Goal: Information Seeking & Learning: Learn about a topic

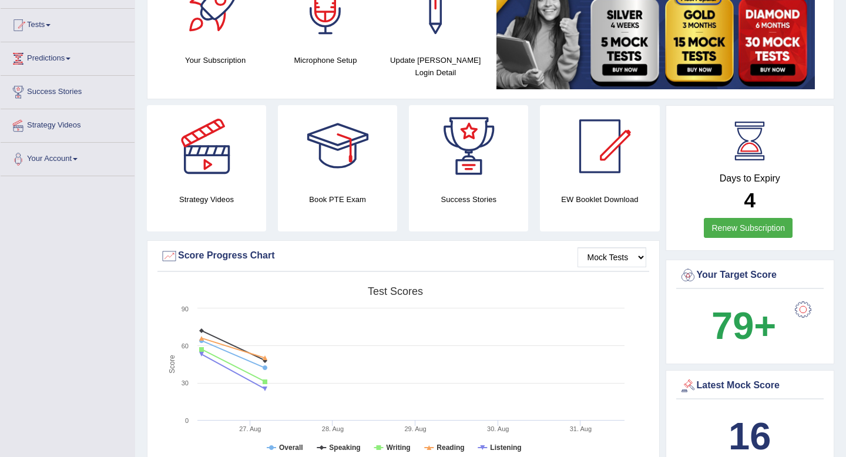
scroll to position [16, 0]
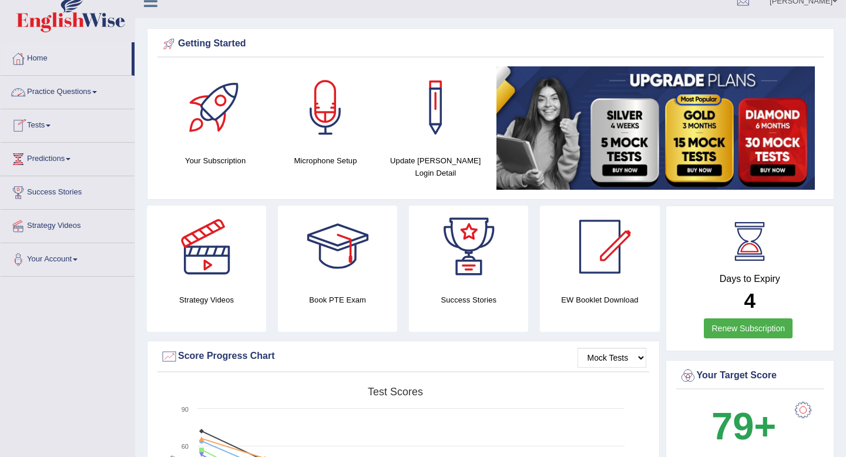
click at [106, 93] on link "Practice Questions" at bounding box center [68, 90] width 134 height 29
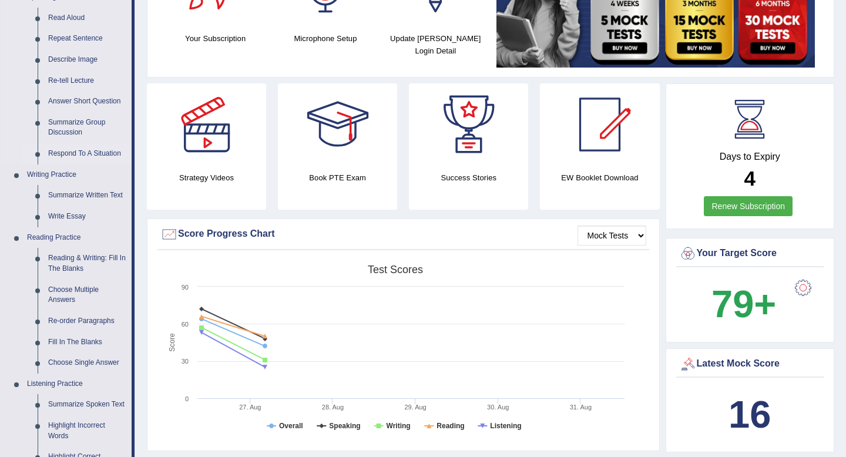
scroll to position [180, 0]
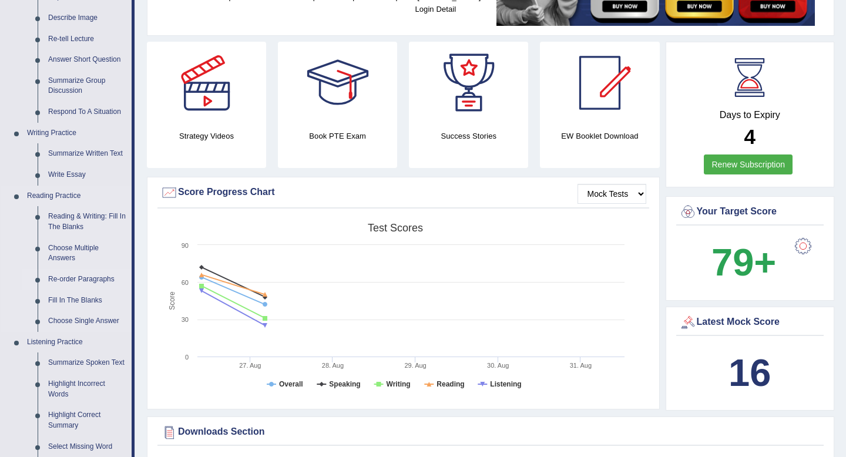
click at [81, 280] on link "Re-order Paragraphs" at bounding box center [87, 279] width 89 height 21
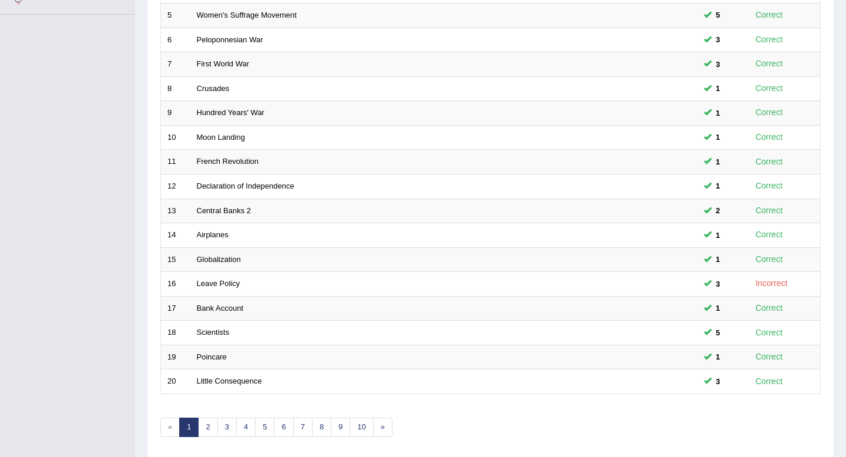
scroll to position [286, 0]
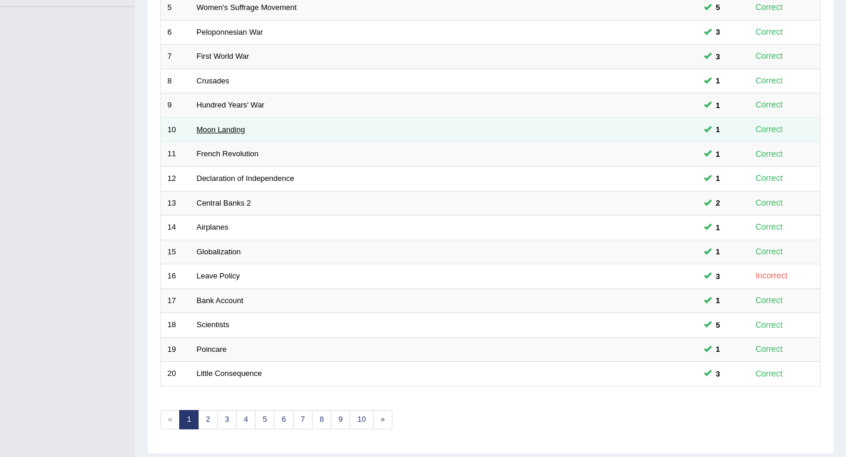
click at [239, 129] on link "Moon Landing" at bounding box center [221, 129] width 48 height 9
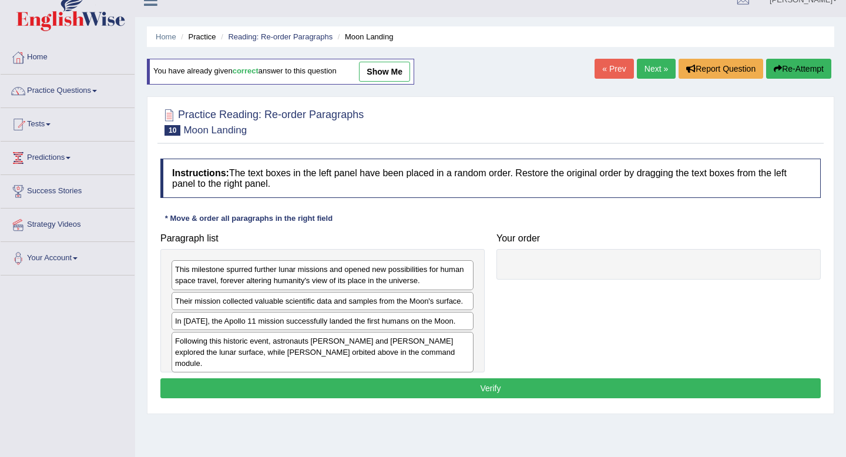
scroll to position [32, 0]
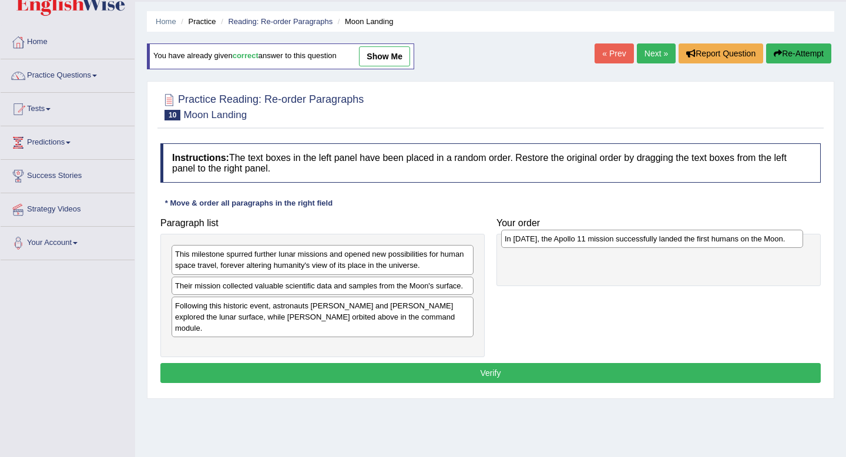
drag, startPoint x: 270, startPoint y: 306, endPoint x: 600, endPoint y: 242, distance: 335.2
click at [600, 242] on div "In 1969, the Apollo 11 mission successfully landed the first humans on the Moon." at bounding box center [652, 239] width 302 height 18
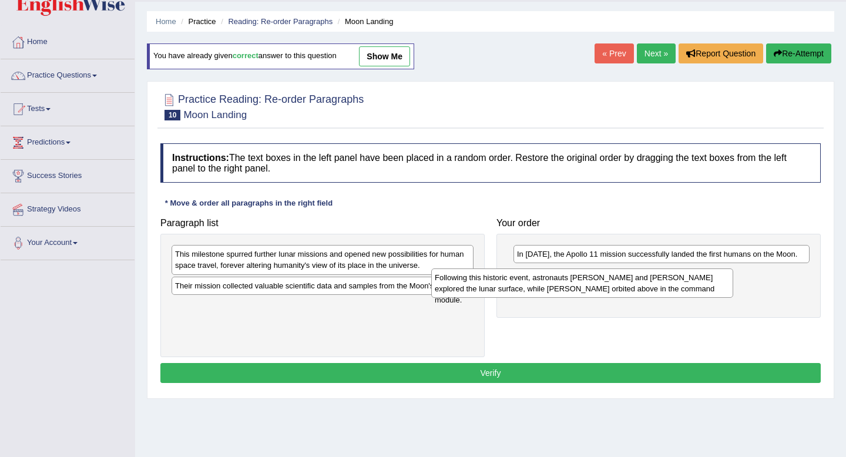
drag, startPoint x: 313, startPoint y: 313, endPoint x: 575, endPoint y: 285, distance: 264.2
click at [575, 285] on div "Following this historic event, astronauts Neil Armstrong and Buzz Aldrin explor…" at bounding box center [582, 283] width 302 height 29
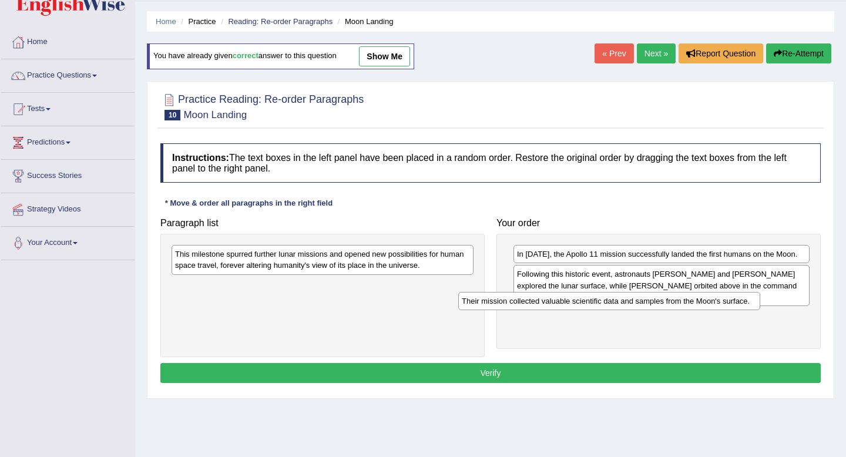
drag, startPoint x: 379, startPoint y: 288, endPoint x: 665, endPoint y: 303, distance: 287.2
click at [665, 303] on div "Their mission collected valuable scientific data and samples from the Moon's su…" at bounding box center [609, 301] width 302 height 18
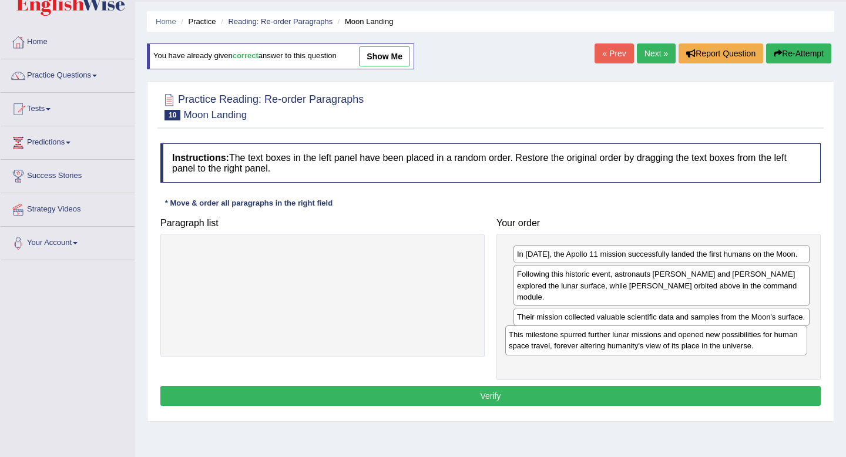
drag, startPoint x: 404, startPoint y: 262, endPoint x: 738, endPoint y: 343, distance: 343.4
click at [738, 343] on div "This milestone spurred further lunar missions and opened new possibilities for …" at bounding box center [656, 340] width 302 height 29
click at [541, 398] on button "Verify" at bounding box center [490, 396] width 661 height 20
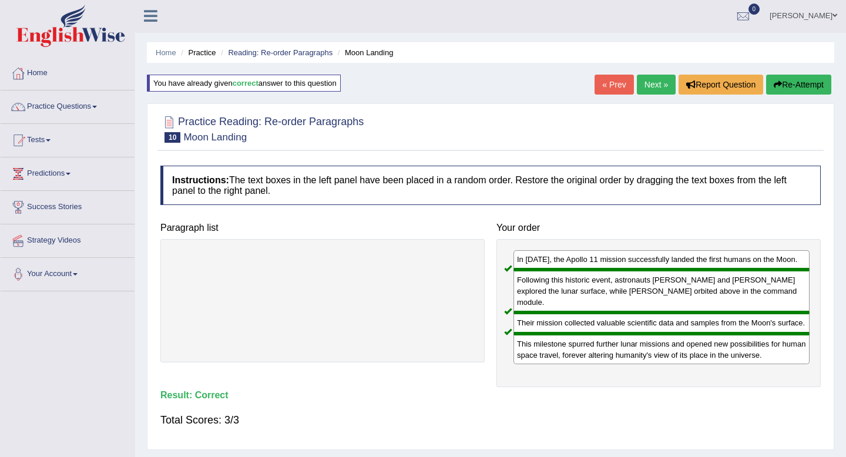
scroll to position [0, 0]
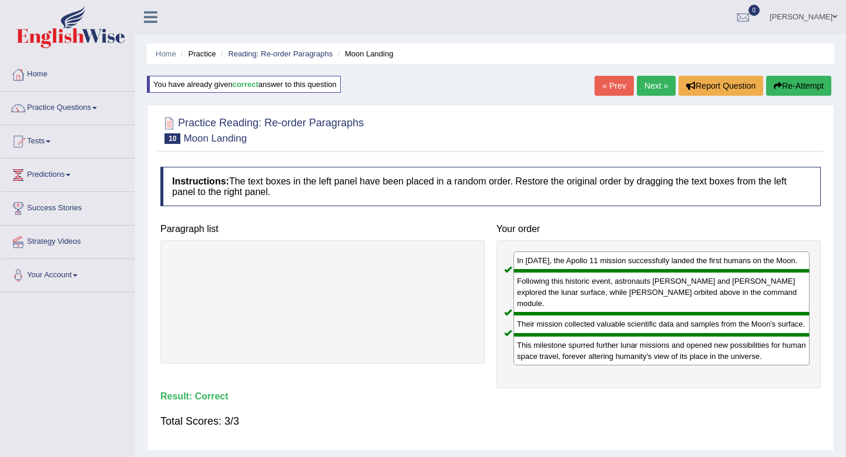
click at [105, 112] on link "Practice Questions" at bounding box center [68, 106] width 134 height 29
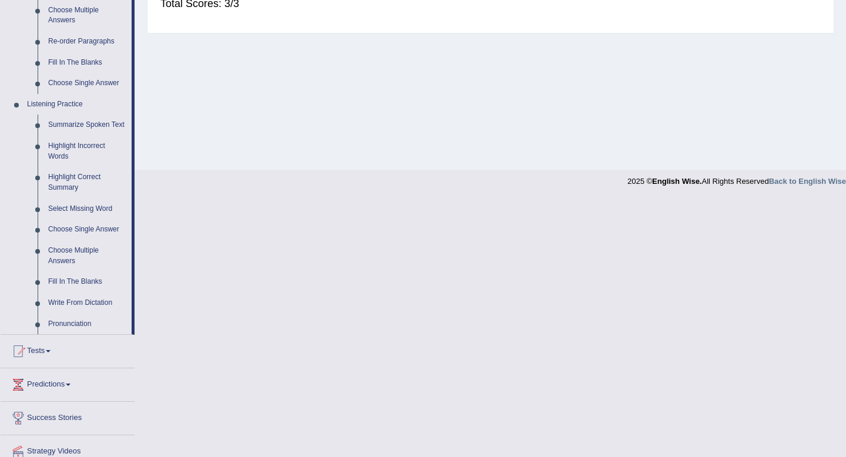
scroll to position [238, 0]
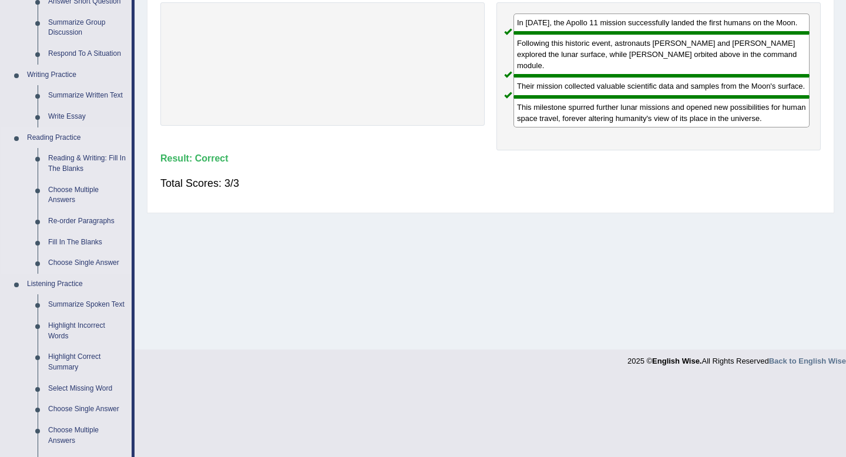
click at [79, 136] on link "Reading Practice" at bounding box center [77, 138] width 110 height 21
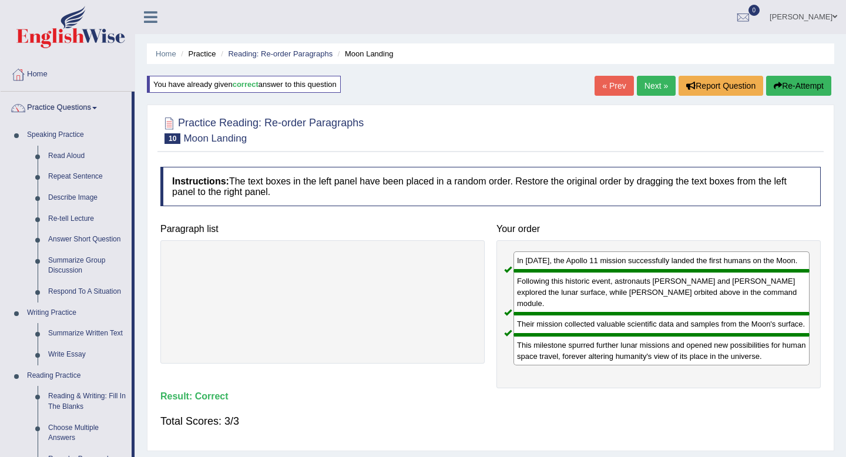
click at [659, 91] on link "Next »" at bounding box center [656, 86] width 39 height 20
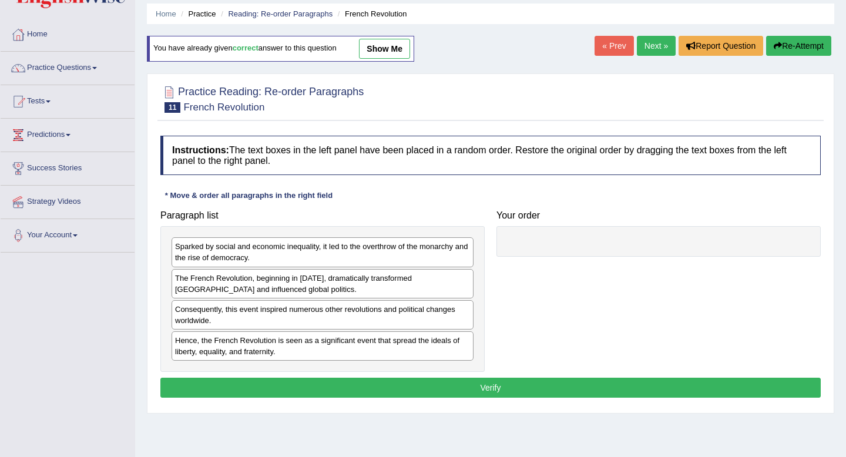
scroll to position [47, 0]
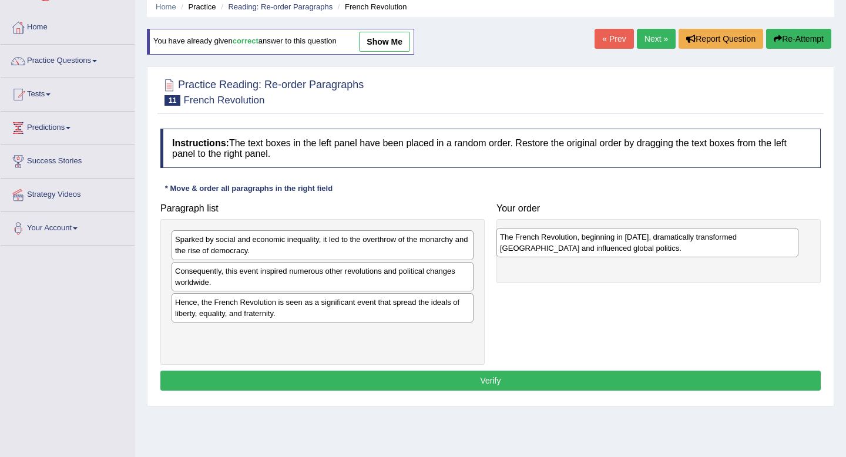
drag, startPoint x: 303, startPoint y: 276, endPoint x: 628, endPoint y: 239, distance: 327.2
click at [628, 239] on div "The French Revolution, beginning in 1789, dramatically transformed France and i…" at bounding box center [648, 242] width 302 height 29
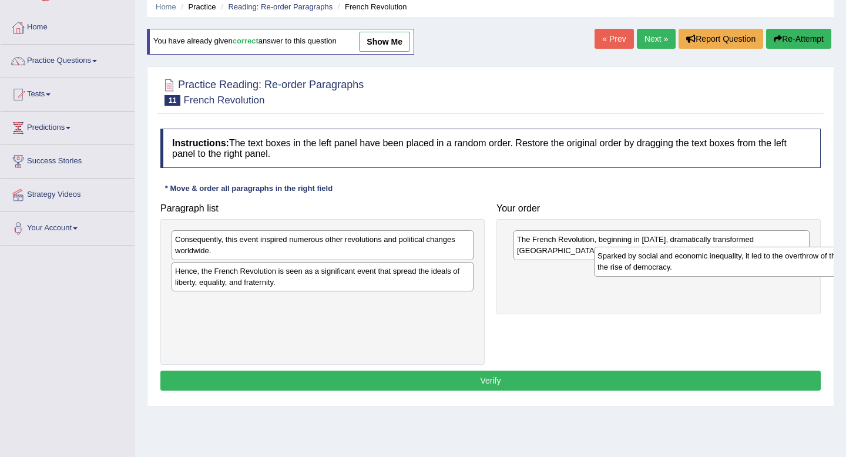
drag, startPoint x: 344, startPoint y: 245, endPoint x: 698, endPoint y: 283, distance: 355.9
click at [699, 276] on div "Sparked by social and economic inequality, it led to the overthrow of the monar…" at bounding box center [745, 261] width 302 height 29
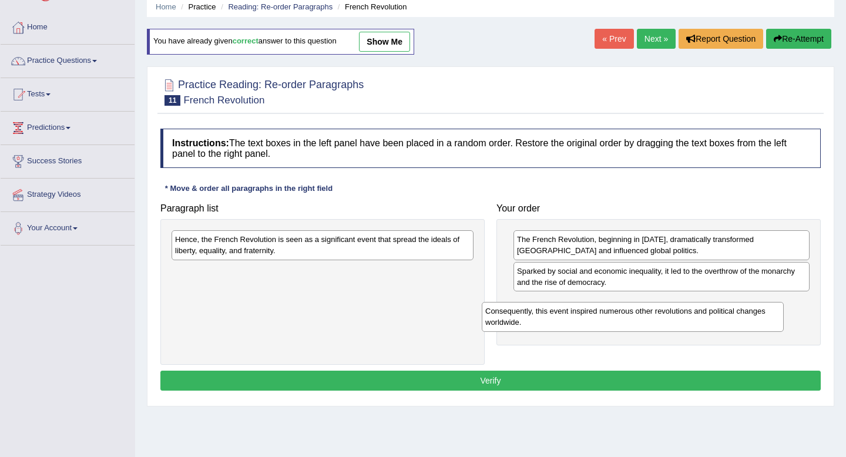
drag, startPoint x: 416, startPoint y: 237, endPoint x: 726, endPoint y: 308, distance: 318.4
click at [726, 308] on div "Consequently, this event inspired numerous other revolutions and political chan…" at bounding box center [633, 316] width 302 height 29
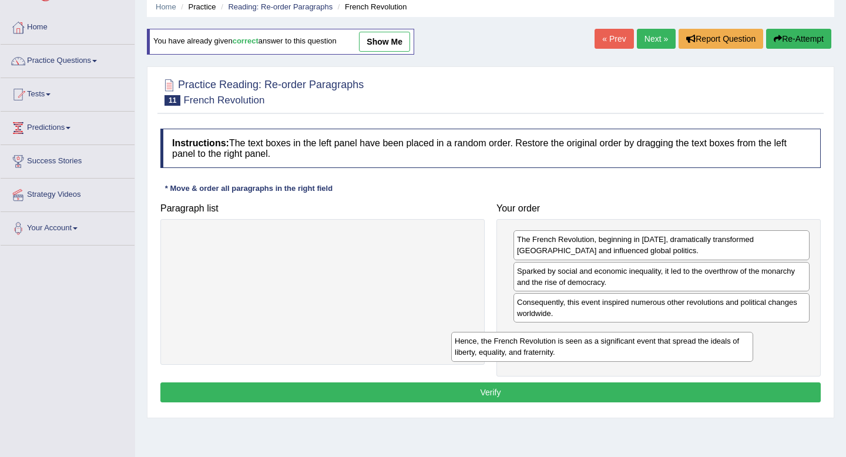
drag, startPoint x: 401, startPoint y: 245, endPoint x: 681, endPoint y: 345, distance: 297.3
click at [681, 345] on div "Hence, the French Revolution is seen as a significant event that spread the ide…" at bounding box center [602, 346] width 302 height 29
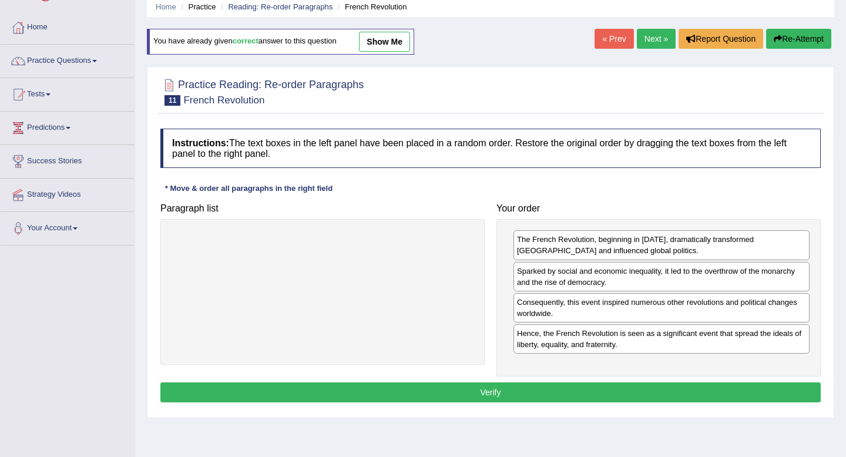
click at [669, 388] on button "Verify" at bounding box center [490, 393] width 661 height 20
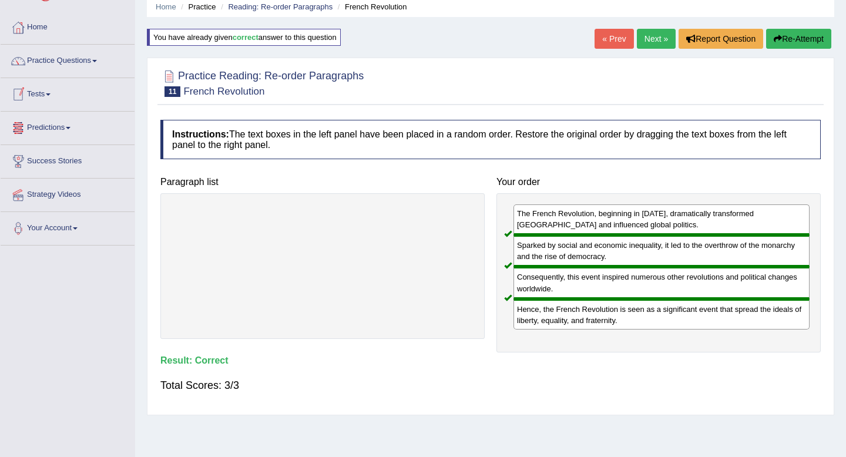
click at [657, 35] on link "Next »" at bounding box center [656, 39] width 39 height 20
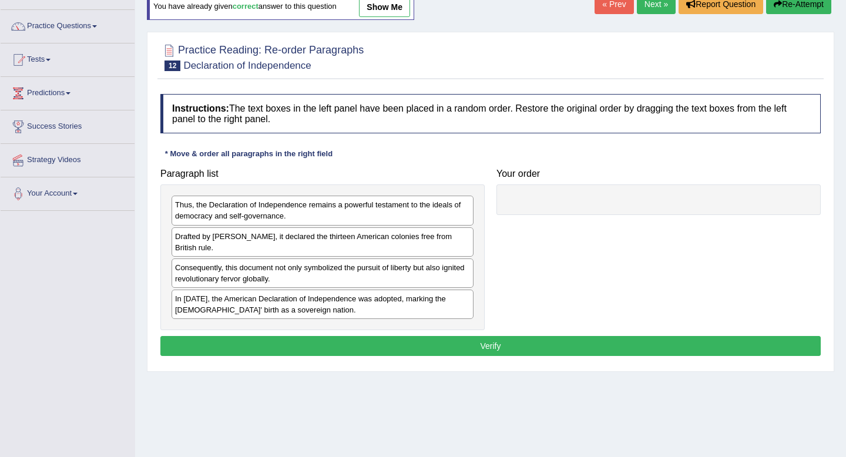
scroll to position [91, 0]
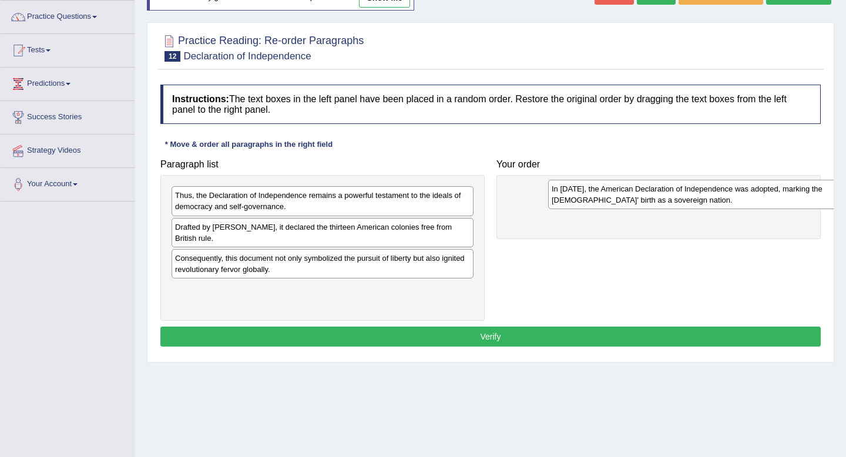
drag, startPoint x: 299, startPoint y: 295, endPoint x: 667, endPoint y: 190, distance: 382.5
click at [667, 191] on div "In [DATE], the American Declaration of Independence was adopted, marking the [D…" at bounding box center [699, 194] width 302 height 29
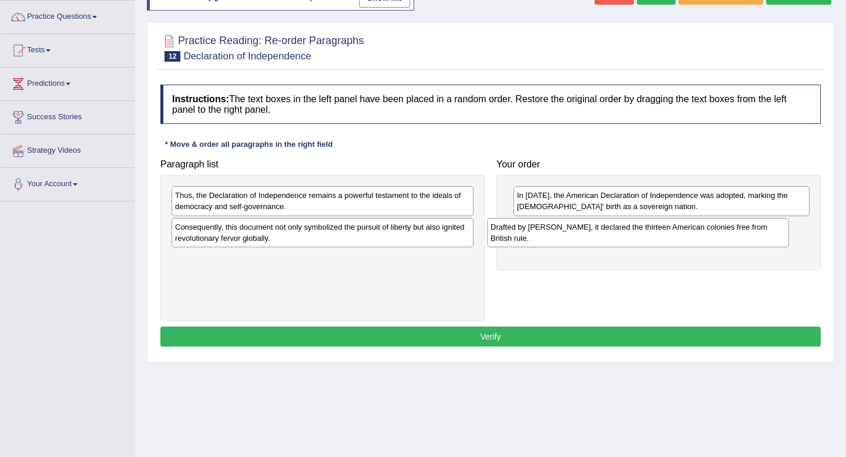
drag, startPoint x: 356, startPoint y: 237, endPoint x: 672, endPoint y: 236, distance: 315.6
click at [672, 236] on div "Drafted by [PERSON_NAME], it declared the thirteen American colonies free from …" at bounding box center [638, 232] width 302 height 29
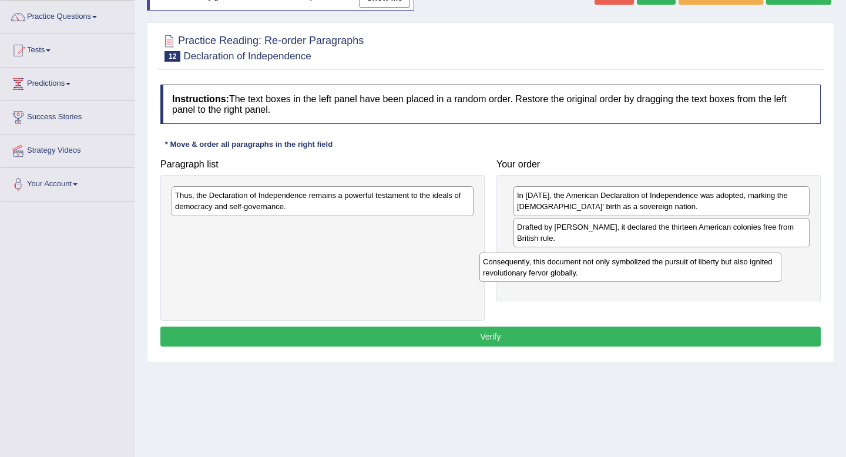
drag, startPoint x: 393, startPoint y: 233, endPoint x: 701, endPoint y: 267, distance: 309.9
click at [701, 267] on div "Consequently, this document not only symbolized the pursuit of liberty but also…" at bounding box center [631, 267] width 302 height 29
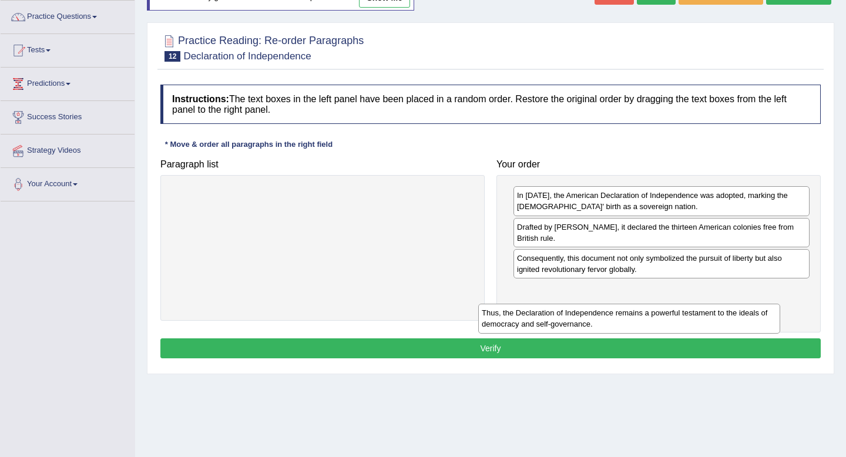
drag, startPoint x: 381, startPoint y: 199, endPoint x: 688, endPoint y: 317, distance: 328.8
click at [689, 317] on div "Thus, the Declaration of Independence remains a powerful testament to the ideal…" at bounding box center [629, 318] width 302 height 29
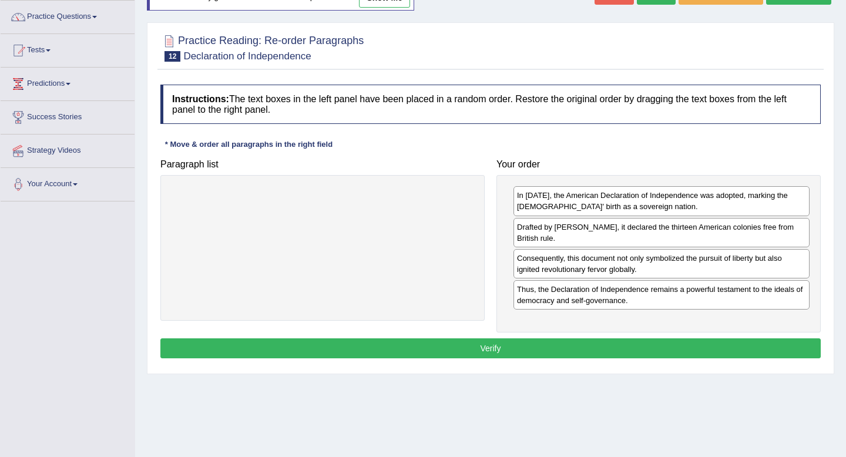
click at [669, 350] on button "Verify" at bounding box center [490, 349] width 661 height 20
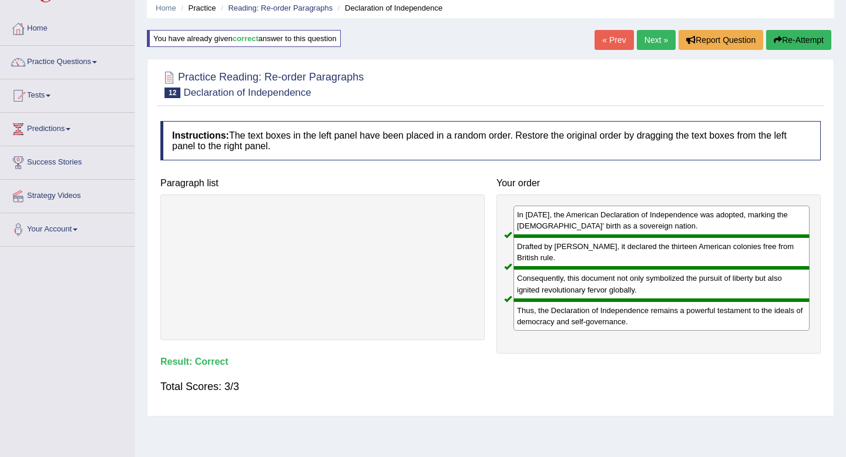
scroll to position [20, 0]
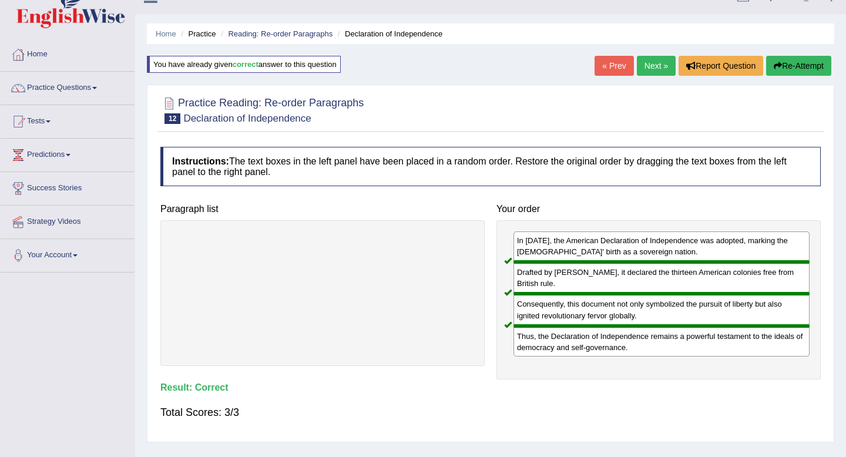
click at [656, 62] on link "Next »" at bounding box center [656, 66] width 39 height 20
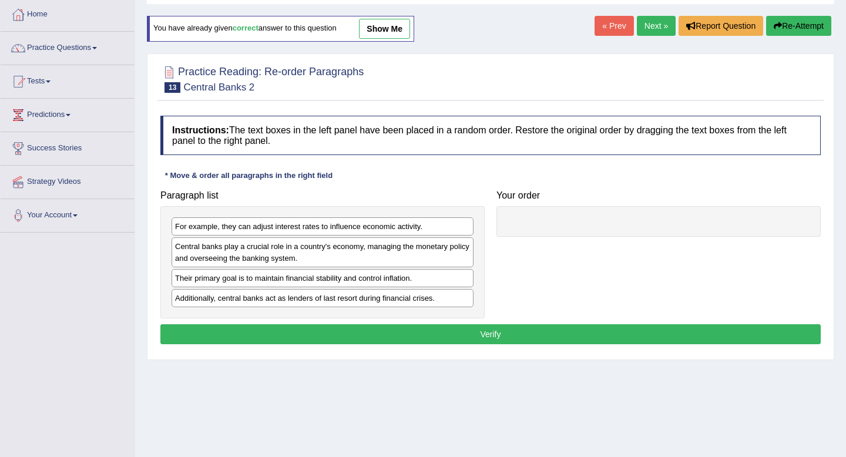
scroll to position [64, 0]
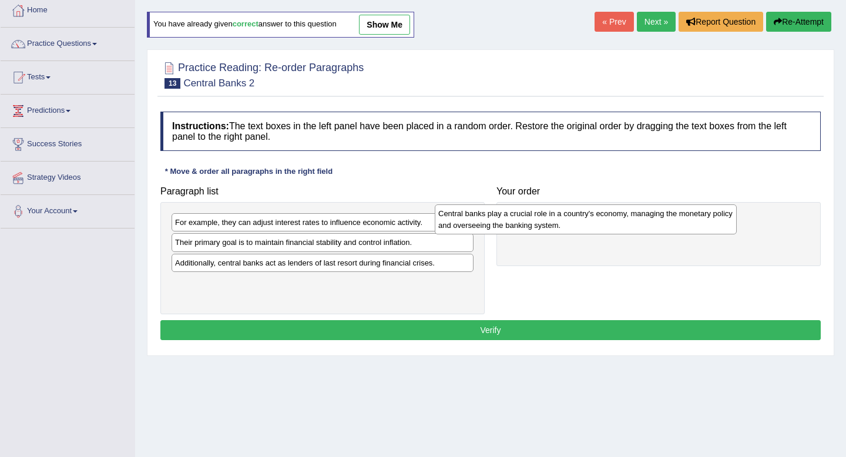
drag, startPoint x: 360, startPoint y: 249, endPoint x: 623, endPoint y: 220, distance: 264.9
click at [623, 220] on div "Central banks play a crucial role in a country's economy, managing the monetary…" at bounding box center [586, 219] width 302 height 29
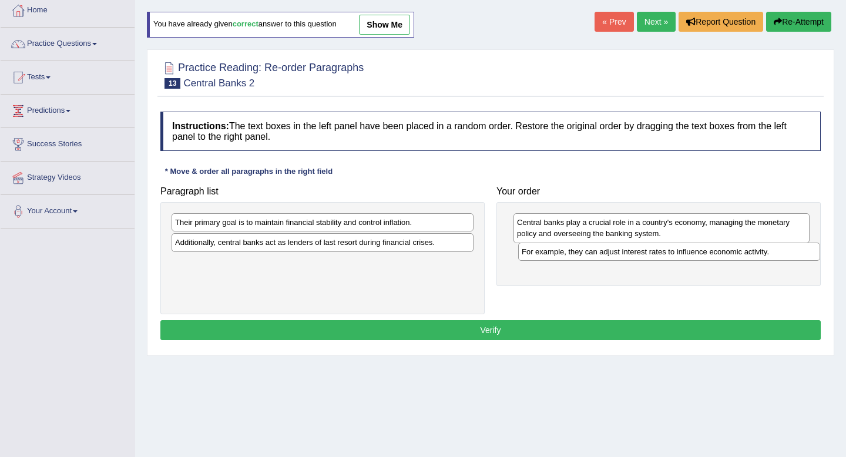
drag, startPoint x: 365, startPoint y: 224, endPoint x: 709, endPoint y: 253, distance: 345.0
click at [711, 253] on div "For example, they can adjust interest rates to influence economic activity." at bounding box center [669, 252] width 302 height 18
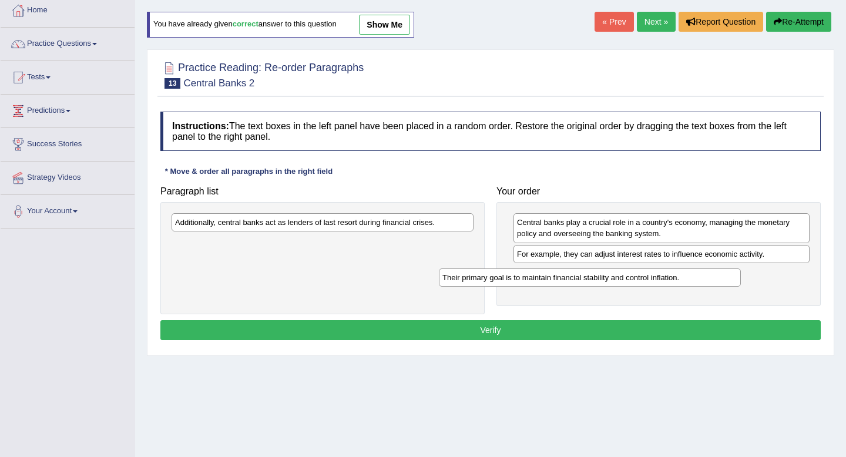
drag, startPoint x: 396, startPoint y: 225, endPoint x: 665, endPoint y: 279, distance: 274.5
click at [665, 279] on div "Their primary goal is to maintain financial stability and control inflation." at bounding box center [590, 278] width 302 height 18
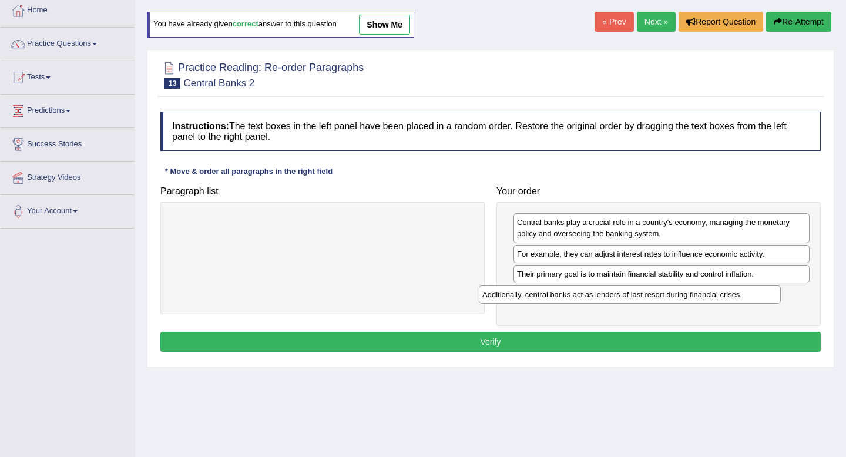
drag, startPoint x: 428, startPoint y: 227, endPoint x: 736, endPoint y: 299, distance: 315.8
click at [736, 299] on div "Additionally, central banks act as lenders of last resort during financial cris…" at bounding box center [630, 295] width 302 height 18
click at [681, 343] on button "Verify" at bounding box center [490, 342] width 661 height 20
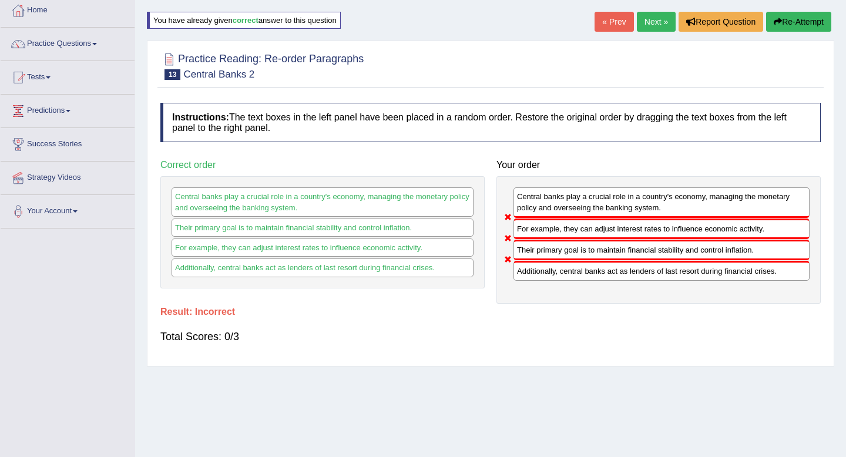
drag, startPoint x: 571, startPoint y: 256, endPoint x: 571, endPoint y: 237, distance: 18.8
click at [571, 237] on div "Central banks play a crucial role in a country's economy, managing the monetary…" at bounding box center [659, 240] width 324 height 128
drag, startPoint x: 566, startPoint y: 252, endPoint x: 550, endPoint y: 219, distance: 36.5
click at [550, 219] on div "Central banks play a crucial role in a country's economy, managing the monetary…" at bounding box center [659, 240] width 324 height 128
drag, startPoint x: 560, startPoint y: 229, endPoint x: 560, endPoint y: 256, distance: 27.6
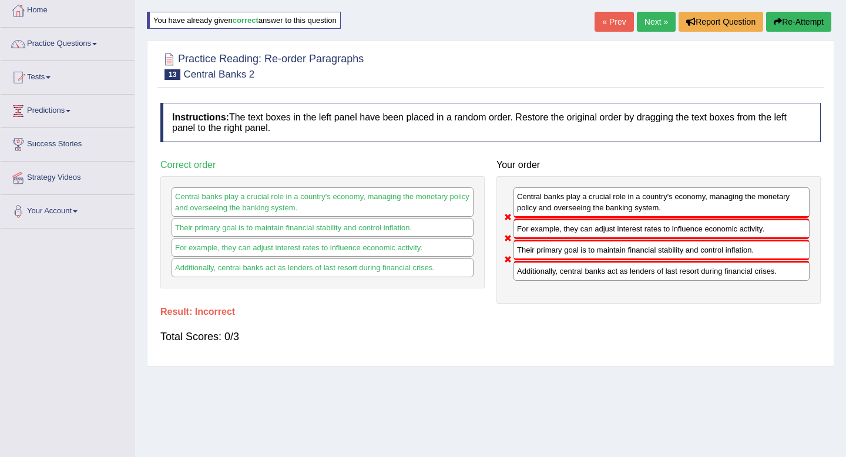
click at [560, 256] on div "Central banks play a crucial role in a country's economy, managing the monetary…" at bounding box center [659, 240] width 324 height 128
click at [788, 26] on button "Re-Attempt" at bounding box center [798, 22] width 65 height 20
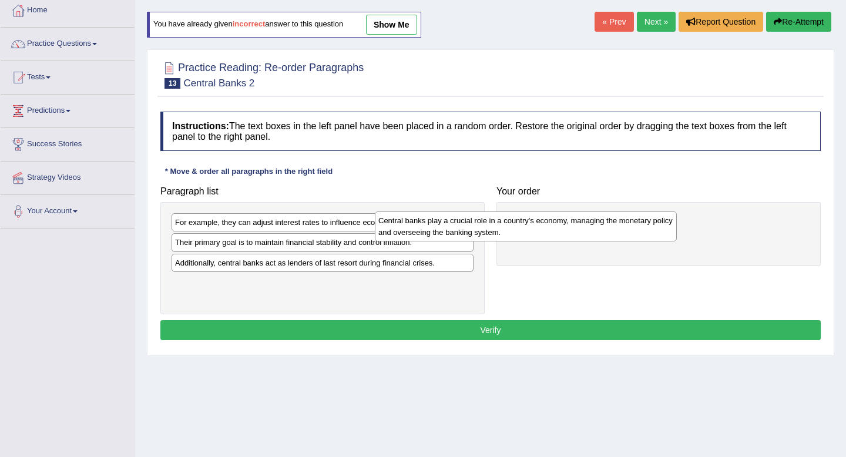
drag, startPoint x: 365, startPoint y: 253, endPoint x: 568, endPoint y: 230, distance: 204.7
click at [568, 230] on div "Central banks play a crucial role in a country's economy, managing the monetary…" at bounding box center [526, 226] width 302 height 29
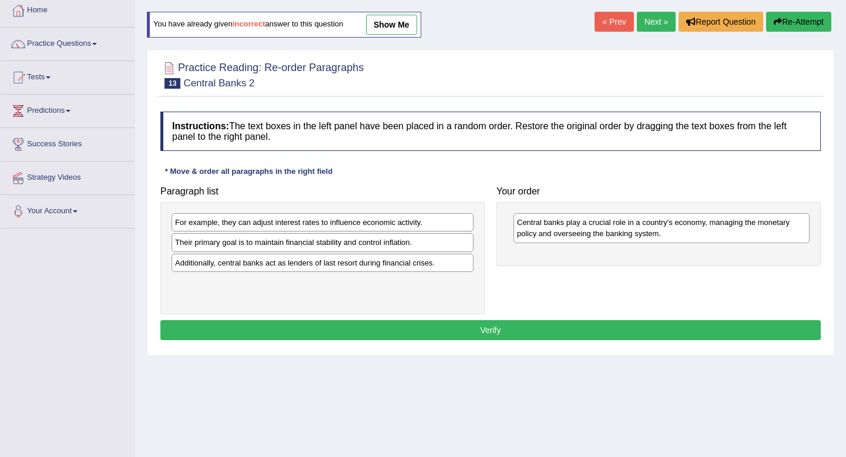
click at [725, 210] on div "Central banks play a crucial role in a country's economy, managing the monetary…" at bounding box center [659, 233] width 324 height 63
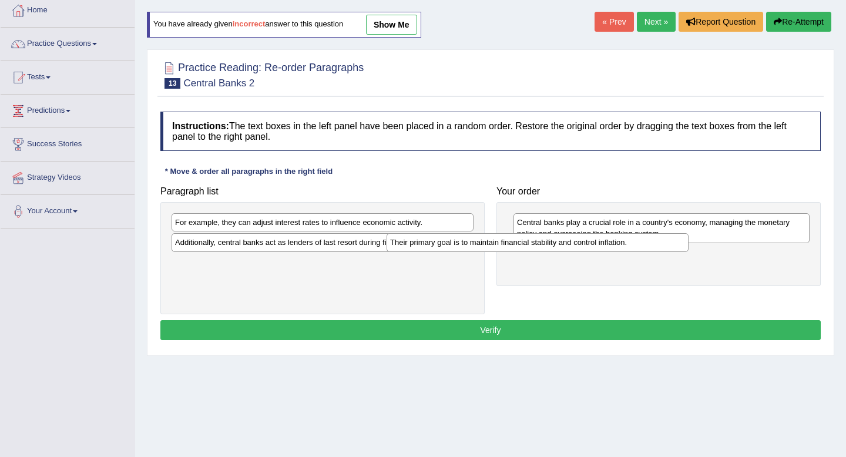
drag, startPoint x: 426, startPoint y: 242, endPoint x: 658, endPoint y: 250, distance: 232.3
click at [658, 249] on div "Their primary goal is to maintain financial stability and control inflation." at bounding box center [538, 242] width 302 height 18
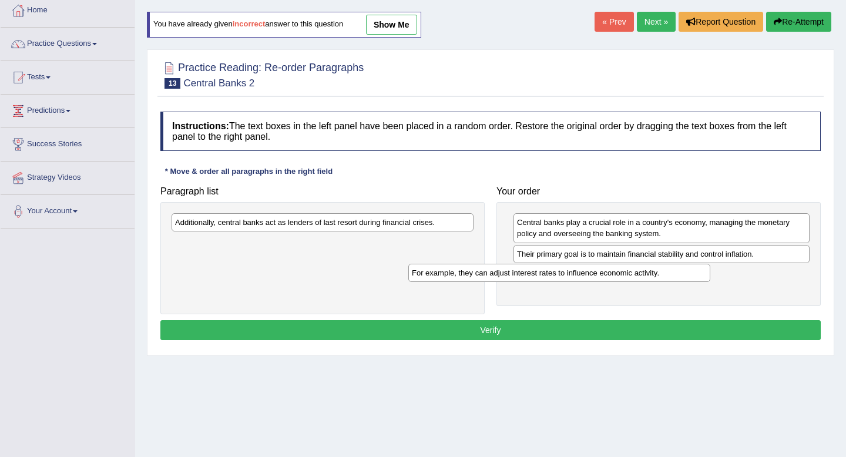
drag, startPoint x: 421, startPoint y: 222, endPoint x: 661, endPoint y: 274, distance: 245.4
click at [660, 273] on div "For example, they can adjust interest rates to influence economic activity." at bounding box center [559, 273] width 302 height 18
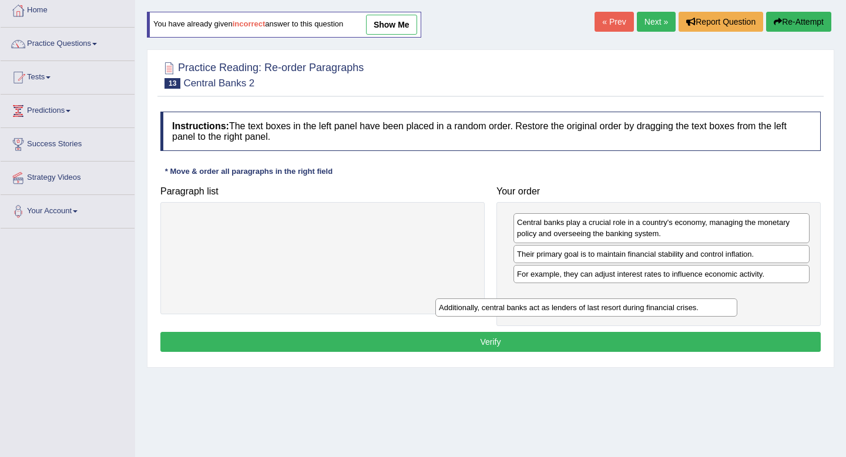
drag, startPoint x: 450, startPoint y: 227, endPoint x: 716, endPoint y: 311, distance: 278.5
click at [716, 311] on div "Additionally, central banks act as lenders of last resort during financial cris…" at bounding box center [587, 308] width 302 height 18
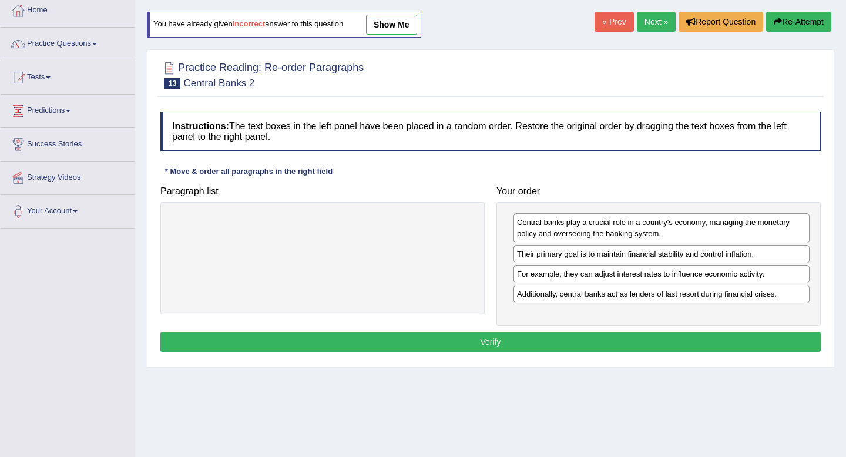
click at [539, 343] on button "Verify" at bounding box center [490, 342] width 661 height 20
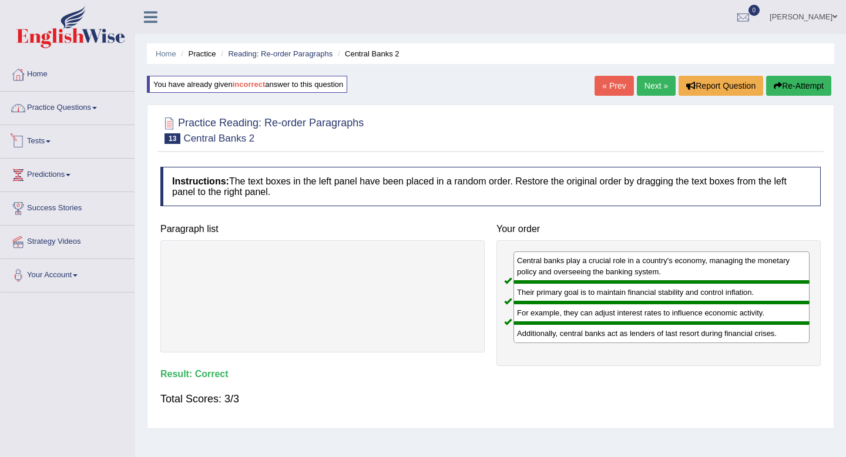
click at [44, 116] on link "Practice Questions" at bounding box center [68, 106] width 134 height 29
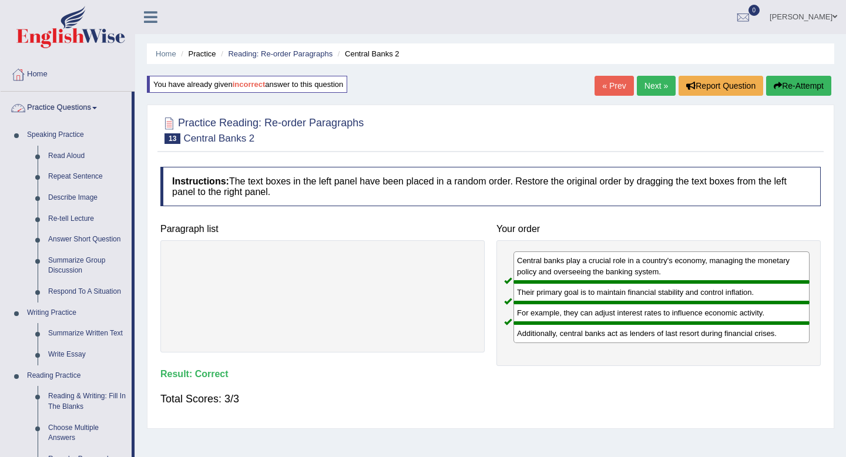
click at [48, 113] on link "Practice Questions" at bounding box center [66, 106] width 131 height 29
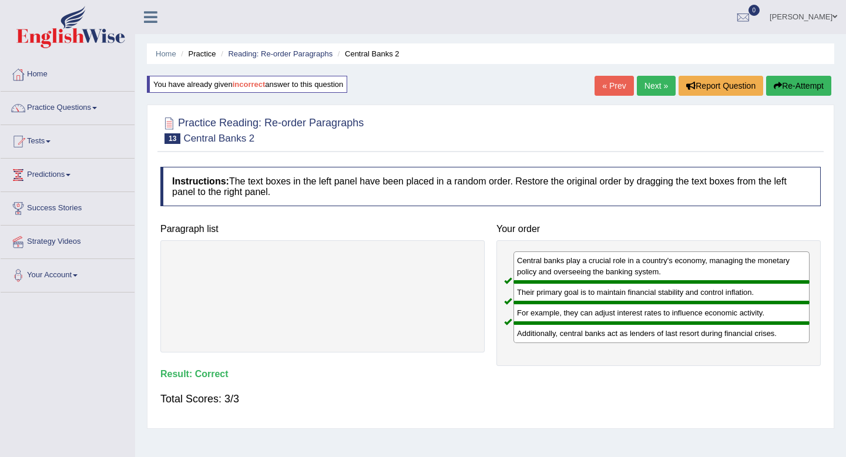
click at [42, 79] on link "Home" at bounding box center [68, 72] width 134 height 29
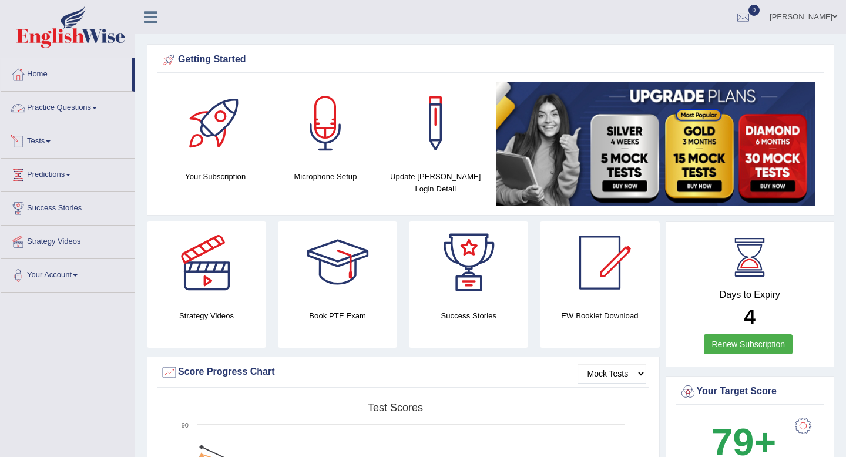
click at [102, 110] on link "Practice Questions" at bounding box center [68, 106] width 134 height 29
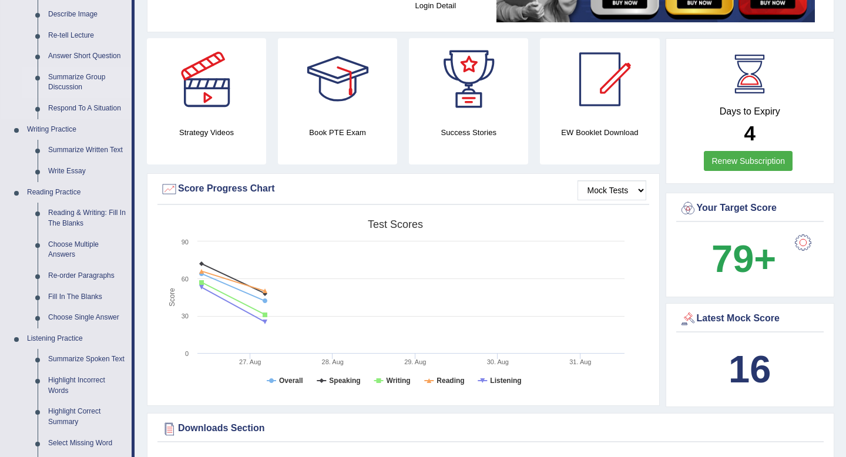
scroll to position [204, 0]
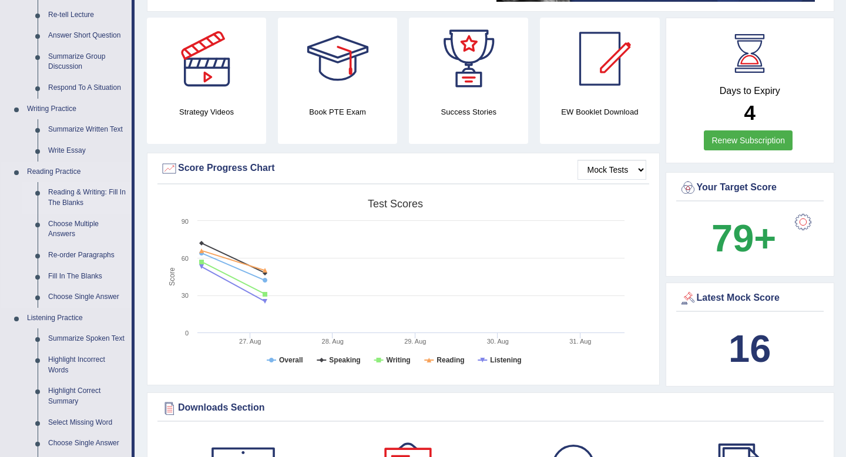
click at [78, 190] on link "Reading & Writing: Fill In The Blanks" at bounding box center [87, 197] width 89 height 31
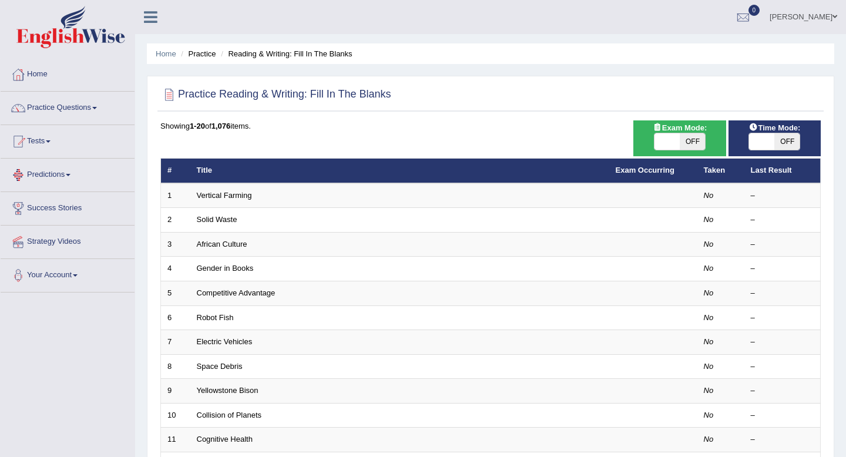
click at [667, 140] on span at bounding box center [667, 141] width 25 height 16
checkbox input "true"
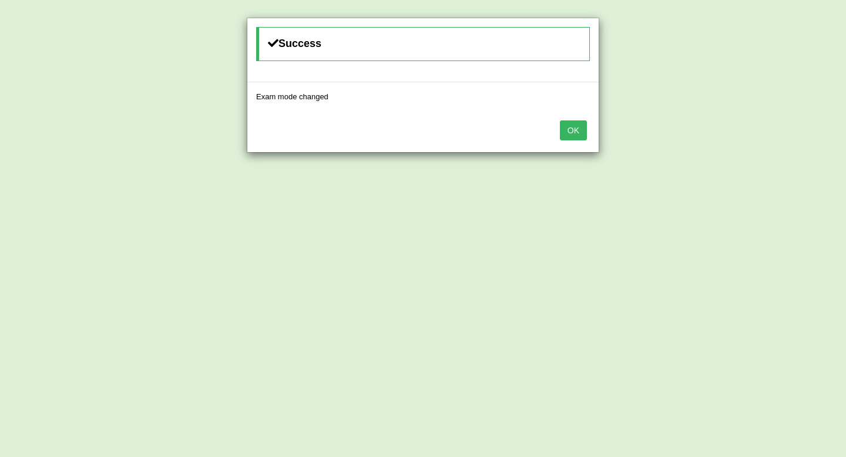
click at [575, 128] on button "OK" at bounding box center [573, 130] width 27 height 20
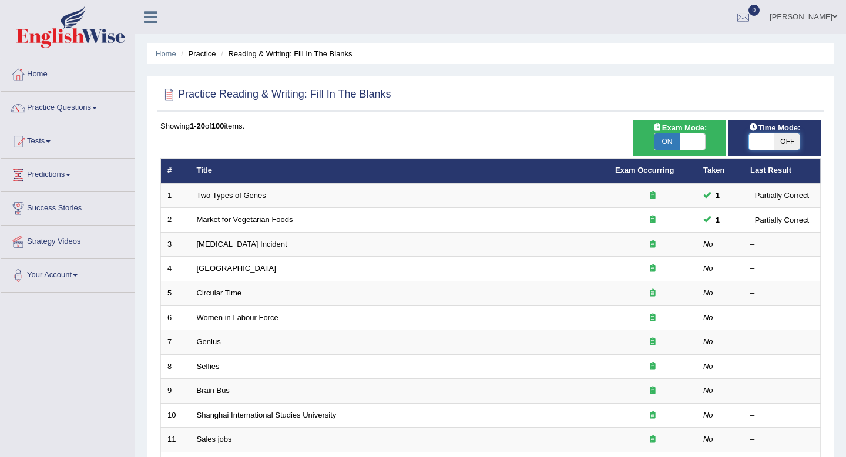
click at [768, 138] on span at bounding box center [761, 141] width 25 height 16
checkbox input "true"
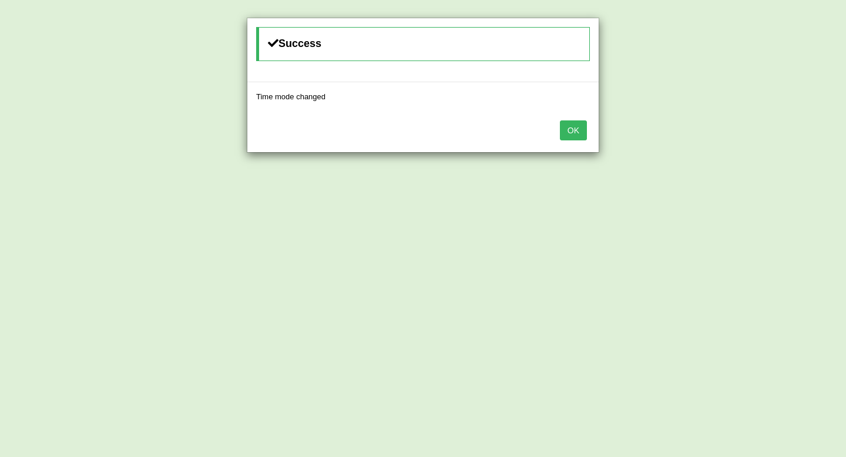
click at [580, 135] on button "OK" at bounding box center [573, 130] width 27 height 20
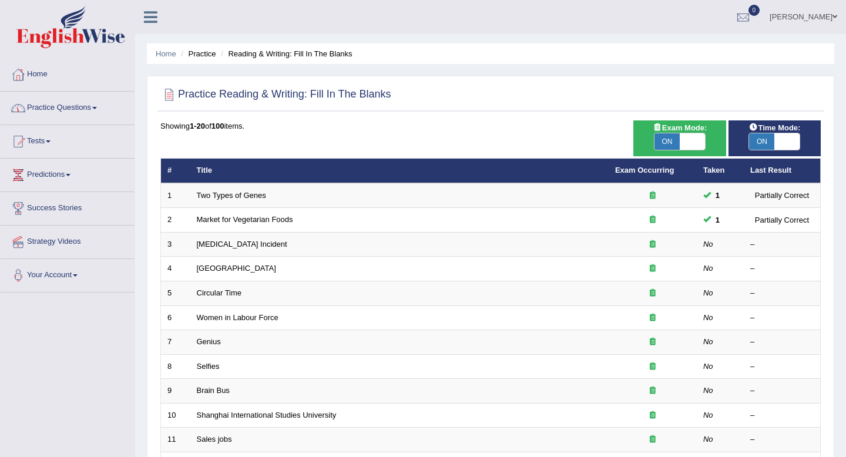
click at [96, 109] on link "Practice Questions" at bounding box center [68, 106] width 134 height 29
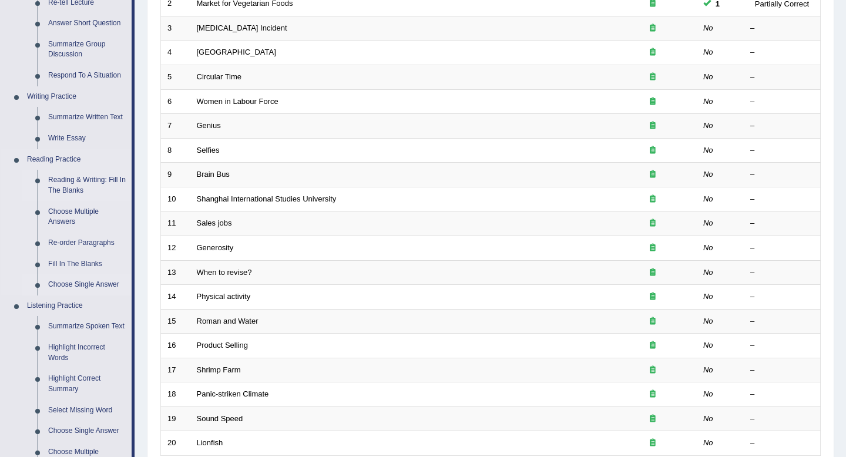
scroll to position [212, 0]
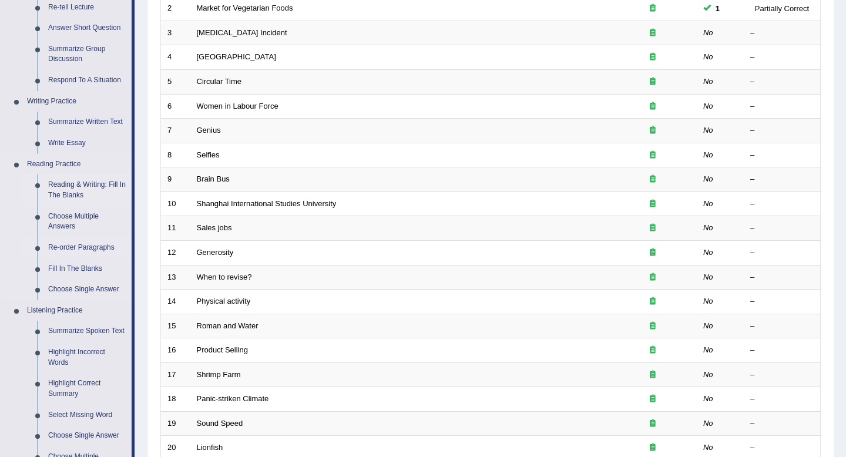
click at [87, 246] on link "Re-order Paragraphs" at bounding box center [87, 247] width 89 height 21
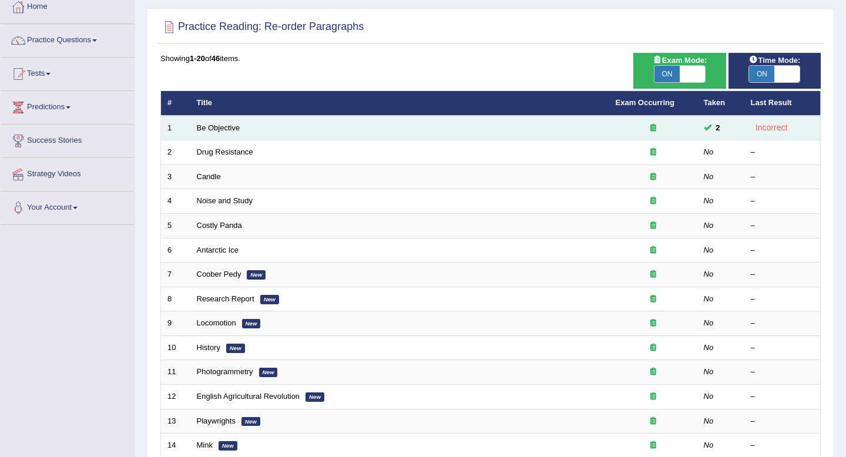
scroll to position [4, 0]
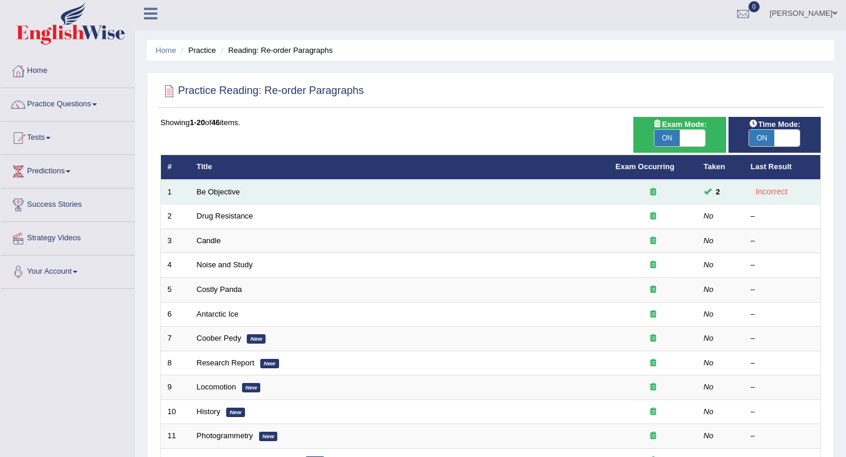
click at [743, 190] on td "2" at bounding box center [721, 192] width 47 height 25
click at [240, 191] on td "Be Objective" at bounding box center [399, 192] width 419 height 25
click at [669, 201] on td at bounding box center [654, 192] width 88 height 25
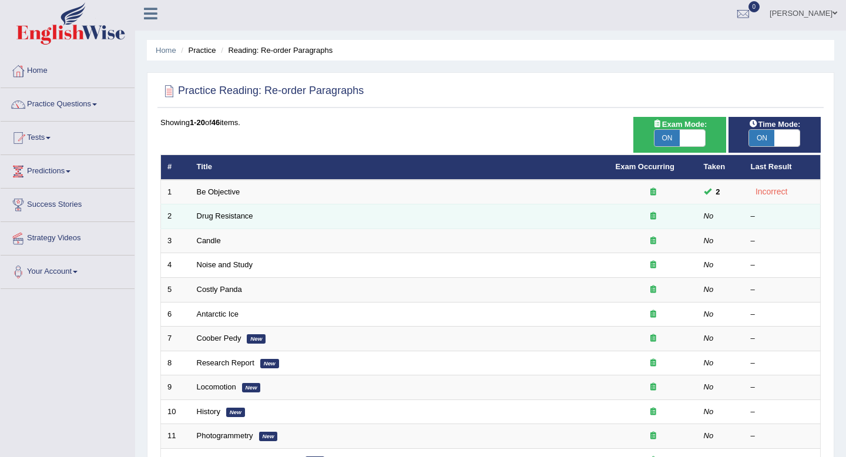
click at [751, 205] on td "–" at bounding box center [783, 217] width 76 height 25
click at [369, 220] on td "Drug Resistance" at bounding box center [399, 217] width 419 height 25
click at [224, 215] on link "Drug Resistance" at bounding box center [225, 216] width 56 height 9
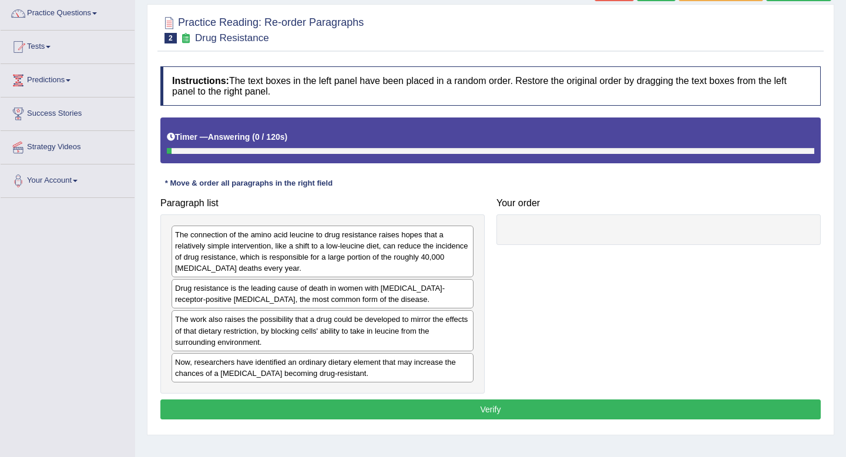
scroll to position [160, 0]
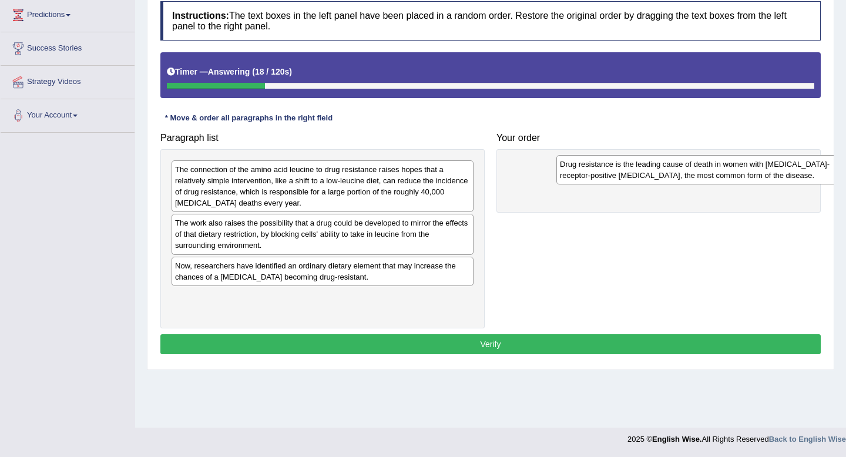
drag, startPoint x: 280, startPoint y: 228, endPoint x: 661, endPoint y: 168, distance: 386.1
click at [662, 169] on div "Drug resistance is the leading cause of death in women with [MEDICAL_DATA]-rece…" at bounding box center [708, 169] width 302 height 29
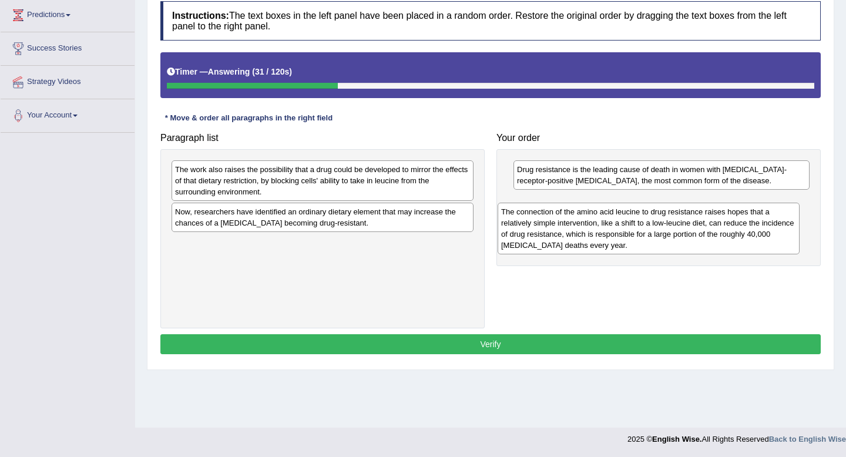
drag, startPoint x: 300, startPoint y: 190, endPoint x: 623, endPoint y: 233, distance: 326.1
click at [625, 233] on div "The connection of the amino acid leucine to drug resistance raises hopes that a…" at bounding box center [649, 229] width 302 height 52
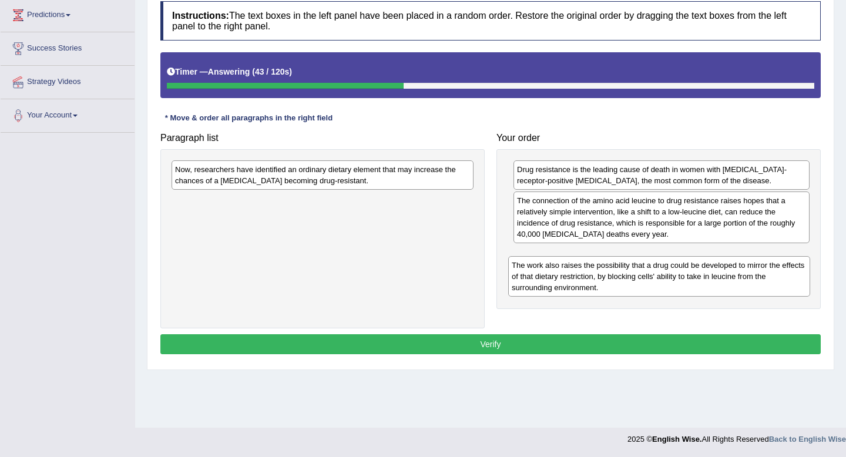
drag, startPoint x: 446, startPoint y: 190, endPoint x: 779, endPoint y: 286, distance: 347.3
click at [779, 286] on div "The work also raises the possibility that a drug could be developed to mirror t…" at bounding box center [659, 276] width 302 height 41
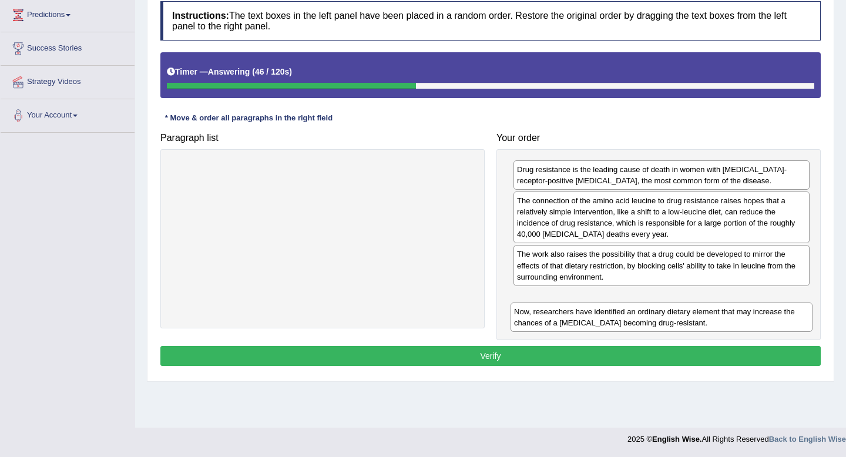
drag, startPoint x: 380, startPoint y: 176, endPoint x: 718, endPoint y: 317, distance: 366.2
click at [718, 317] on div "Now, researchers have identified an ordinary dietary element that may increase …" at bounding box center [662, 317] width 302 height 29
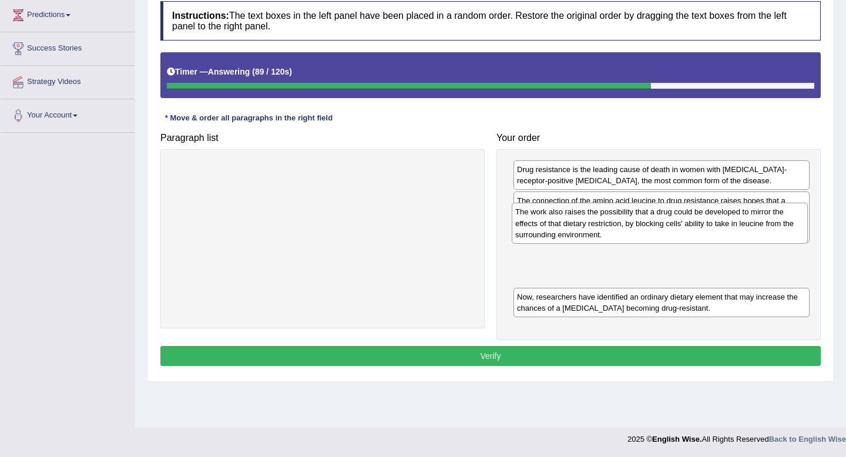
drag, startPoint x: 691, startPoint y: 269, endPoint x: 685, endPoint y: 210, distance: 59.7
click at [685, 210] on div "The work also raises the possibility that a drug could be developed to mirror t…" at bounding box center [660, 223] width 296 height 41
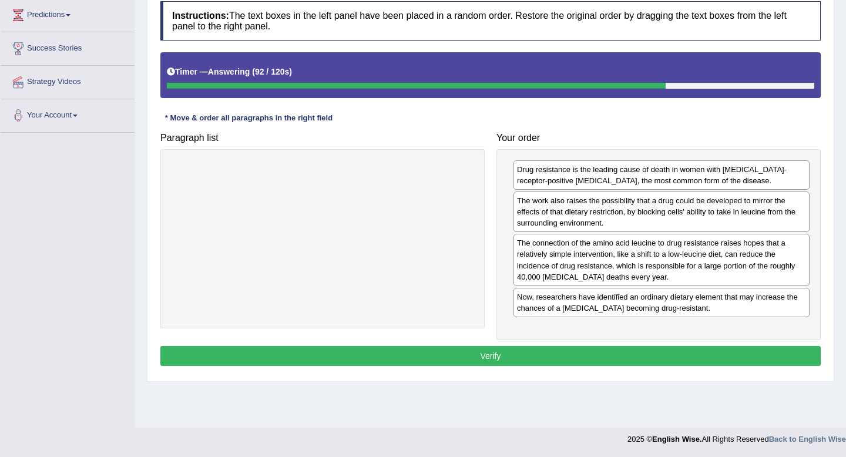
click at [677, 351] on button "Verify" at bounding box center [490, 356] width 661 height 20
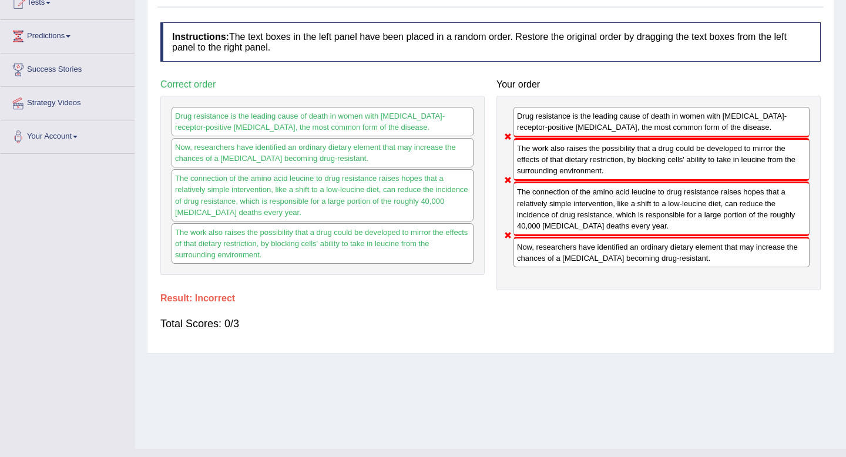
scroll to position [138, 0]
drag, startPoint x: 638, startPoint y: 257, endPoint x: 632, endPoint y: 175, distance: 82.5
click at [632, 175] on div "Drug resistance is the leading cause of death in women with estrogen-receptor-p…" at bounding box center [659, 193] width 324 height 195
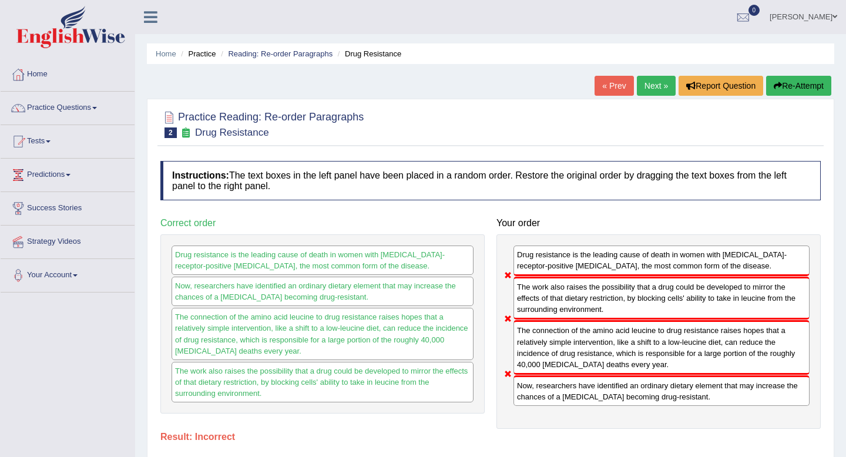
click at [805, 88] on button "Re-Attempt" at bounding box center [798, 86] width 65 height 20
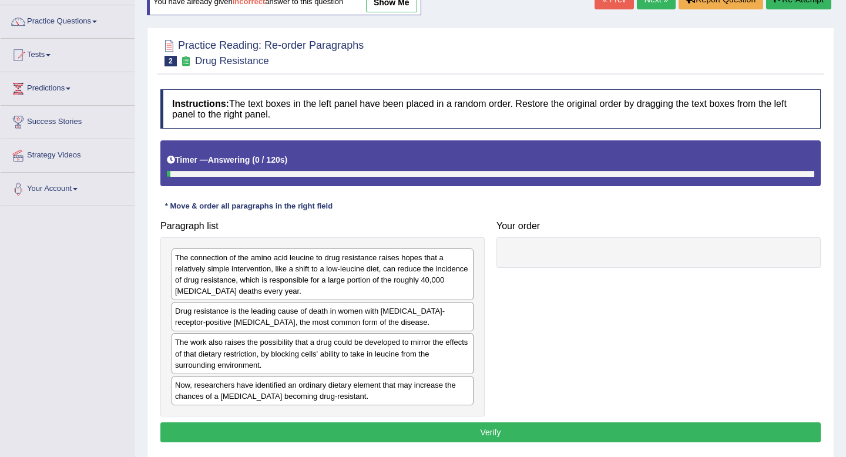
scroll to position [160, 0]
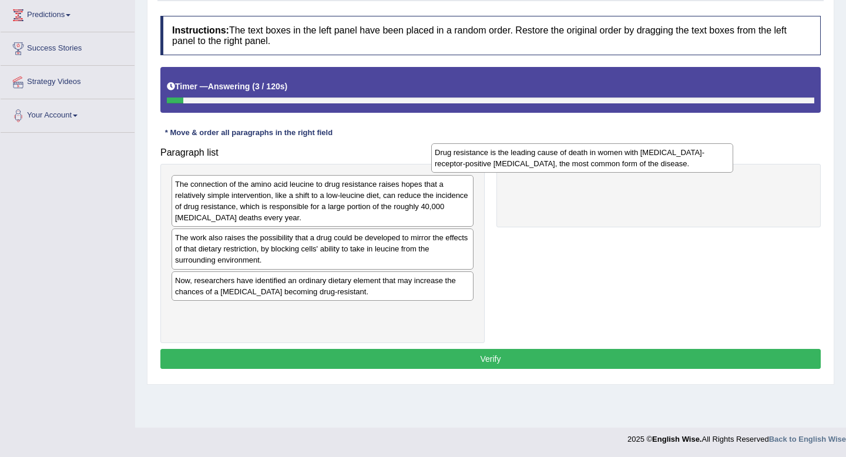
drag, startPoint x: 356, startPoint y: 240, endPoint x: 616, endPoint y: 155, distance: 273.4
click at [616, 155] on div "Drug resistance is the leading cause of death in women with [MEDICAL_DATA]-rece…" at bounding box center [582, 157] width 302 height 29
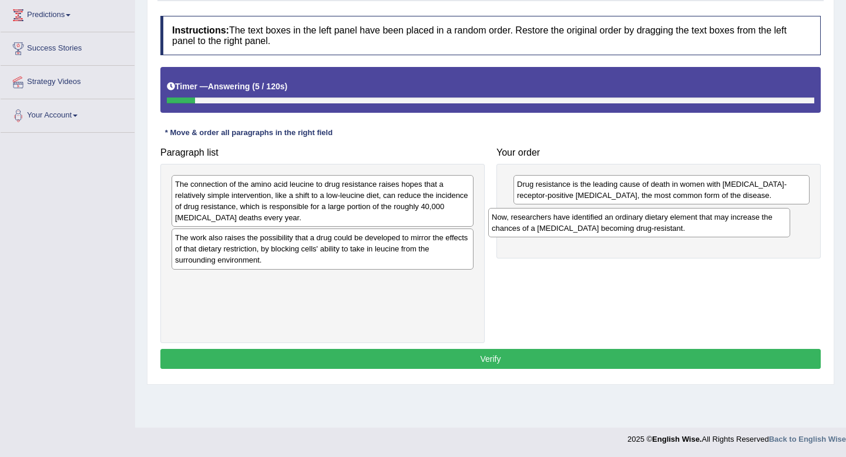
drag, startPoint x: 386, startPoint y: 287, endPoint x: 702, endPoint y: 223, distance: 323.1
click at [702, 223] on div "Now, researchers have identified an ordinary dietary element that may increase …" at bounding box center [639, 222] width 302 height 29
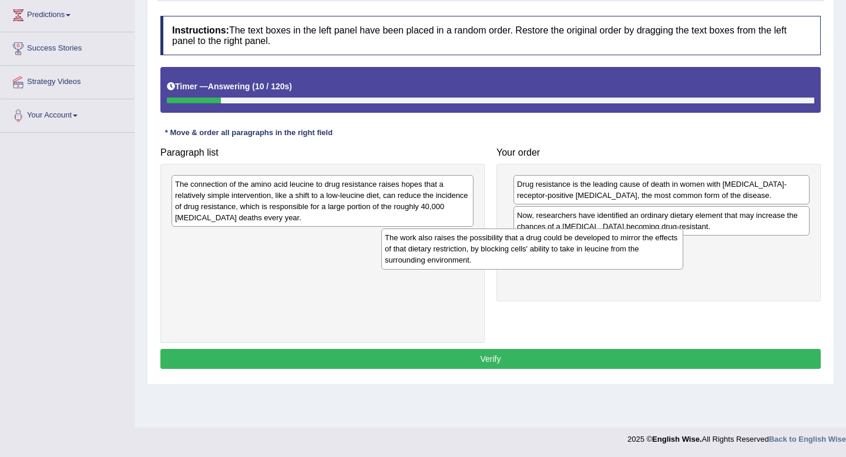
drag, startPoint x: 410, startPoint y: 244, endPoint x: 689, endPoint y: 242, distance: 279.2
click at [684, 242] on div "The work also raises the possibility that a drug could be developed to mirror t…" at bounding box center [532, 249] width 302 height 41
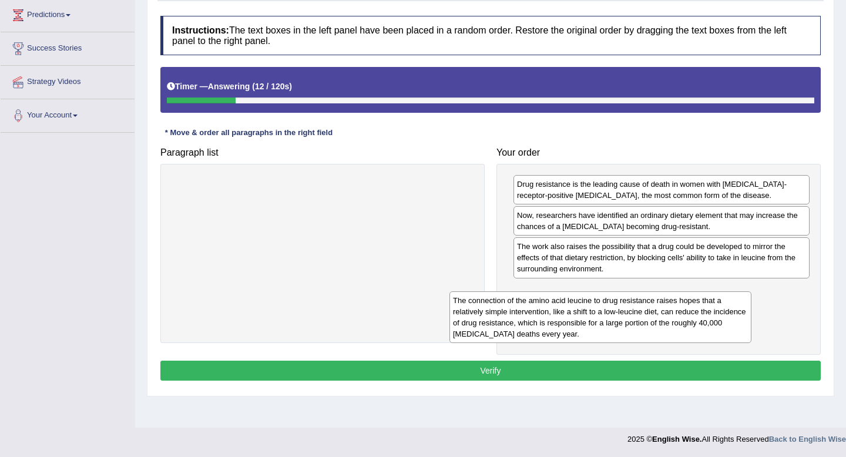
drag, startPoint x: 423, startPoint y: 207, endPoint x: 706, endPoint y: 317, distance: 303.3
click at [706, 317] on div "The connection of the amino acid leucine to drug resistance raises hopes that a…" at bounding box center [601, 318] width 302 height 52
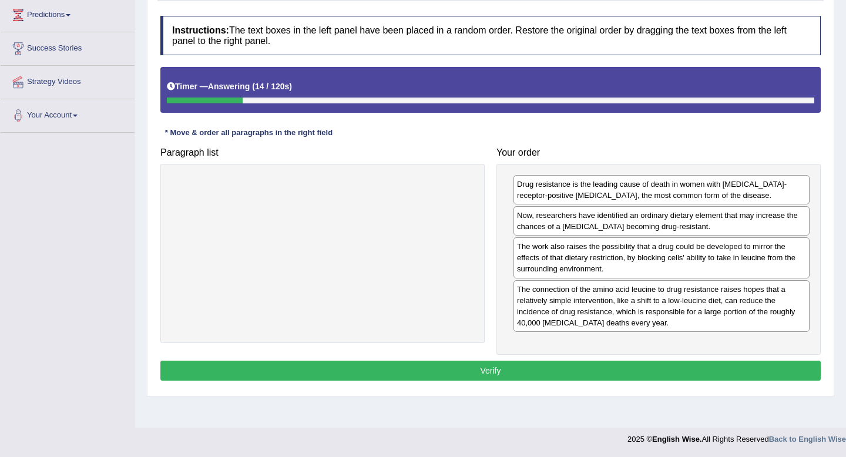
click at [688, 374] on button "Verify" at bounding box center [490, 371] width 661 height 20
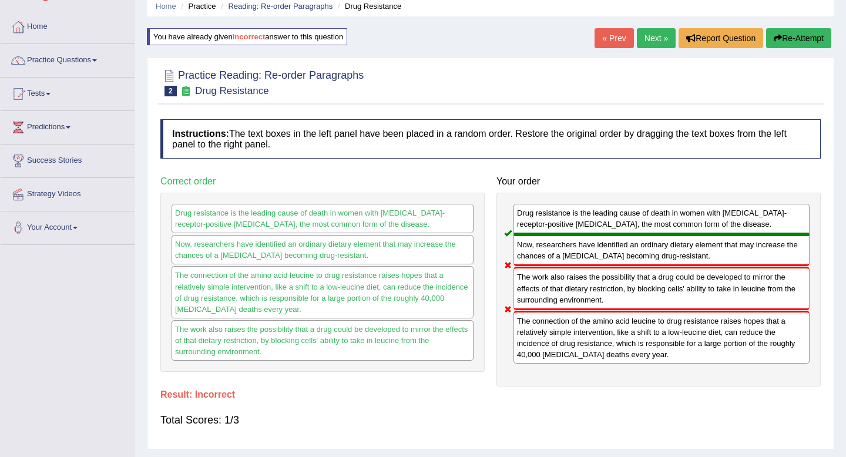
scroll to position [38, 0]
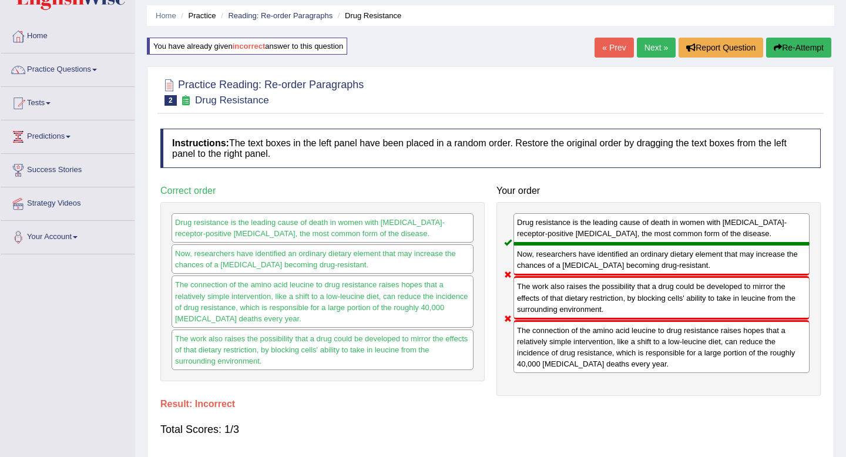
click at [802, 49] on button "Re-Attempt" at bounding box center [798, 48] width 65 height 20
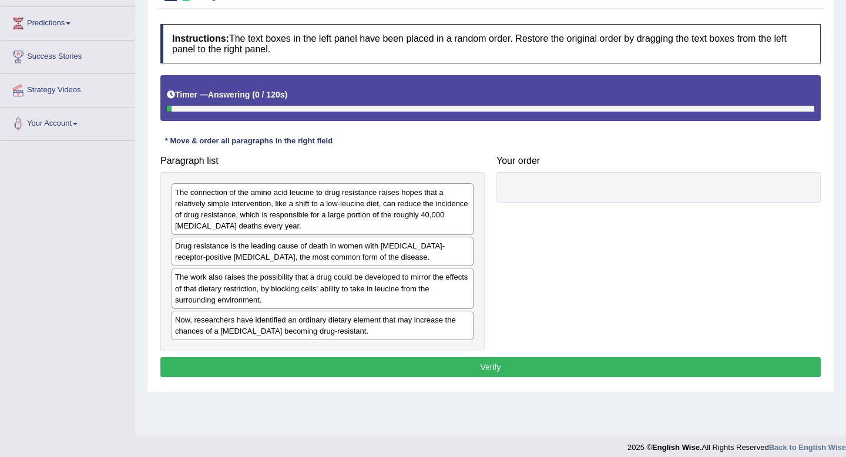
scroll to position [160, 0]
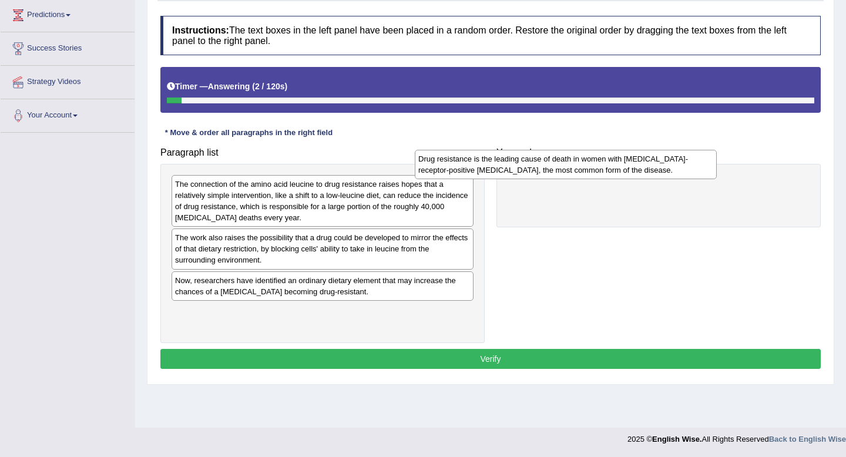
drag, startPoint x: 414, startPoint y: 245, endPoint x: 658, endPoint y: 185, distance: 251.6
click at [658, 179] on div "Drug resistance is the leading cause of death in women with [MEDICAL_DATA]-rece…" at bounding box center [566, 164] width 302 height 29
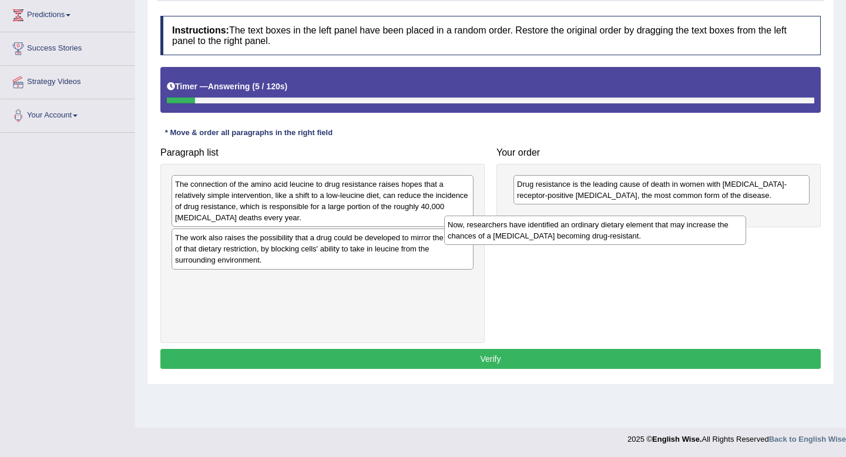
drag, startPoint x: 367, startPoint y: 282, endPoint x: 645, endPoint y: 225, distance: 283.3
click at [645, 225] on div "Now, researchers have identified an ordinary dietary element that may increase …" at bounding box center [595, 230] width 302 height 29
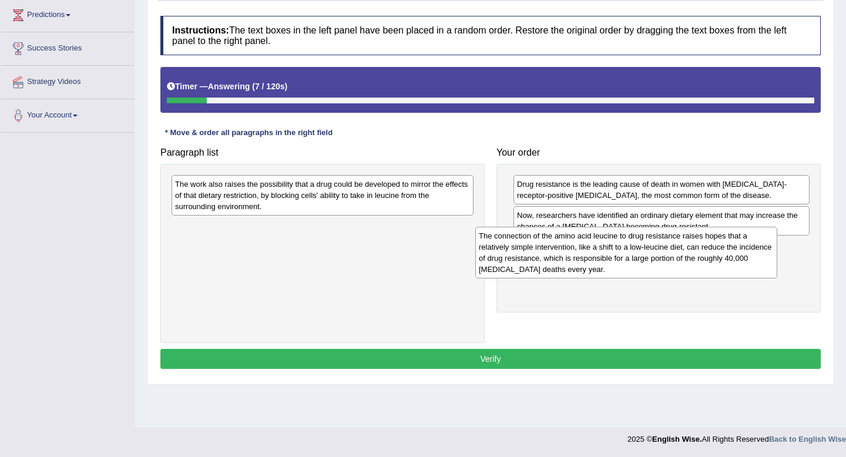
drag, startPoint x: 453, startPoint y: 197, endPoint x: 776, endPoint y: 264, distance: 330.1
click at [776, 264] on div "The connection of the amino acid leucine to drug resistance raises hopes that a…" at bounding box center [626, 253] width 302 height 52
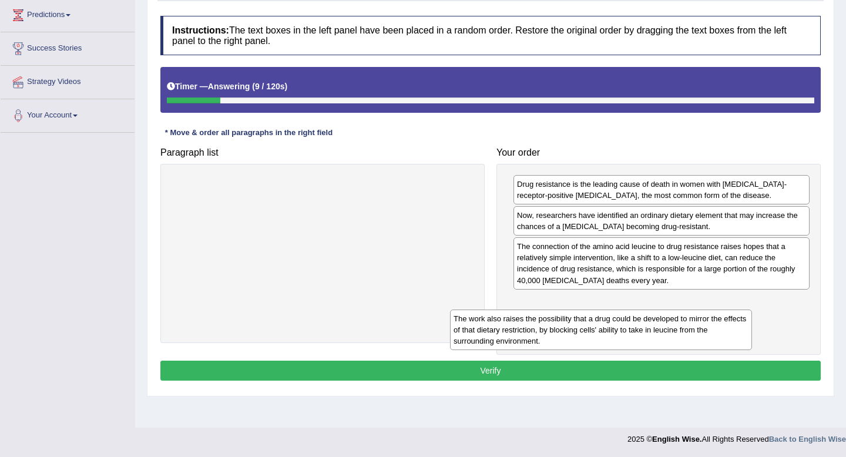
drag, startPoint x: 437, startPoint y: 206, endPoint x: 715, endPoint y: 340, distance: 309.4
click at [715, 340] on div "The work also raises the possibility that a drug could be developed to mirror t…" at bounding box center [601, 330] width 302 height 41
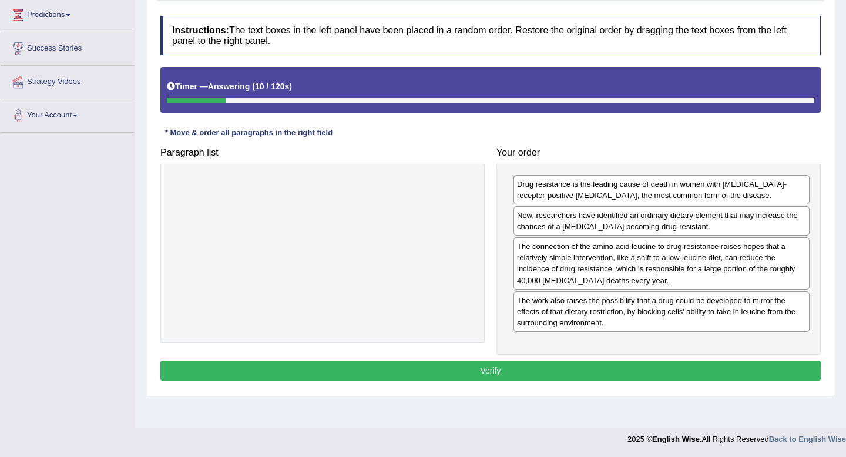
click at [643, 377] on button "Verify" at bounding box center [490, 371] width 661 height 20
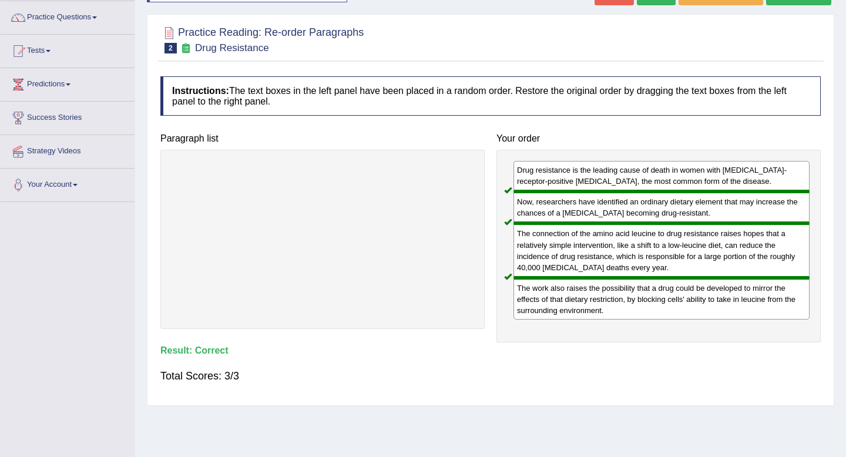
scroll to position [0, 0]
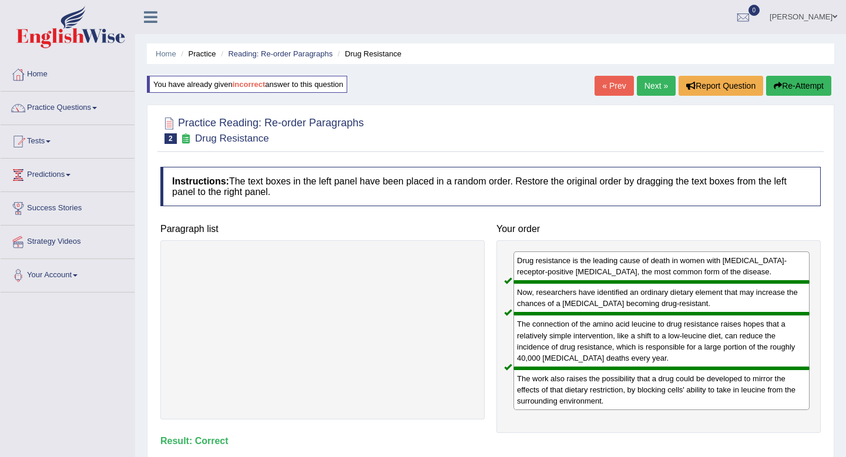
click at [648, 92] on link "Next »" at bounding box center [656, 86] width 39 height 20
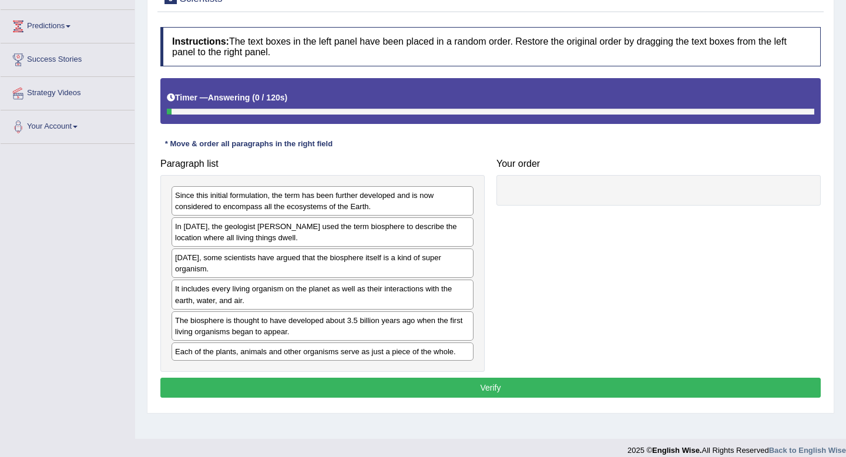
scroll to position [160, 0]
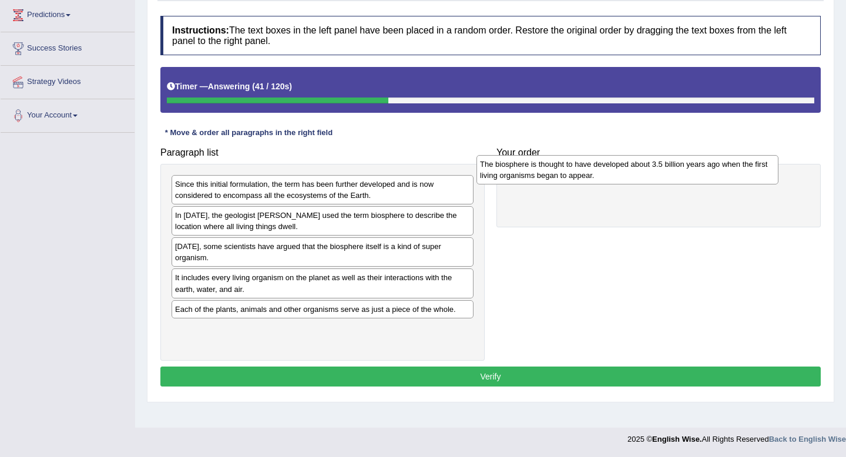
drag, startPoint x: 369, startPoint y: 322, endPoint x: 679, endPoint y: 183, distance: 339.4
click at [679, 183] on div "The biosphere is thought to have developed about 3.5 billion years ago when the…" at bounding box center [628, 169] width 302 height 29
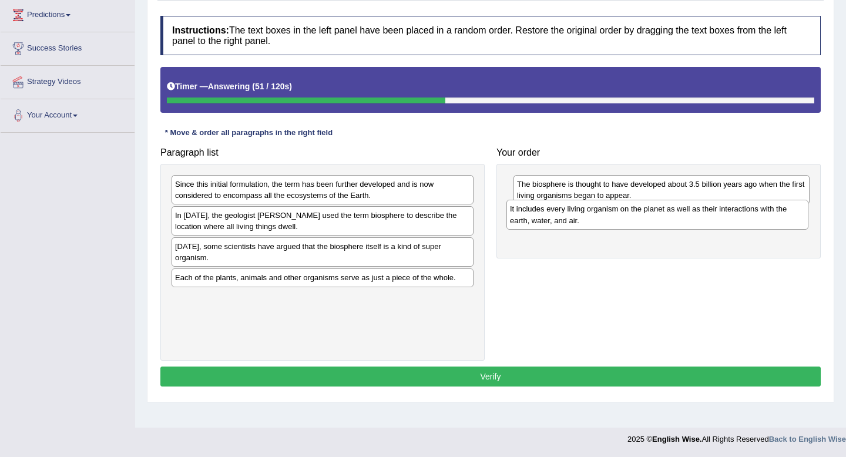
drag, startPoint x: 300, startPoint y: 288, endPoint x: 635, endPoint y: 219, distance: 342.0
click at [635, 219] on div "It includes every living organism on the planet as well as their interactions w…" at bounding box center [658, 214] width 302 height 29
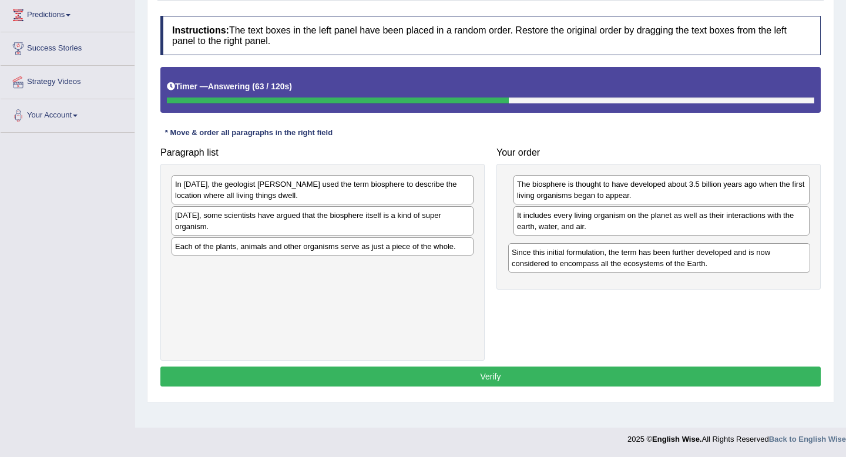
drag, startPoint x: 297, startPoint y: 193, endPoint x: 634, endPoint y: 260, distance: 343.3
click at [634, 260] on div "Since this initial formulation, the term has been further developed and is now …" at bounding box center [659, 257] width 302 height 29
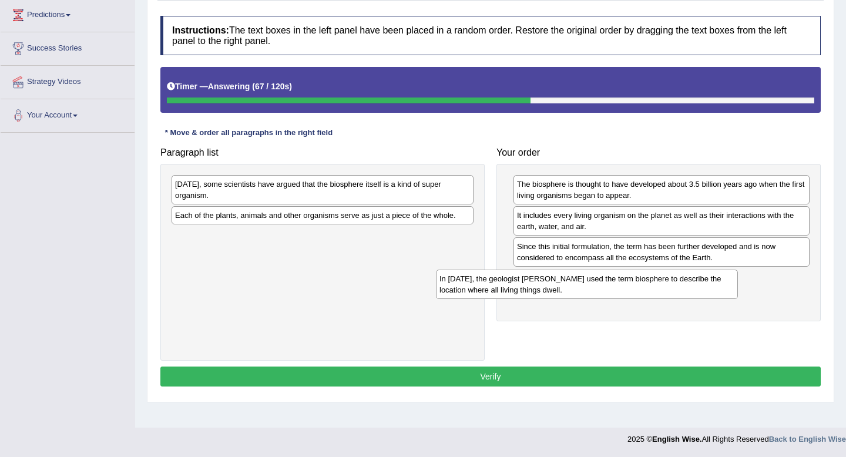
drag, startPoint x: 349, startPoint y: 180, endPoint x: 612, endPoint y: 275, distance: 279.8
click at [614, 275] on div "In 1875, the geologist Eduard Suess used the term biosphere to describe the loc…" at bounding box center [587, 284] width 302 height 29
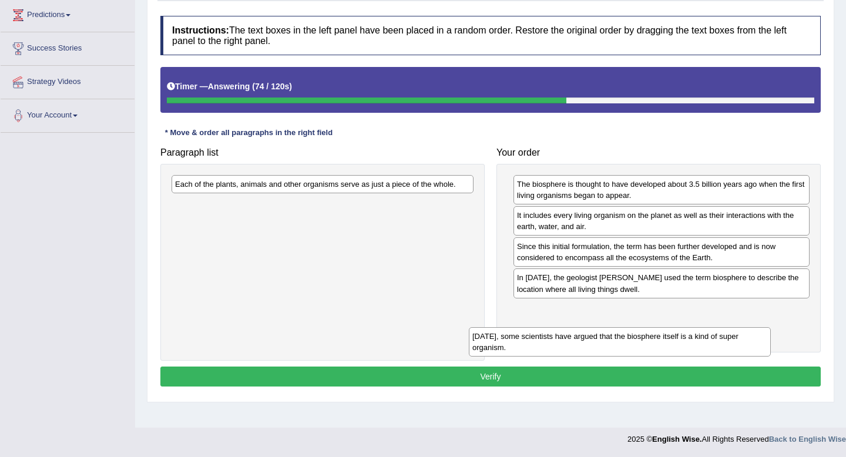
drag, startPoint x: 426, startPoint y: 200, endPoint x: 734, endPoint y: 336, distance: 336.6
click at [734, 336] on div "Today, some scientists have argued that the biosphere itself is a kind of super…" at bounding box center [620, 341] width 302 height 29
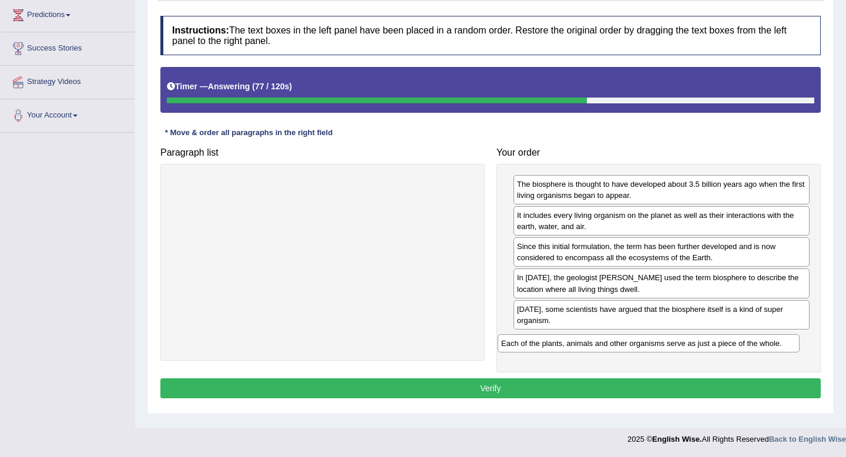
drag, startPoint x: 448, startPoint y: 188, endPoint x: 773, endPoint y: 348, distance: 362.7
click at [774, 347] on div "Each of the plants, animals and other organisms serve as just a piece of the wh…" at bounding box center [649, 343] width 302 height 18
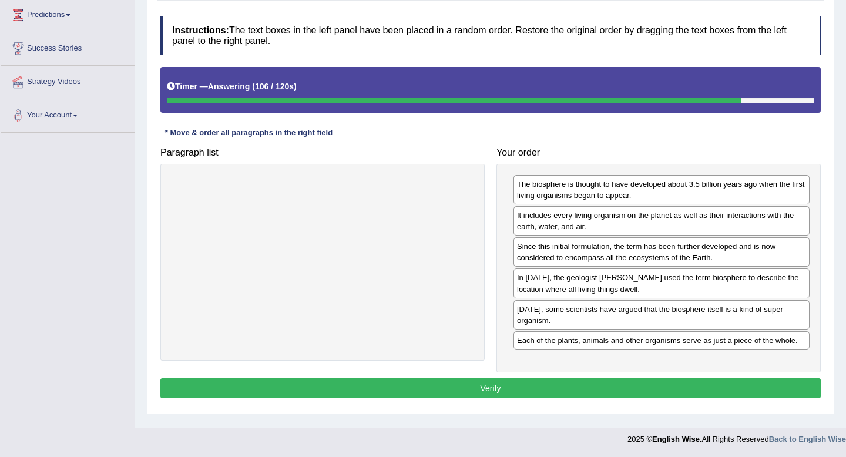
click at [652, 383] on button "Verify" at bounding box center [490, 389] width 661 height 20
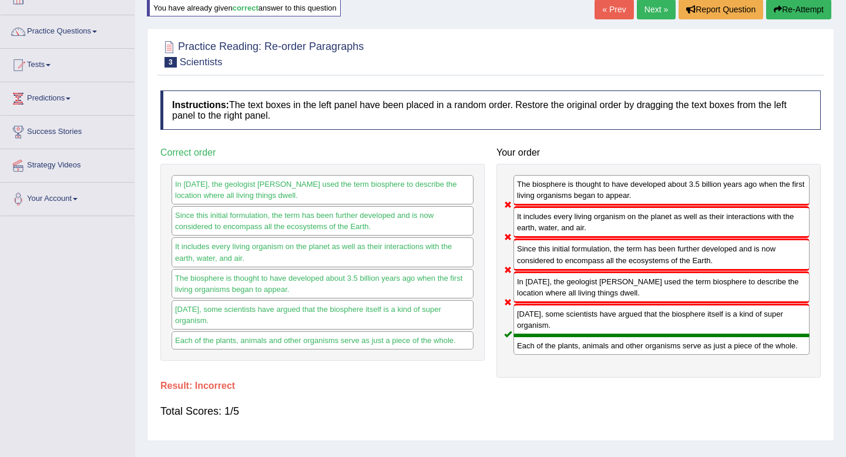
scroll to position [49, 0]
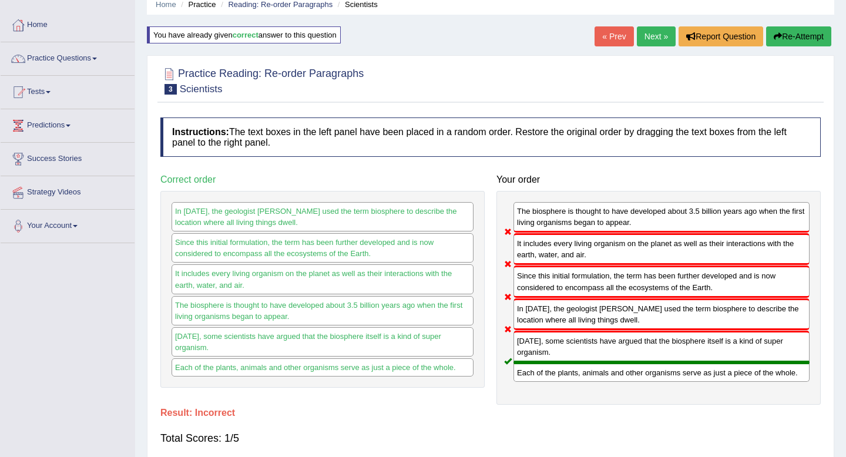
click at [788, 29] on button "Re-Attempt" at bounding box center [798, 36] width 65 height 20
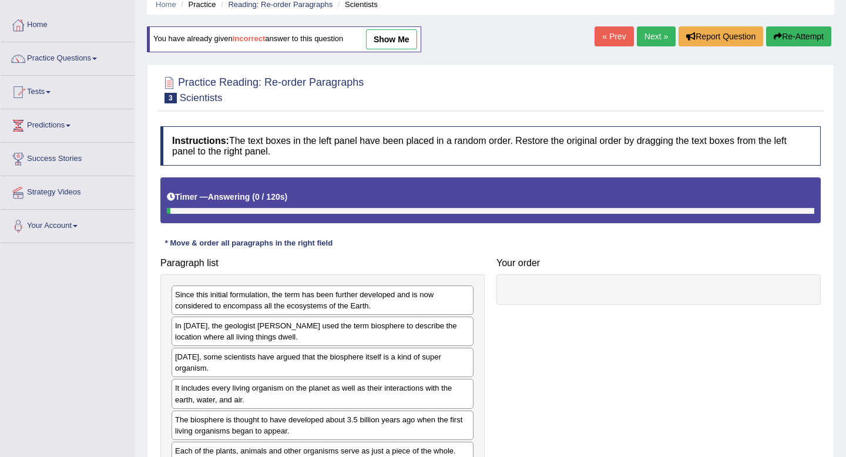
scroll to position [160, 0]
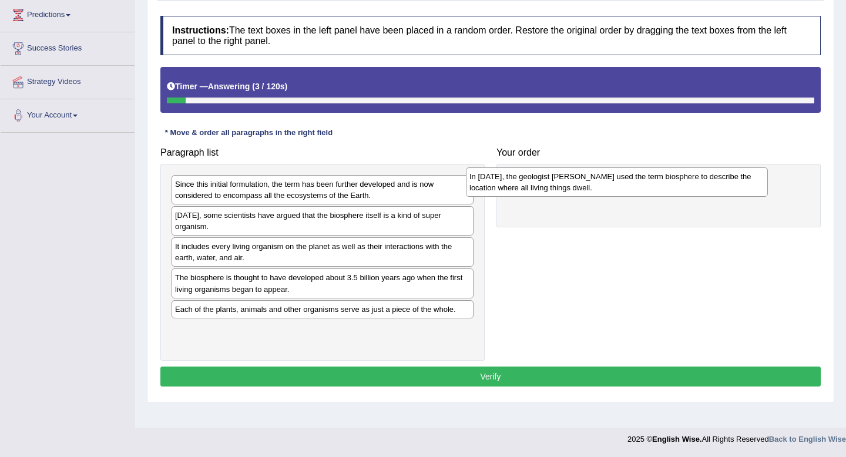
drag, startPoint x: 395, startPoint y: 222, endPoint x: 689, endPoint y: 183, distance: 297.0
click at [689, 183] on div "In [DATE], the geologist [PERSON_NAME] used the term biosphere to describe the …" at bounding box center [617, 182] width 302 height 29
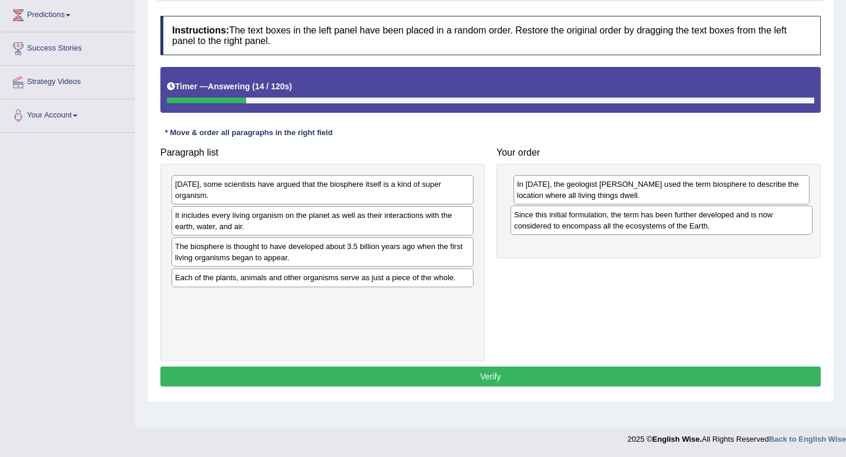
drag, startPoint x: 324, startPoint y: 197, endPoint x: 653, endPoint y: 226, distance: 330.4
click at [653, 226] on div "Since this initial formulation, the term has been further developed and is now …" at bounding box center [662, 220] width 302 height 29
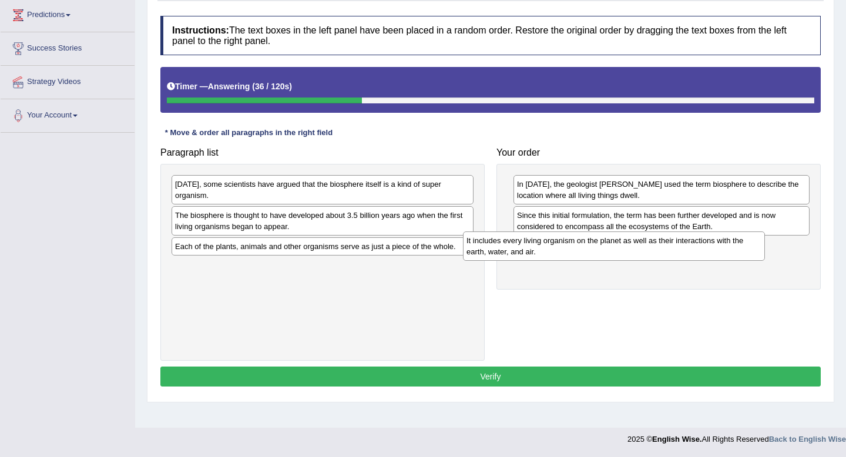
drag, startPoint x: 364, startPoint y: 216, endPoint x: 656, endPoint y: 241, distance: 293.2
click at [656, 241] on div "It includes every living organism on the planet as well as their interactions w…" at bounding box center [614, 246] width 302 height 29
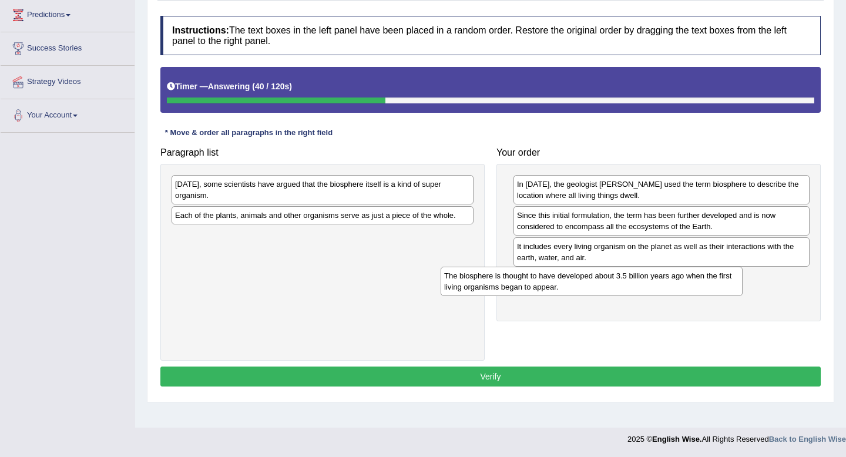
drag, startPoint x: 408, startPoint y: 215, endPoint x: 689, endPoint y: 269, distance: 286.2
click at [689, 269] on div "The biosphere is thought to have developed about 3.5 billion years ago when the…" at bounding box center [592, 281] width 302 height 29
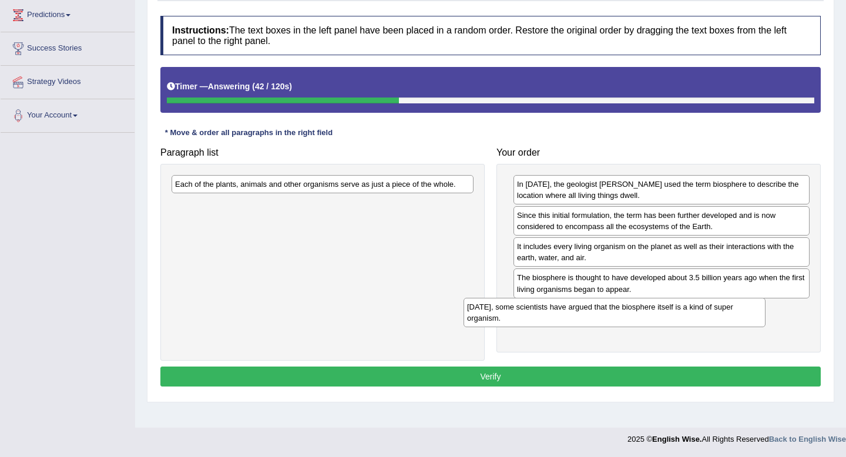
drag, startPoint x: 393, startPoint y: 190, endPoint x: 689, endPoint y: 310, distance: 319.0
click at [689, 310] on div "Today, some scientists have argued that the biosphere itself is a kind of super…" at bounding box center [615, 312] width 302 height 29
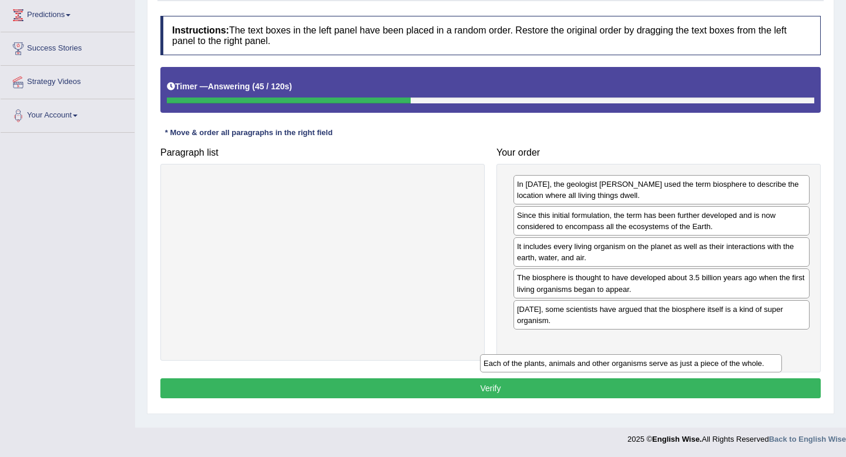
drag, startPoint x: 383, startPoint y: 181, endPoint x: 706, endPoint y: 340, distance: 360.1
click at [706, 354] on div "Each of the plants, animals and other organisms serve as just a piece of the wh…" at bounding box center [631, 363] width 302 height 18
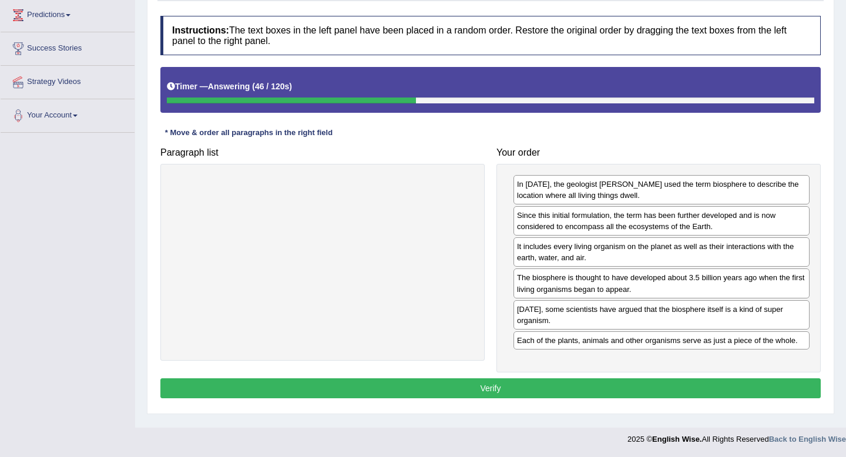
click at [618, 389] on button "Verify" at bounding box center [490, 389] width 661 height 20
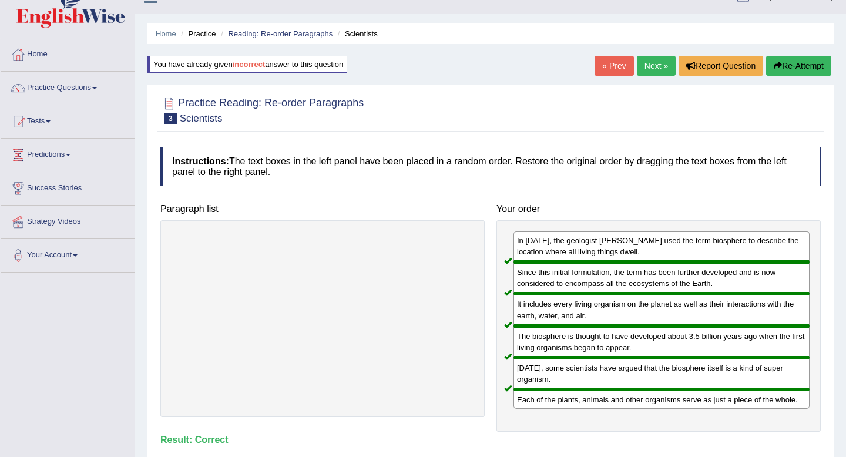
scroll to position [0, 0]
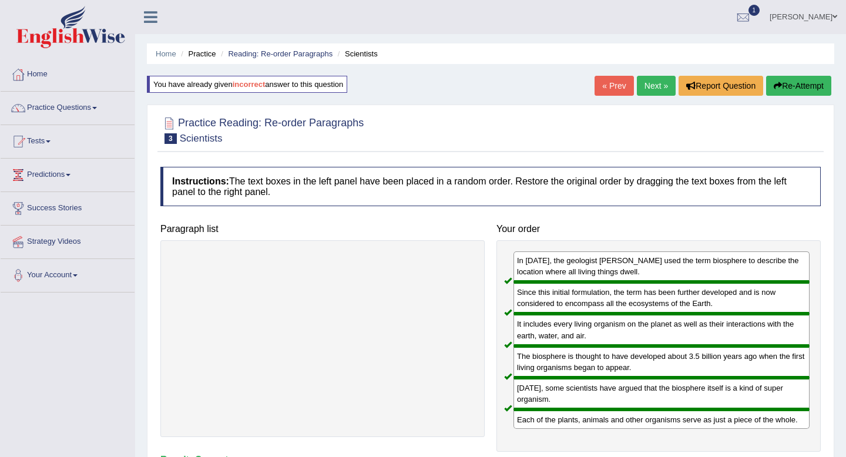
click at [659, 80] on link "Next »" at bounding box center [656, 86] width 39 height 20
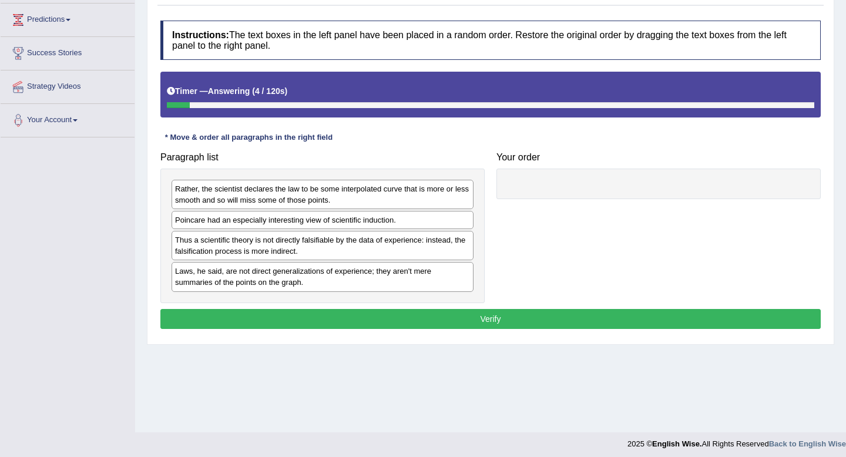
scroll to position [159, 0]
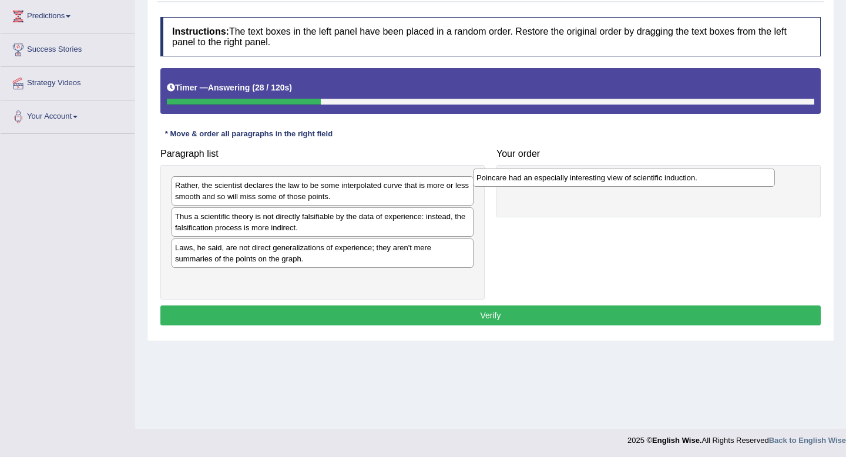
drag, startPoint x: 282, startPoint y: 217, endPoint x: 588, endPoint y: 176, distance: 309.6
click at [588, 176] on div "Poincare had an especially interesting view of scientific induction." at bounding box center [624, 178] width 302 height 18
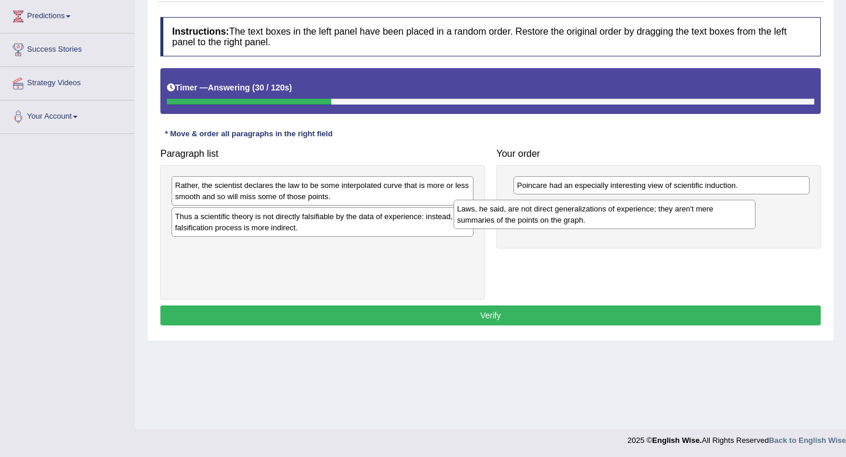
drag, startPoint x: 355, startPoint y: 250, endPoint x: 671, endPoint y: 200, distance: 320.1
click at [671, 200] on div "Laws, he said, are not direct generalizations of experience; they aren't mere s…" at bounding box center [605, 214] width 302 height 29
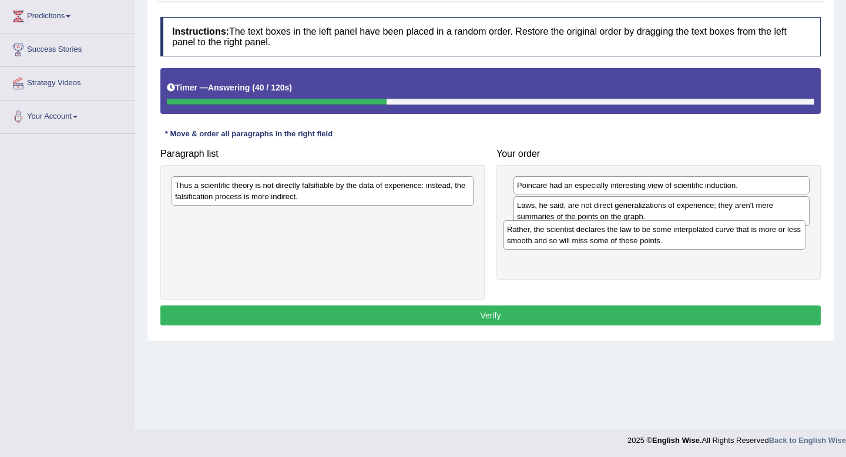
drag, startPoint x: 410, startPoint y: 192, endPoint x: 745, endPoint y: 237, distance: 337.5
click at [745, 237] on div "Rather, the scientist declares the law to be some interpolated curve that is mo…" at bounding box center [655, 234] width 302 height 29
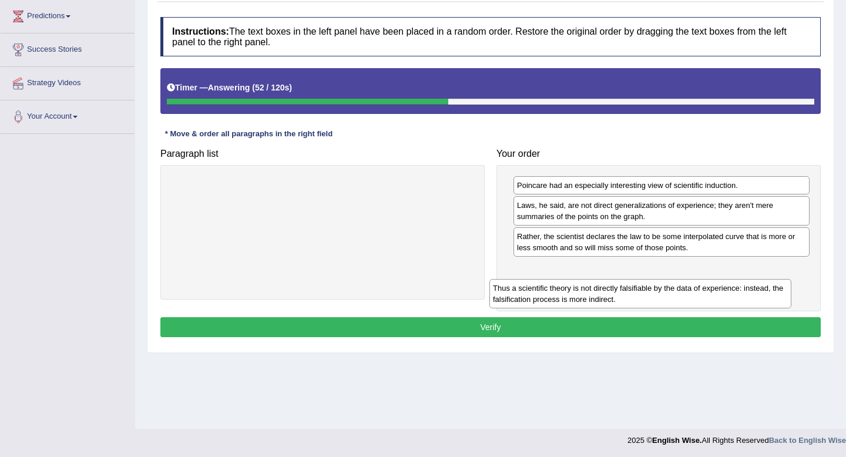
drag, startPoint x: 401, startPoint y: 198, endPoint x: 722, endPoint y: 296, distance: 335.6
click at [722, 296] on div "Thus a scientific theory is not directly falsifiable by the data of experience:…" at bounding box center [641, 293] width 302 height 29
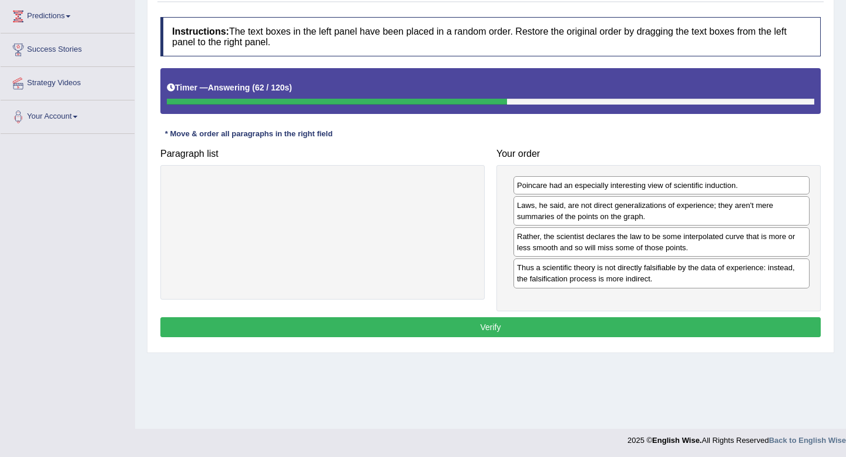
click at [616, 328] on button "Verify" at bounding box center [490, 327] width 661 height 20
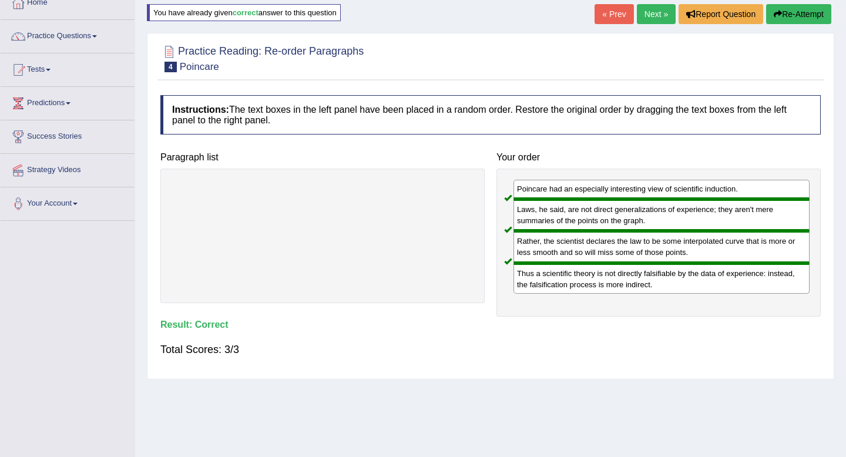
scroll to position [67, 0]
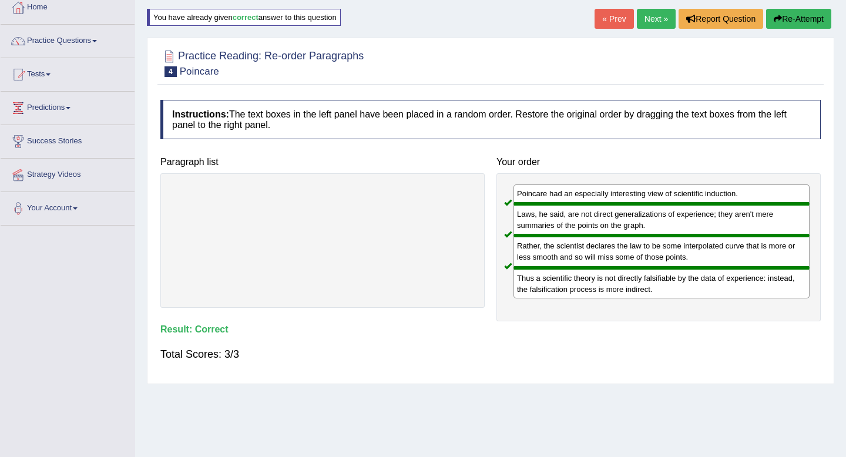
click at [659, 15] on link "Next »" at bounding box center [656, 19] width 39 height 20
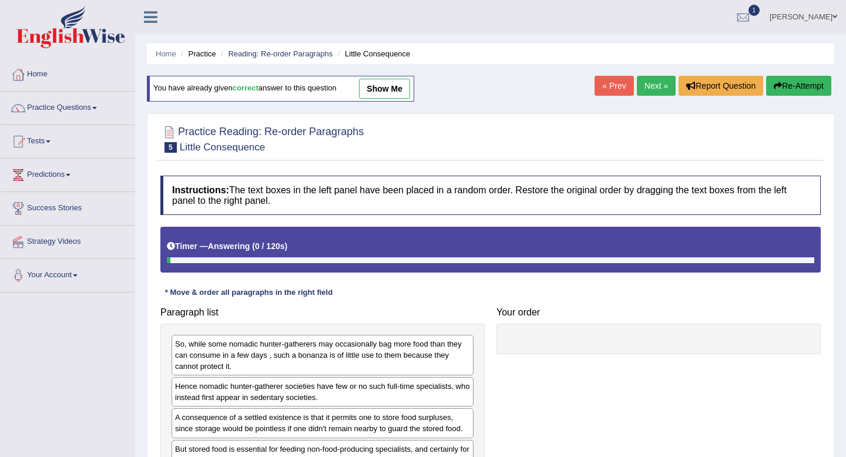
scroll to position [160, 0]
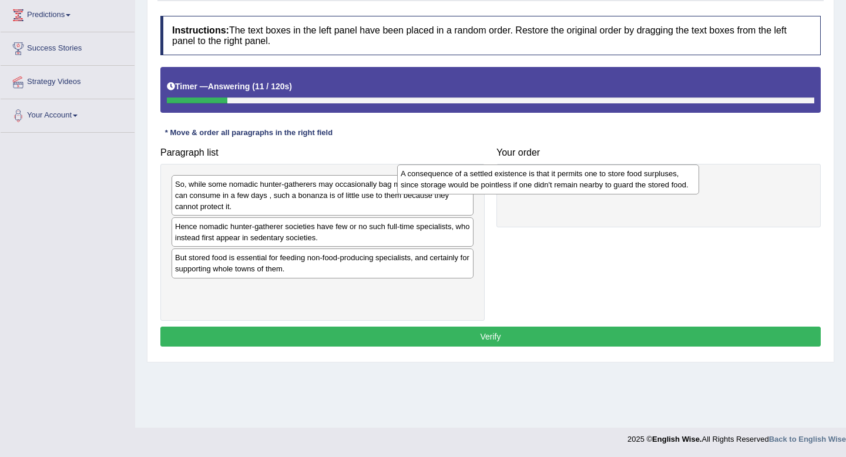
drag, startPoint x: 398, startPoint y: 267, endPoint x: 652, endPoint y: 182, distance: 267.6
click at [652, 182] on div "A consequence of a settled existence is that it permits one to store food surpl…" at bounding box center [548, 179] width 302 height 29
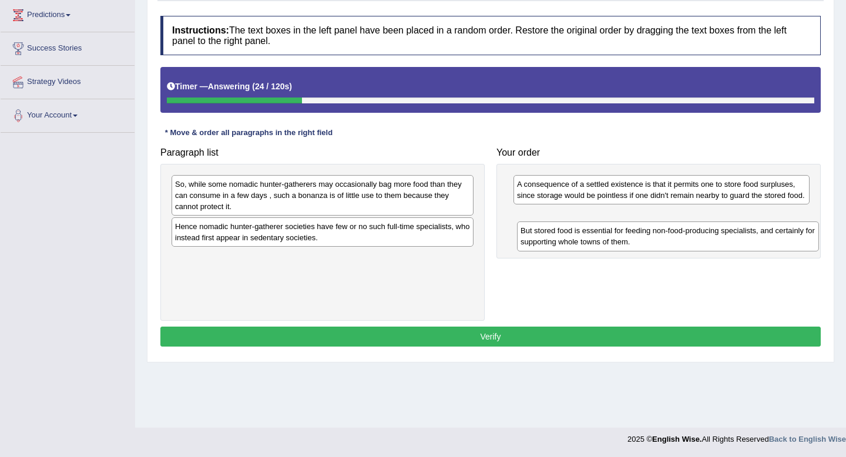
drag, startPoint x: 367, startPoint y: 265, endPoint x: 713, endPoint y: 238, distance: 346.7
click at [713, 238] on div "But stored food is essential for feeding non-food-producing specialists, and ce…" at bounding box center [668, 236] width 302 height 29
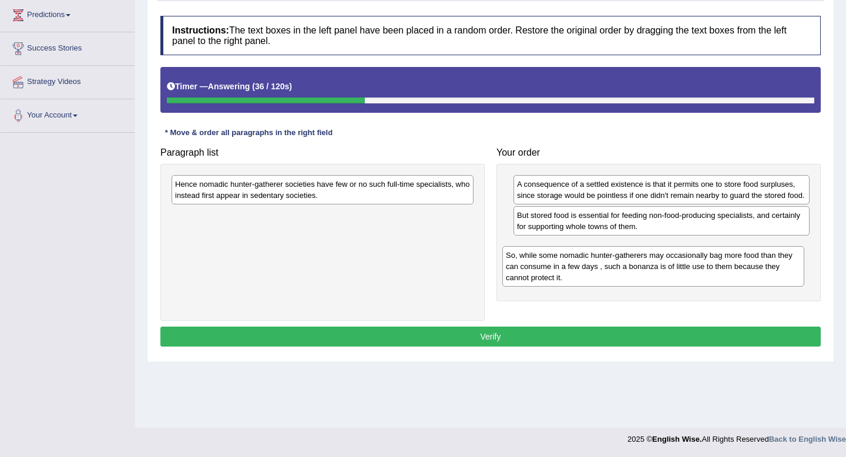
drag, startPoint x: 416, startPoint y: 195, endPoint x: 746, endPoint y: 266, distance: 338.5
click at [746, 266] on div "So, while some nomadic hunter-gatherers may occasionally bag more food than the…" at bounding box center [654, 266] width 302 height 41
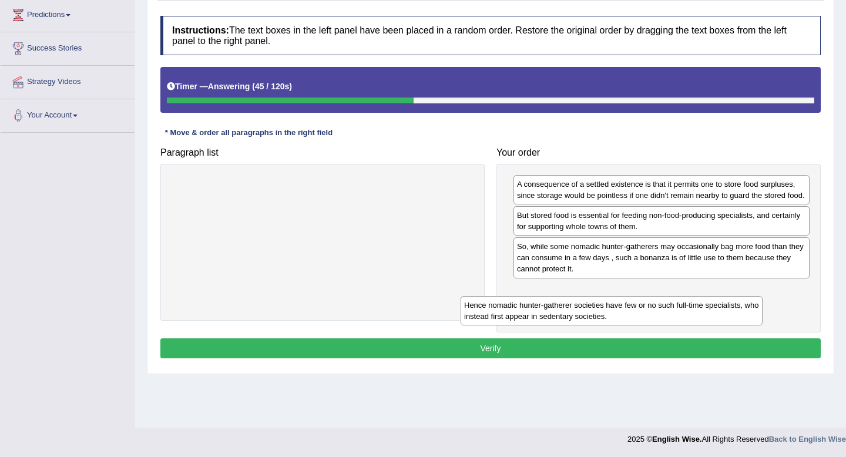
drag, startPoint x: 411, startPoint y: 196, endPoint x: 721, endPoint y: 317, distance: 332.0
click at [721, 317] on div "Hence nomadic hunter-gatherer societies have few or no such full-time specialis…" at bounding box center [612, 310] width 302 height 29
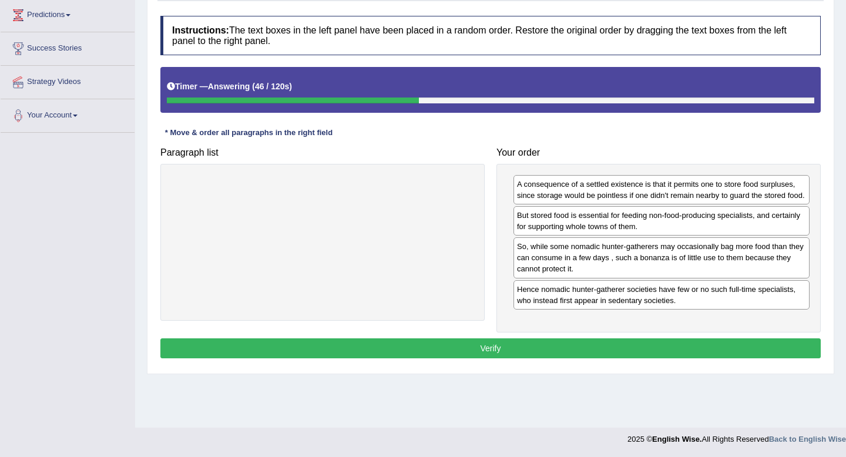
click at [675, 359] on button "Verify" at bounding box center [490, 349] width 661 height 20
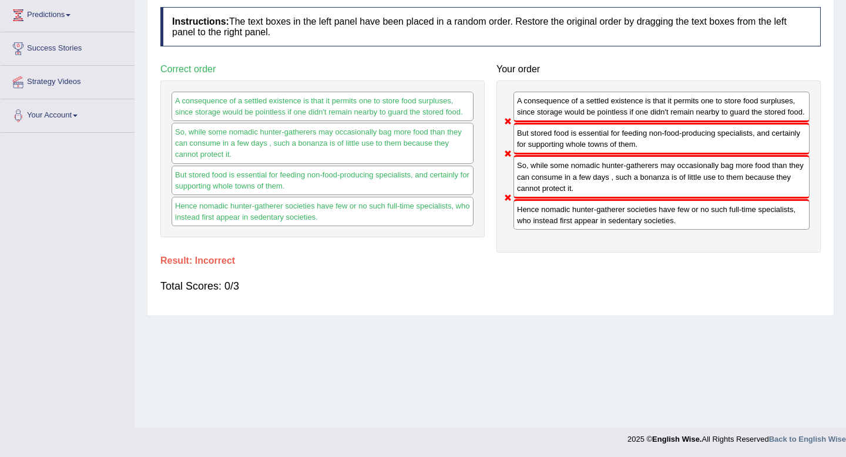
drag, startPoint x: 592, startPoint y: 196, endPoint x: 592, endPoint y: 172, distance: 24.1
click at [592, 172] on div "So, while some nomadic hunter-gatherers may occasionally bag more food than the…" at bounding box center [662, 176] width 296 height 43
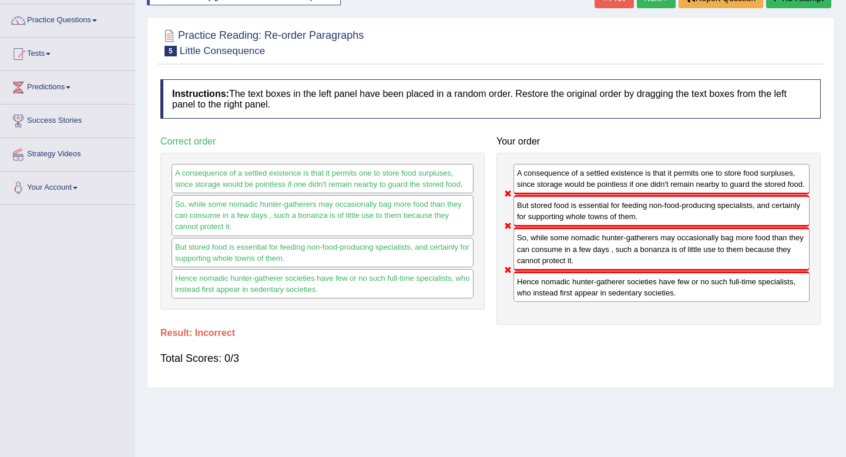
scroll to position [12, 0]
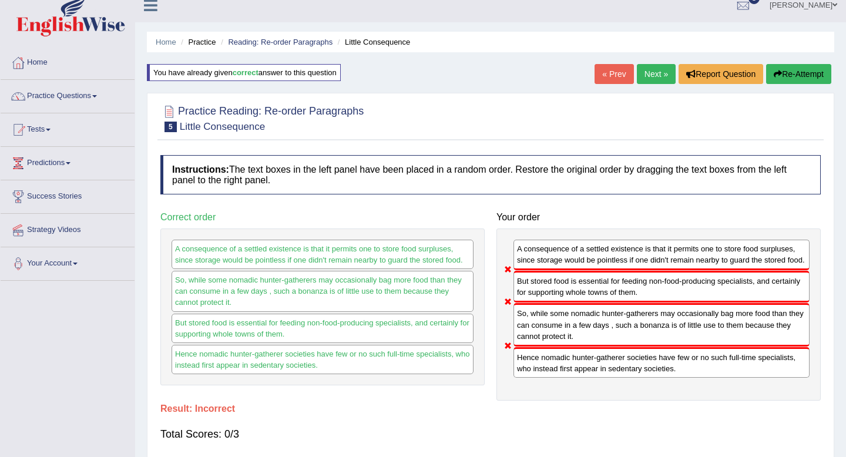
click at [789, 75] on button "Re-Attempt" at bounding box center [798, 74] width 65 height 20
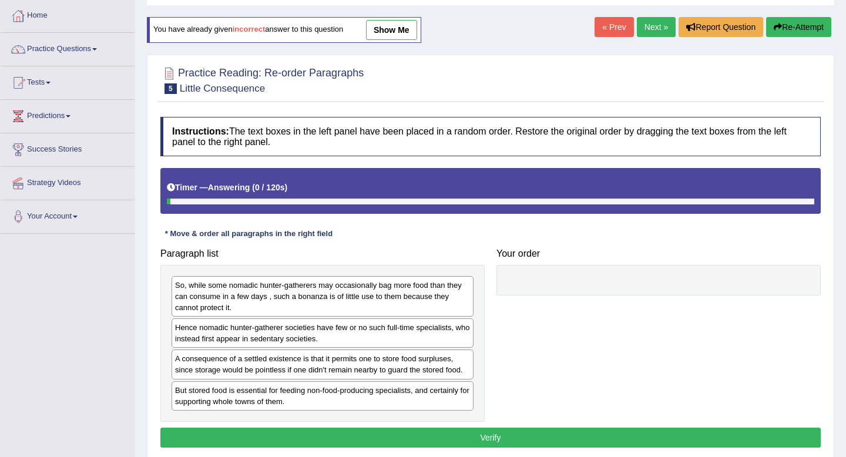
scroll to position [140, 0]
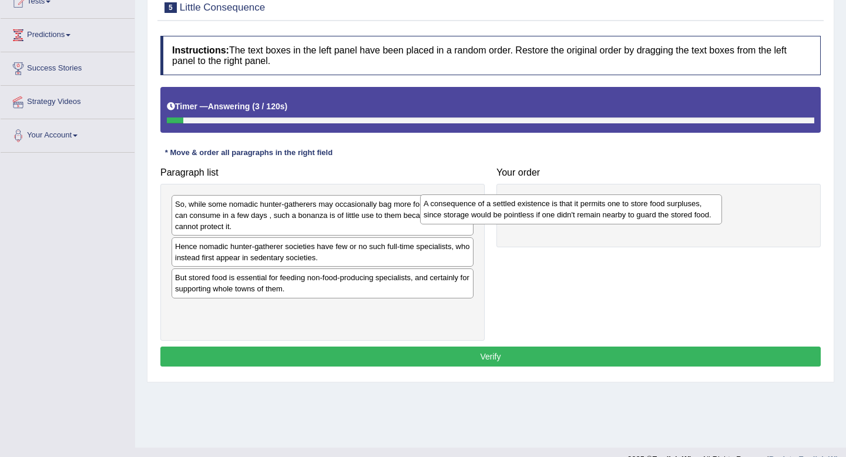
drag, startPoint x: 373, startPoint y: 285, endPoint x: 635, endPoint y: 200, distance: 276.0
click at [634, 200] on div "A consequence of a settled existence is that it permits one to store food surpl…" at bounding box center [571, 209] width 302 height 29
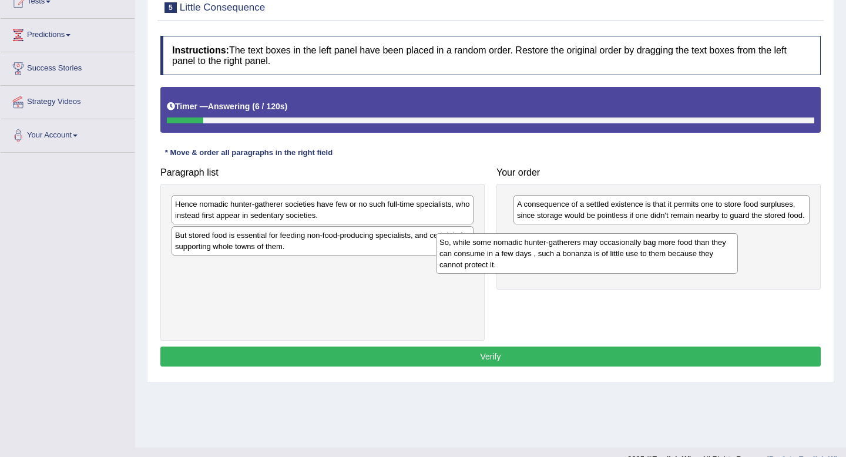
drag, startPoint x: 405, startPoint y: 221, endPoint x: 699, endPoint y: 264, distance: 297.7
click at [698, 264] on div "So, while some nomadic hunter-gatherers may occasionally bag more food than the…" at bounding box center [587, 253] width 302 height 41
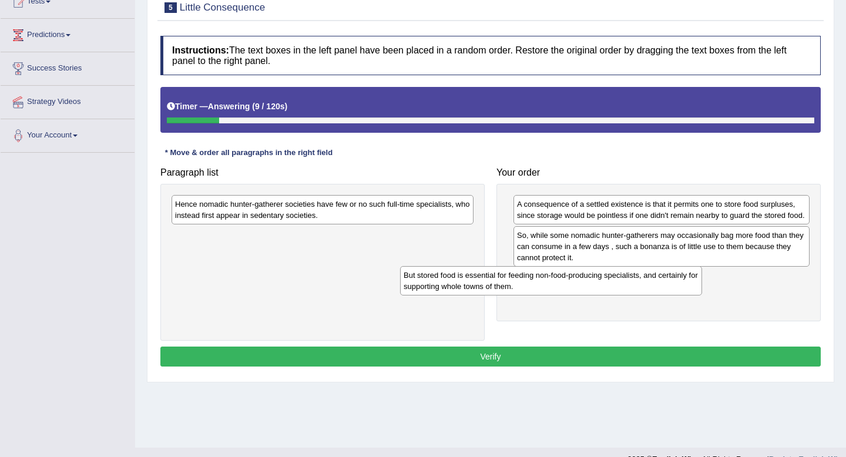
drag, startPoint x: 406, startPoint y: 242, endPoint x: 681, endPoint y: 296, distance: 280.9
click at [681, 296] on div "But stored food is essential for feeding non-food-producing specialists, and ce…" at bounding box center [551, 280] width 302 height 29
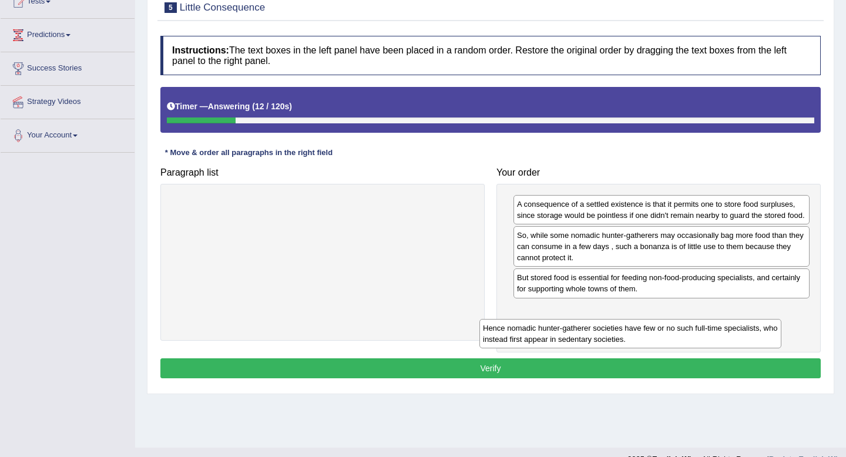
drag, startPoint x: 421, startPoint y: 209, endPoint x: 748, endPoint y: 322, distance: 345.4
click at [747, 322] on div "Hence nomadic hunter-gatherer societies have few or no such full-time specialis…" at bounding box center [631, 333] width 302 height 29
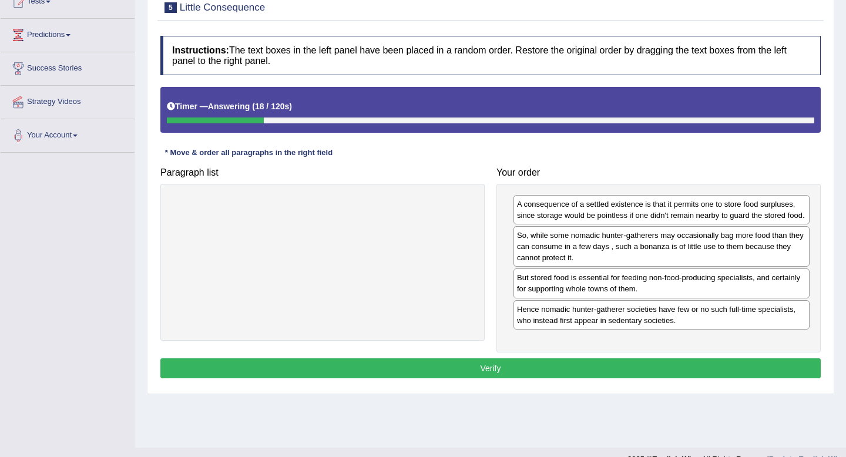
click at [569, 379] on button "Verify" at bounding box center [490, 369] width 661 height 20
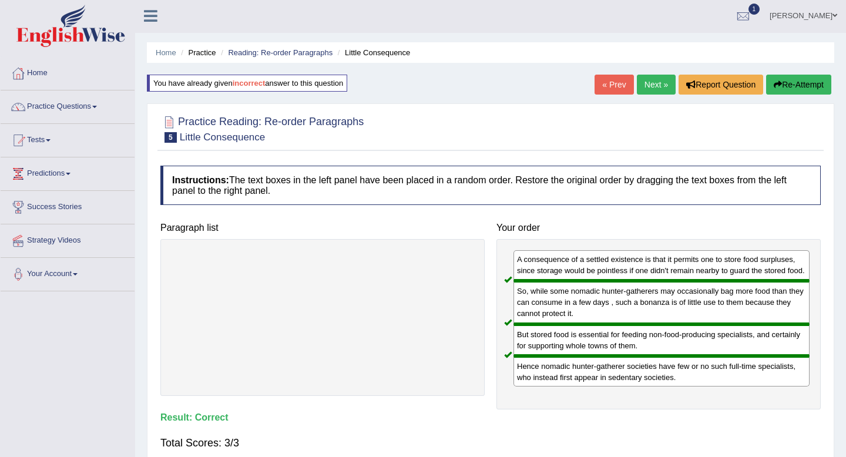
scroll to position [0, 0]
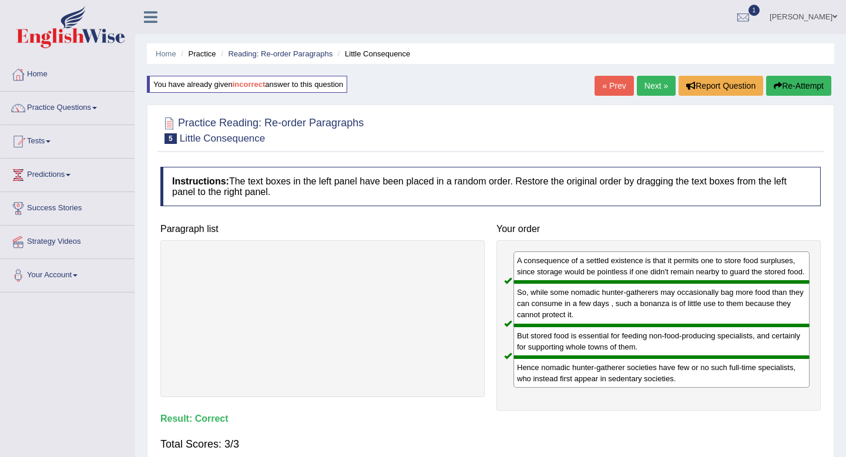
click at [649, 85] on link "Next »" at bounding box center [656, 86] width 39 height 20
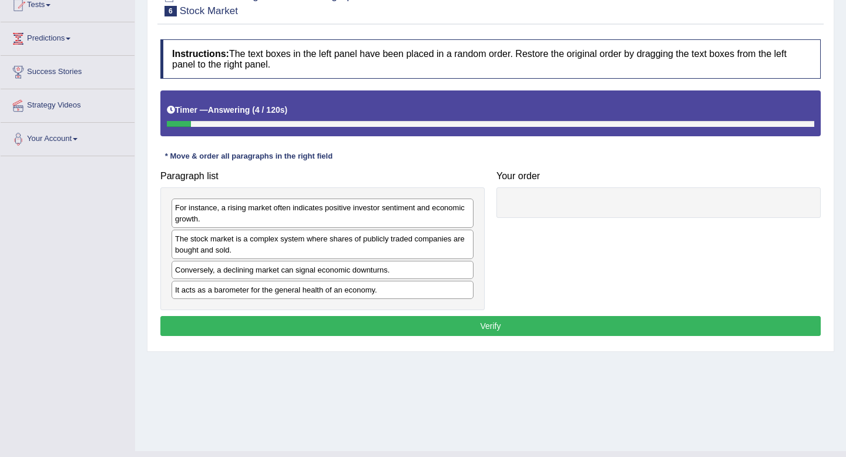
scroll to position [160, 0]
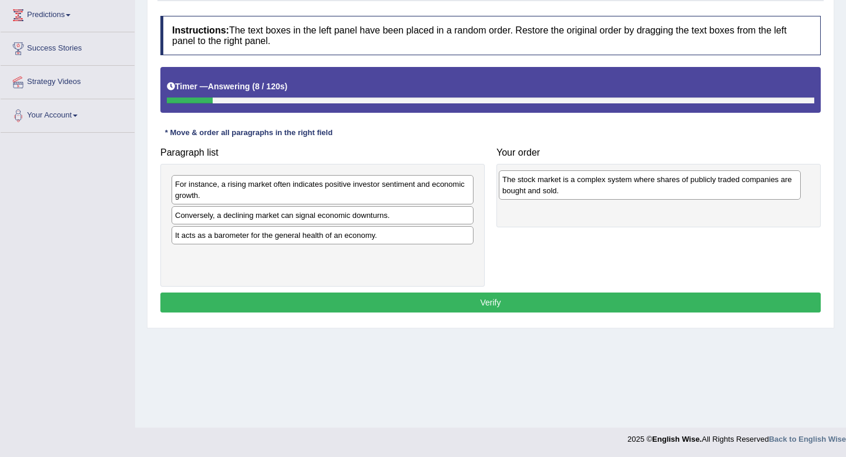
drag, startPoint x: 370, startPoint y: 222, endPoint x: 697, endPoint y: 186, distance: 329.3
click at [697, 186] on div "The stock market is a complex system where shares of publicly traded companies …" at bounding box center [650, 184] width 302 height 29
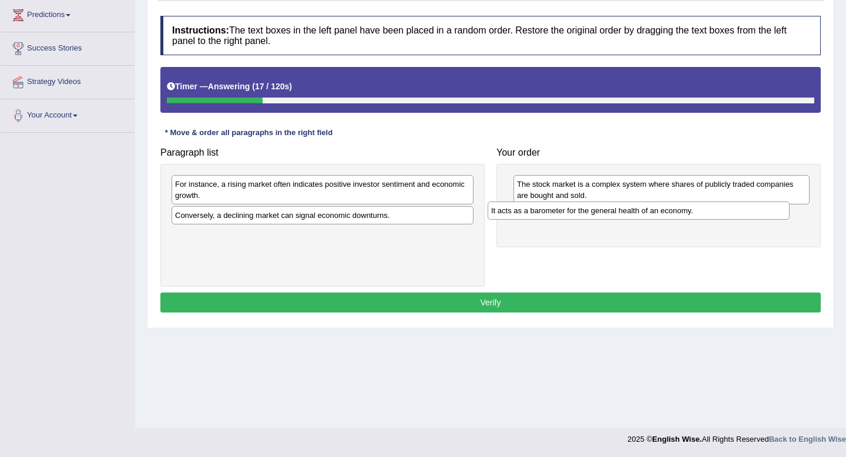
drag, startPoint x: 342, startPoint y: 237, endPoint x: 660, endPoint y: 215, distance: 318.8
click at [660, 215] on div "It acts as a barometer for the general health of an economy." at bounding box center [639, 211] width 302 height 18
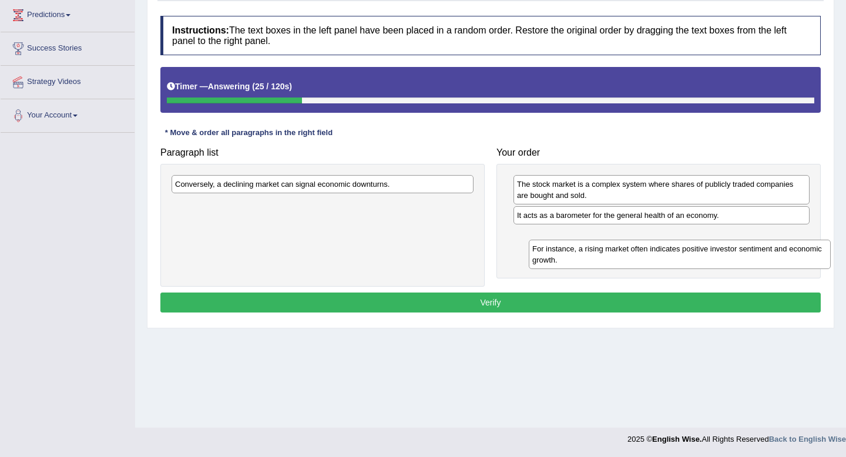
drag, startPoint x: 372, startPoint y: 186, endPoint x: 728, endPoint y: 251, distance: 361.4
click at [728, 251] on div "For instance, a rising market often indicates positive investor sentiment and e…" at bounding box center [680, 254] width 302 height 29
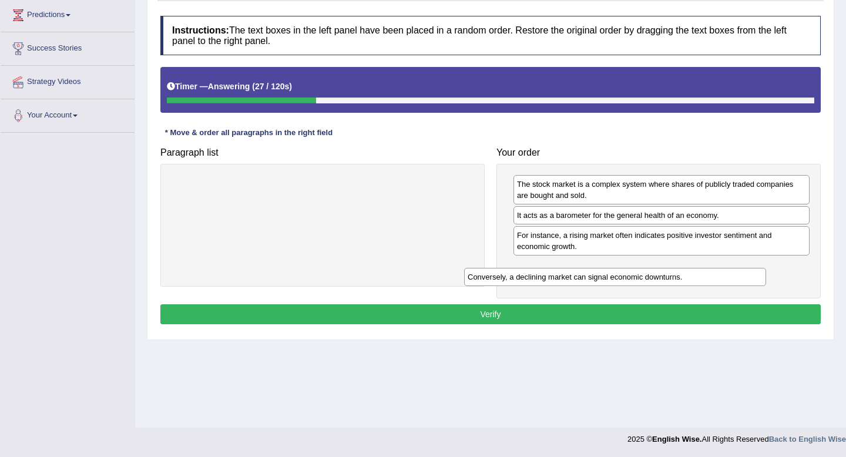
drag, startPoint x: 420, startPoint y: 187, endPoint x: 713, endPoint y: 280, distance: 307.1
click at [713, 280] on div "Conversely, a declining market can signal economic downturns." at bounding box center [615, 277] width 302 height 18
click at [673, 311] on button "Verify" at bounding box center [490, 314] width 661 height 20
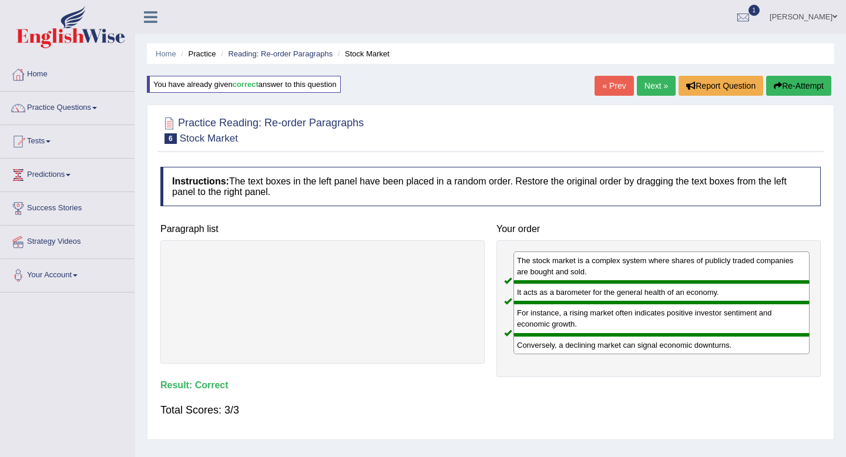
scroll to position [3, 0]
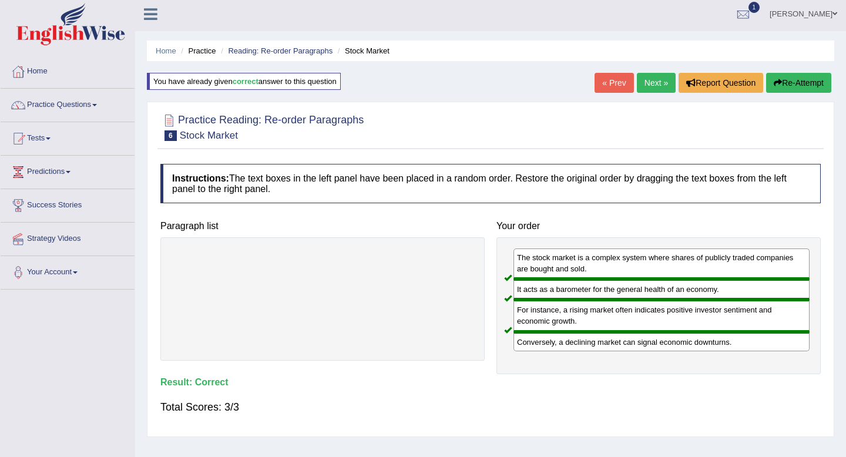
click at [651, 85] on link "Next »" at bounding box center [656, 83] width 39 height 20
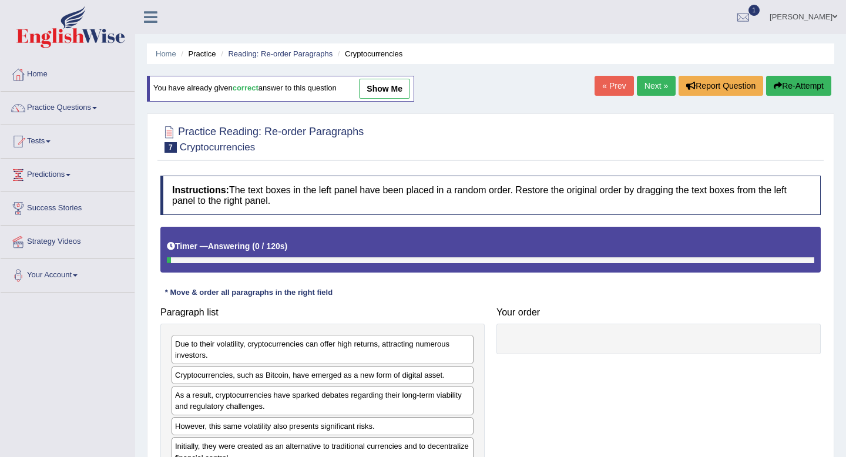
scroll to position [104, 0]
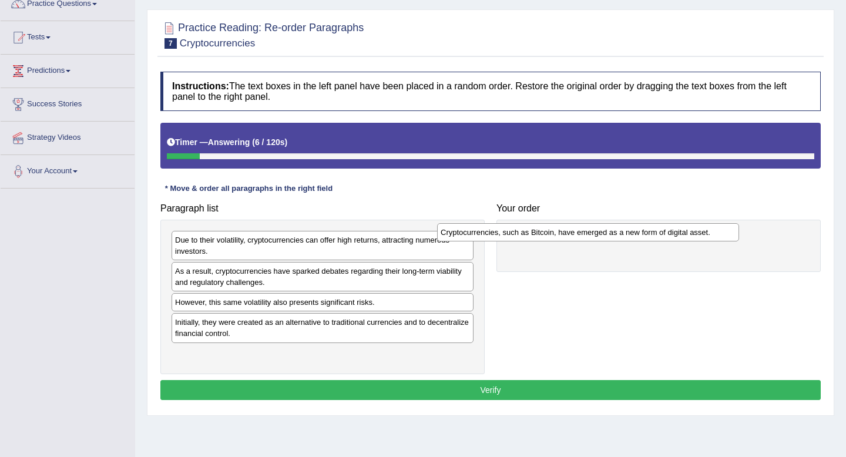
drag, startPoint x: 384, startPoint y: 274, endPoint x: 649, endPoint y: 235, distance: 268.0
click at [649, 235] on div "Cryptocurrencies, such as Bitcoin, have emerged as a new form of digital asset." at bounding box center [588, 232] width 302 height 18
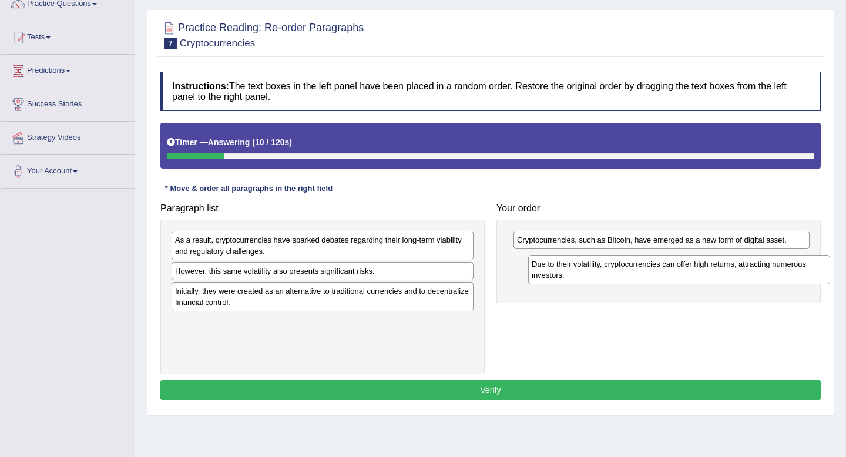
drag, startPoint x: 415, startPoint y: 247, endPoint x: 769, endPoint y: 269, distance: 355.1
click at [769, 269] on div "Due to their volatility, cryptocurrencies can offer high returns, attracting nu…" at bounding box center [679, 269] width 302 height 29
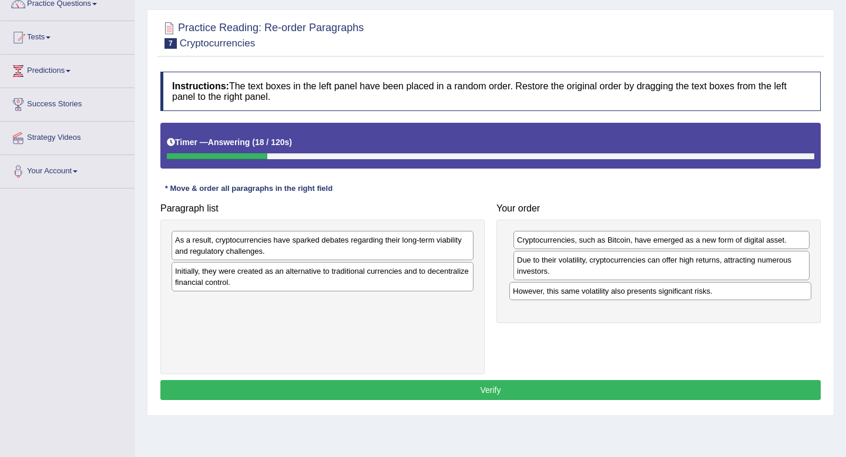
drag, startPoint x: 380, startPoint y: 276, endPoint x: 718, endPoint y: 296, distance: 338.6
click at [718, 296] on div "However, this same volatility also presents significant risks." at bounding box center [661, 291] width 302 height 18
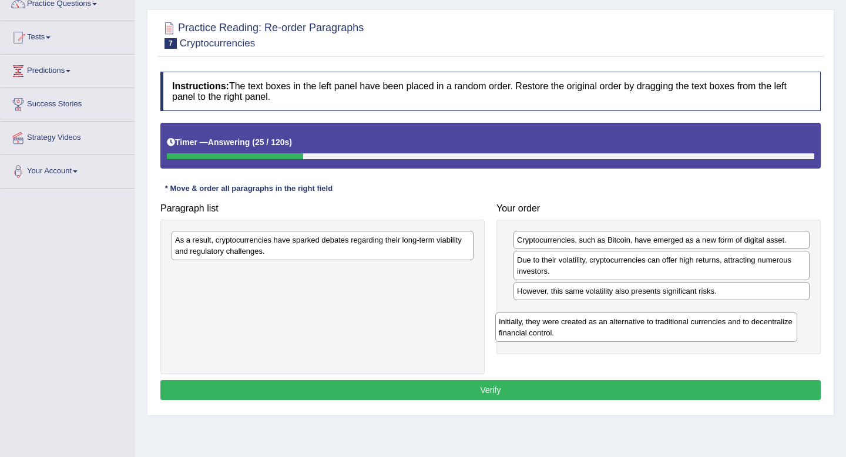
drag, startPoint x: 294, startPoint y: 278, endPoint x: 622, endPoint y: 318, distance: 331.0
click at [622, 318] on div "Initially, they were created as an alternative to traditional currencies and to…" at bounding box center [646, 327] width 302 height 29
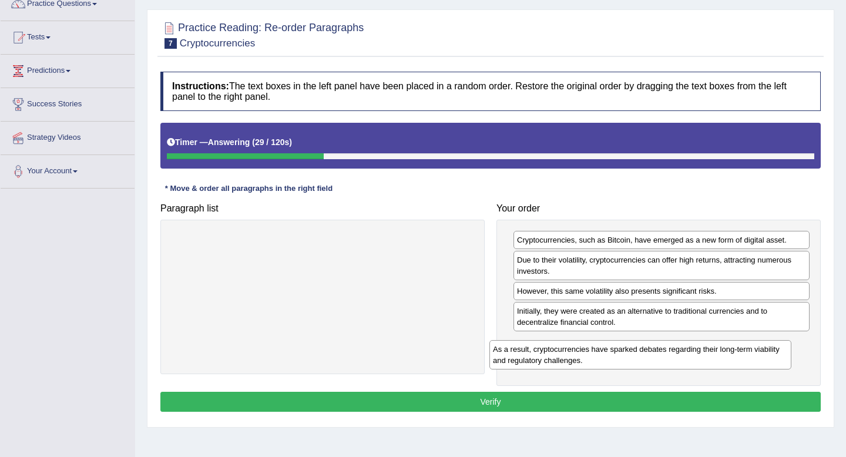
drag, startPoint x: 384, startPoint y: 246, endPoint x: 706, endPoint y: 356, distance: 339.6
click at [706, 356] on div "As a result, cryptocurrencies have sparked debates regarding their long-term vi…" at bounding box center [641, 354] width 302 height 29
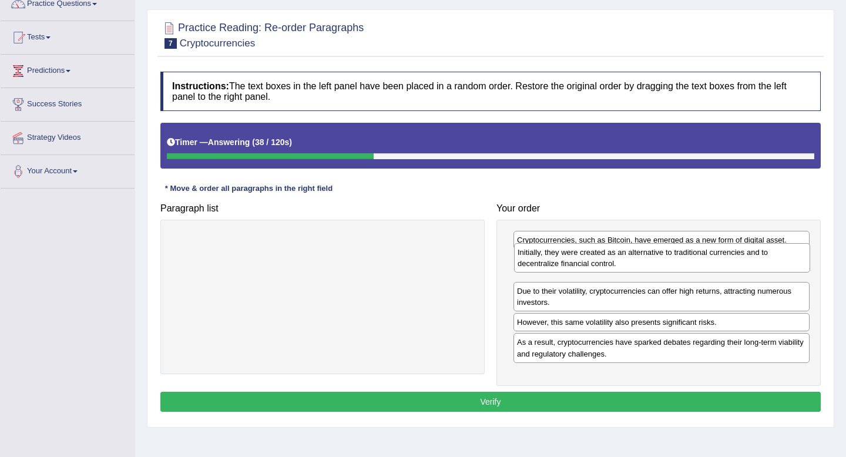
drag, startPoint x: 631, startPoint y: 319, endPoint x: 632, endPoint y: 260, distance: 58.8
click at [632, 260] on div "Initially, they were created as an alternative to traditional currencies and to…" at bounding box center [662, 257] width 296 height 29
click at [571, 399] on button "Verify" at bounding box center [490, 402] width 661 height 20
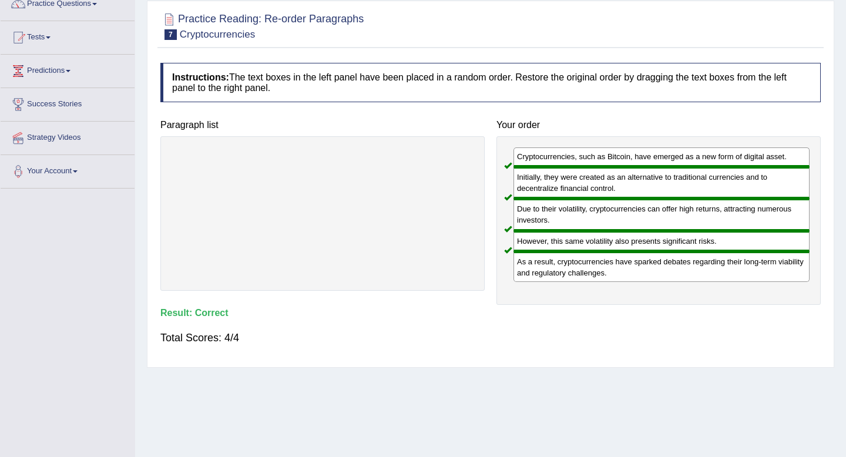
scroll to position [0, 0]
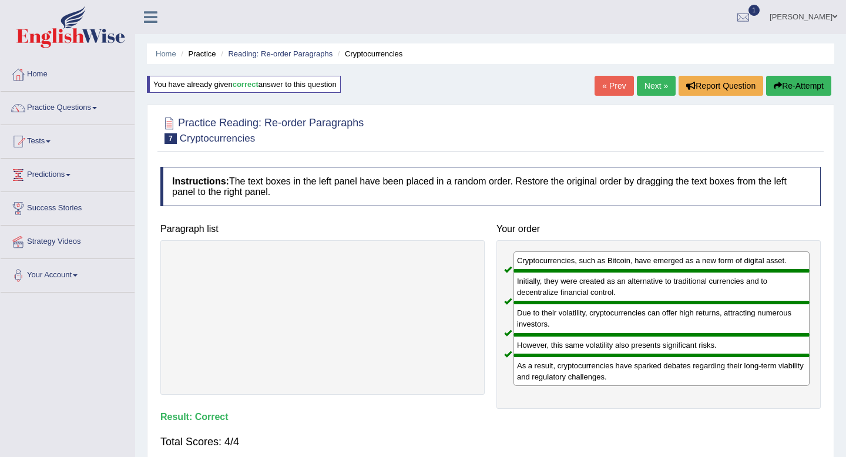
click at [655, 87] on link "Next »" at bounding box center [656, 86] width 39 height 20
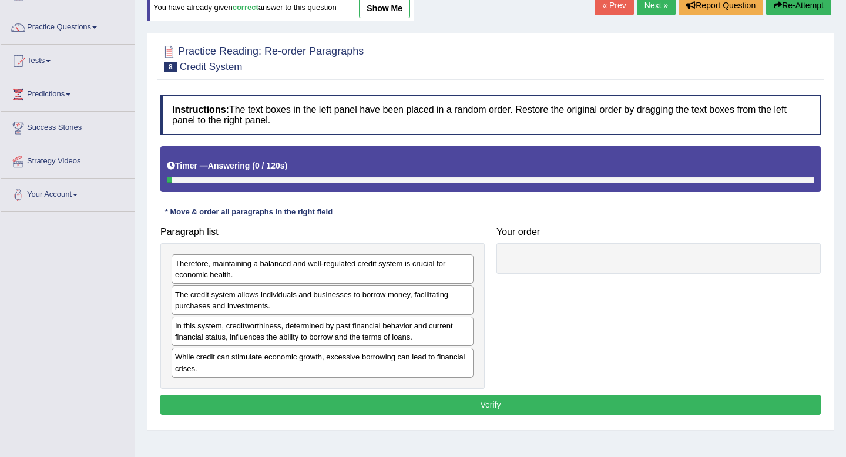
scroll to position [88, 0]
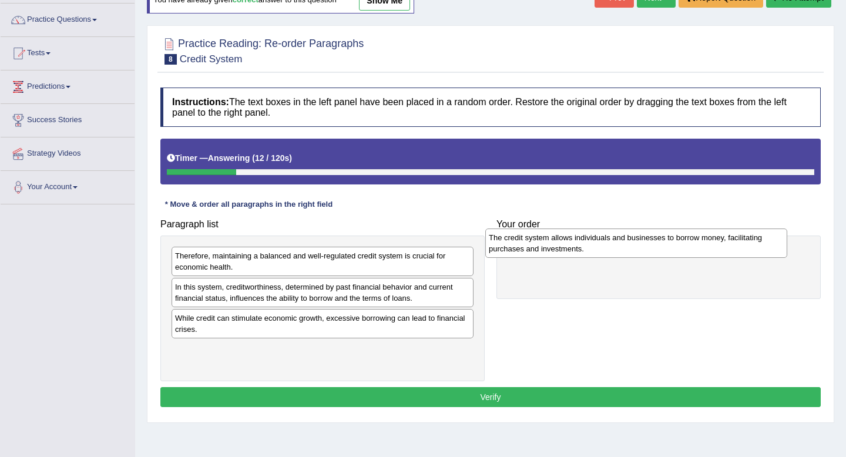
drag, startPoint x: 347, startPoint y: 294, endPoint x: 662, endPoint y: 245, distance: 318.3
click at [662, 245] on div "The credit system allows individuals and businesses to borrow money, facilitati…" at bounding box center [636, 243] width 302 height 29
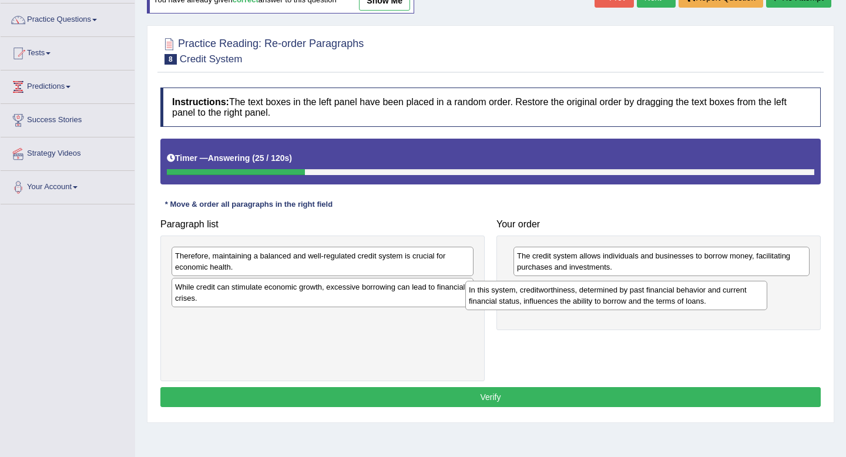
drag, startPoint x: 416, startPoint y: 293, endPoint x: 718, endPoint y: 290, distance: 302.7
click at [716, 290] on div "In this system, creditworthiness, determined by past financial behavior and cur…" at bounding box center [617, 295] width 302 height 29
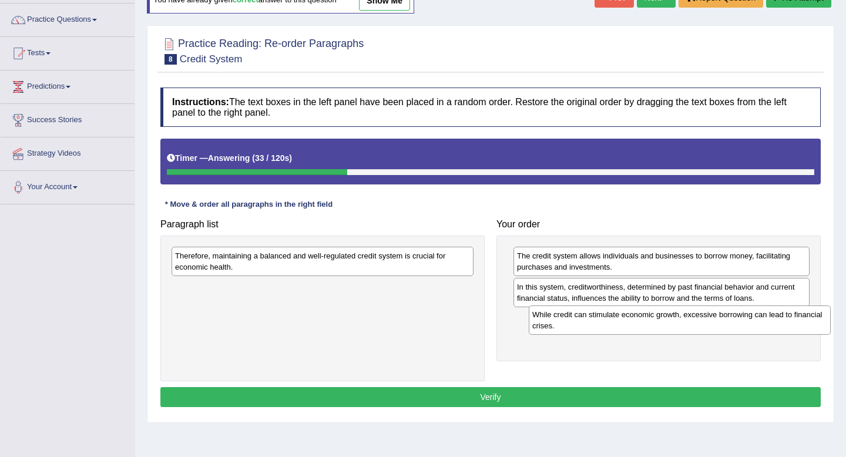
drag, startPoint x: 432, startPoint y: 294, endPoint x: 769, endPoint y: 332, distance: 339.5
click at [770, 331] on div "While credit can stimulate economic growth, excessive borrowing can lead to fin…" at bounding box center [680, 320] width 302 height 29
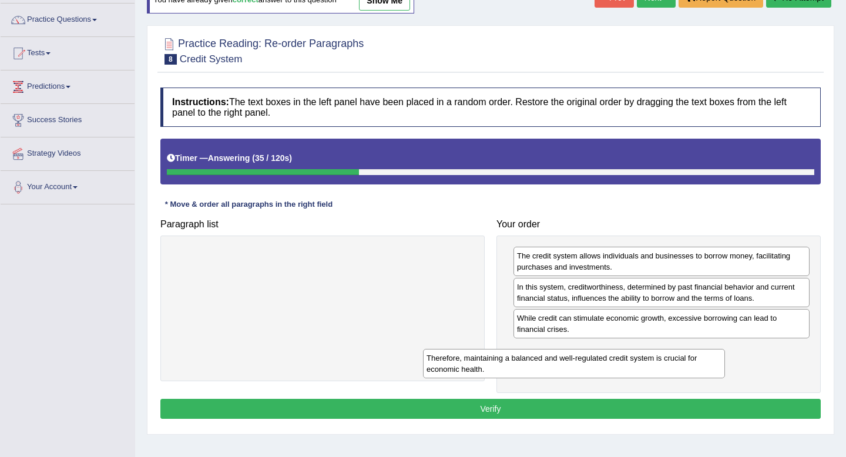
drag, startPoint x: 421, startPoint y: 262, endPoint x: 695, endPoint y: 360, distance: 291.5
click at [694, 360] on div "Therefore, maintaining a balanced and well-regulated credit system is crucial f…" at bounding box center [574, 363] width 302 height 29
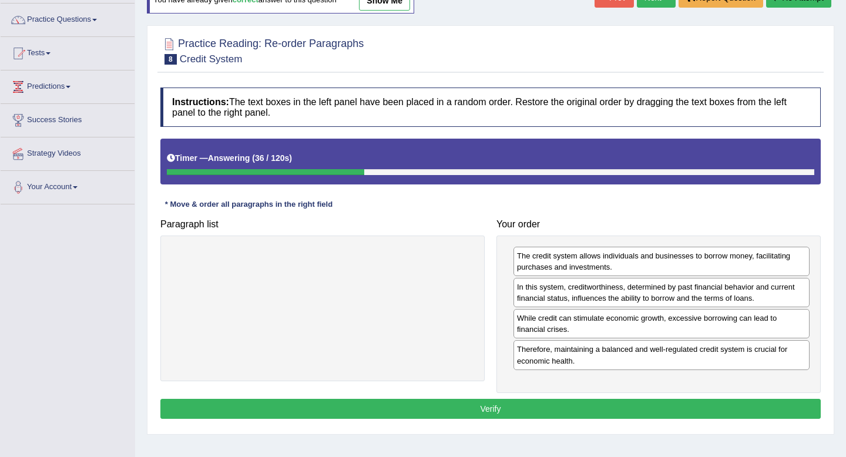
click at [592, 410] on button "Verify" at bounding box center [490, 409] width 661 height 20
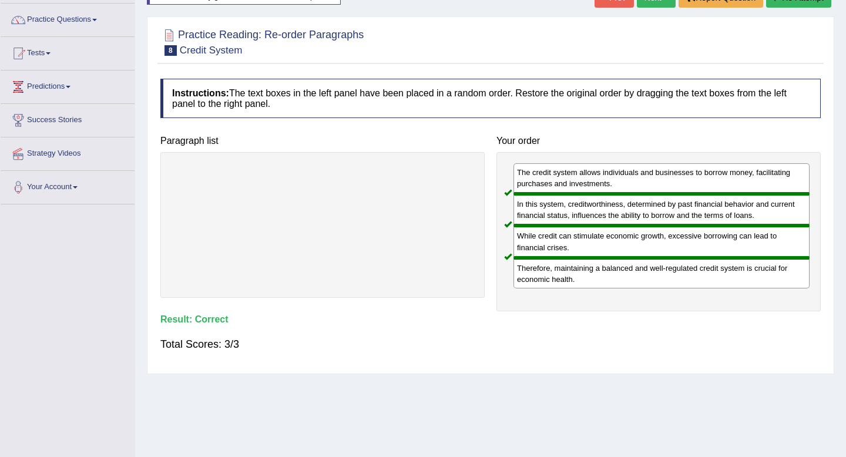
scroll to position [0, 0]
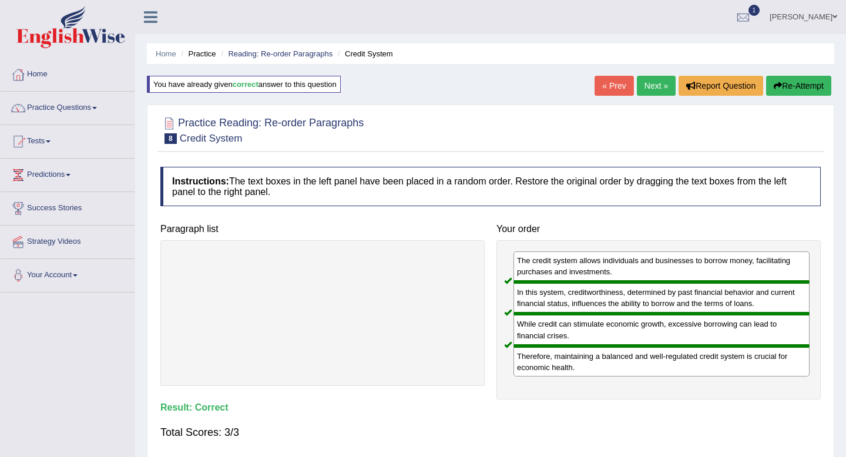
click at [654, 89] on link "Next »" at bounding box center [656, 86] width 39 height 20
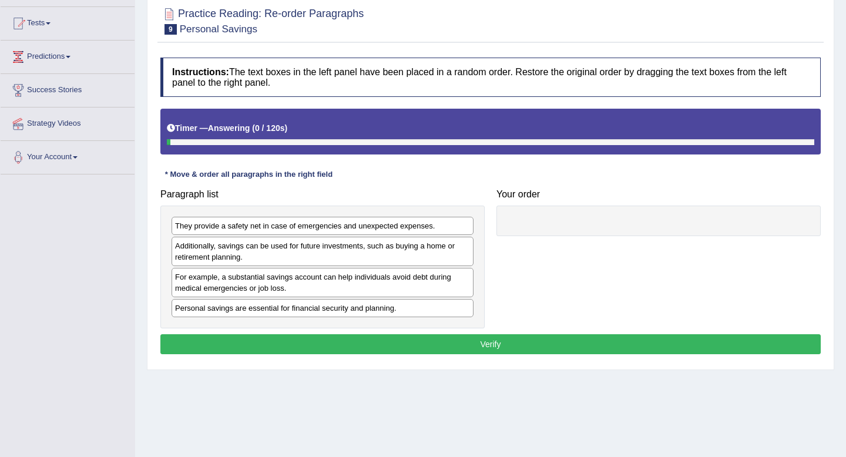
scroll to position [160, 0]
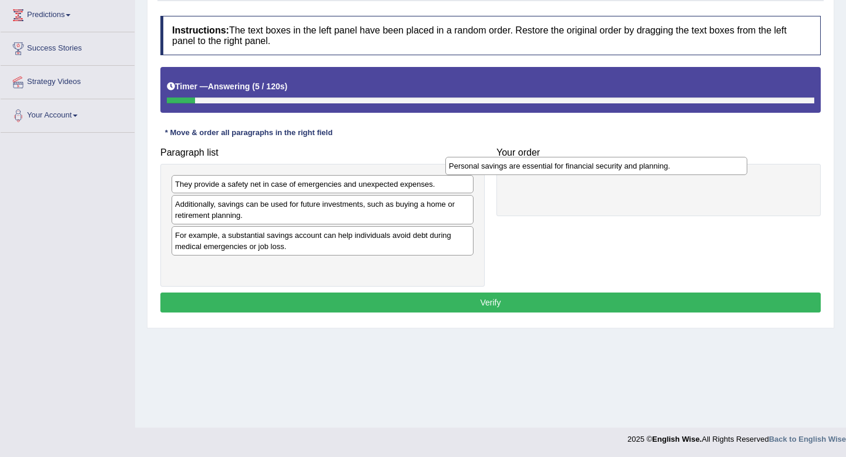
drag, startPoint x: 404, startPoint y: 264, endPoint x: 703, endPoint y: 170, distance: 313.2
click at [703, 170] on div "Personal savings are essential for financial security and planning." at bounding box center [597, 166] width 302 height 18
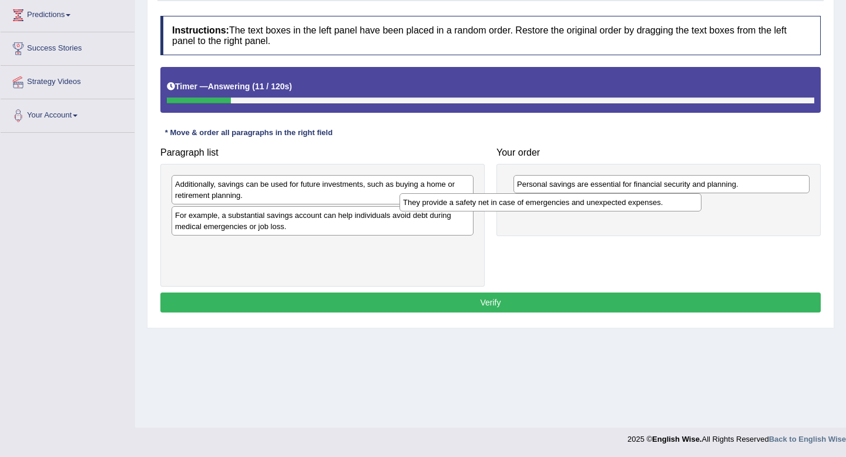
drag, startPoint x: 438, startPoint y: 187, endPoint x: 671, endPoint y: 209, distance: 233.8
click at [671, 209] on div "They provide a safety net in case of emergencies and unexpected expenses." at bounding box center [551, 202] width 302 height 18
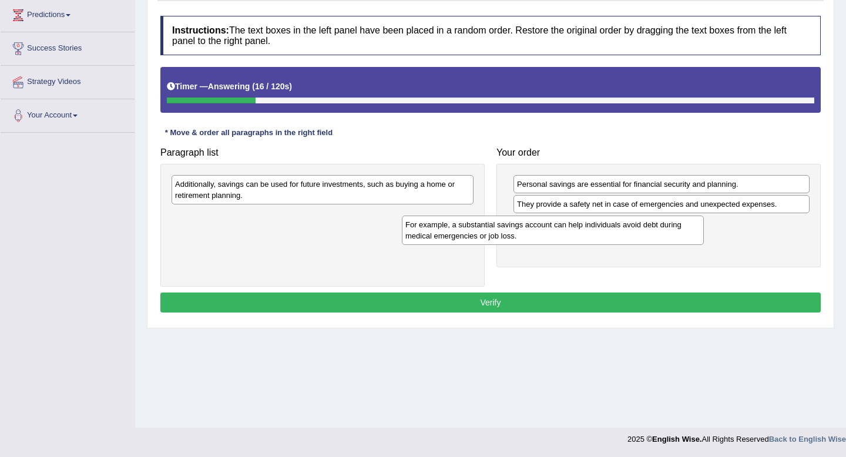
drag, startPoint x: 370, startPoint y: 226, endPoint x: 601, endPoint y: 239, distance: 231.9
click at [601, 239] on div "For example, a substantial savings account can help individuals avoid debt duri…" at bounding box center [553, 230] width 302 height 29
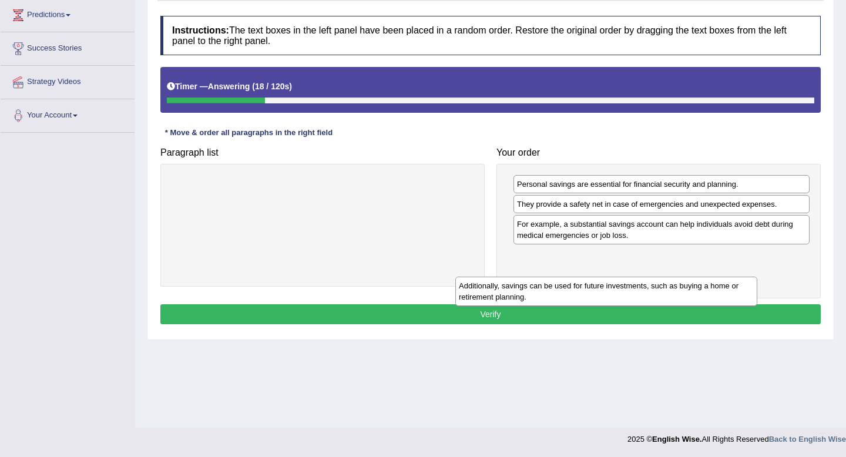
drag, startPoint x: 407, startPoint y: 189, endPoint x: 702, endPoint y: 282, distance: 308.8
click at [702, 282] on div "Additionally, savings can be used for future investments, such as buying a home…" at bounding box center [607, 291] width 302 height 29
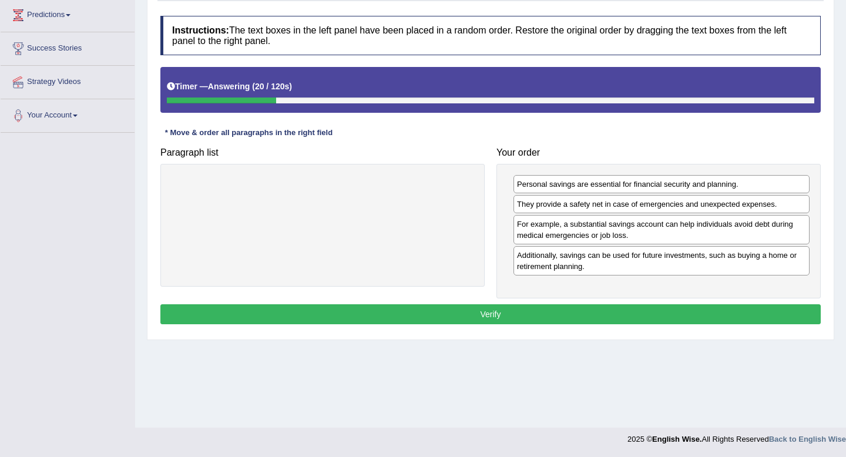
click at [608, 314] on button "Verify" at bounding box center [490, 314] width 661 height 20
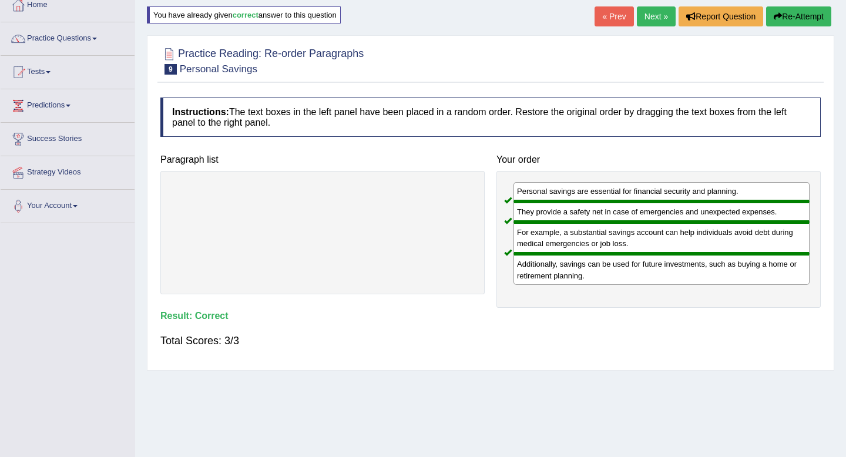
scroll to position [57, 0]
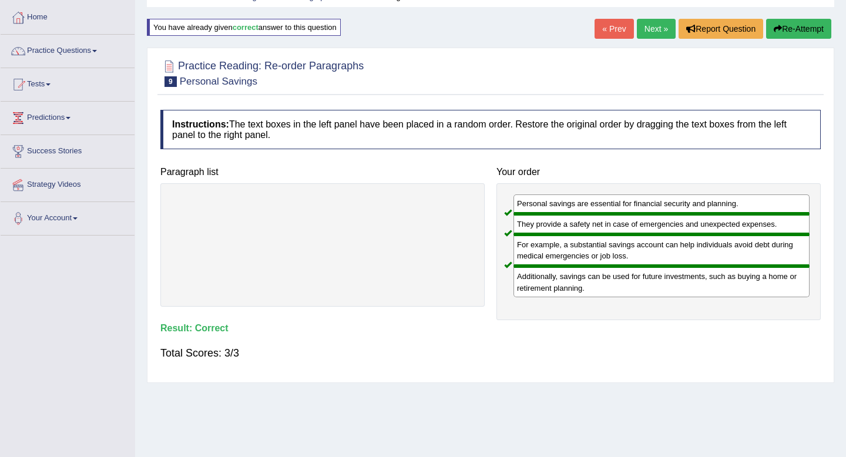
click at [654, 29] on link "Next »" at bounding box center [656, 29] width 39 height 20
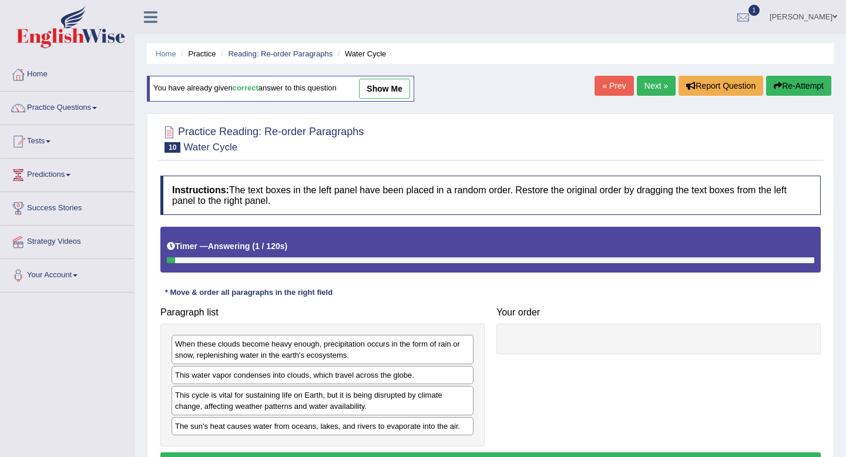
scroll to position [160, 0]
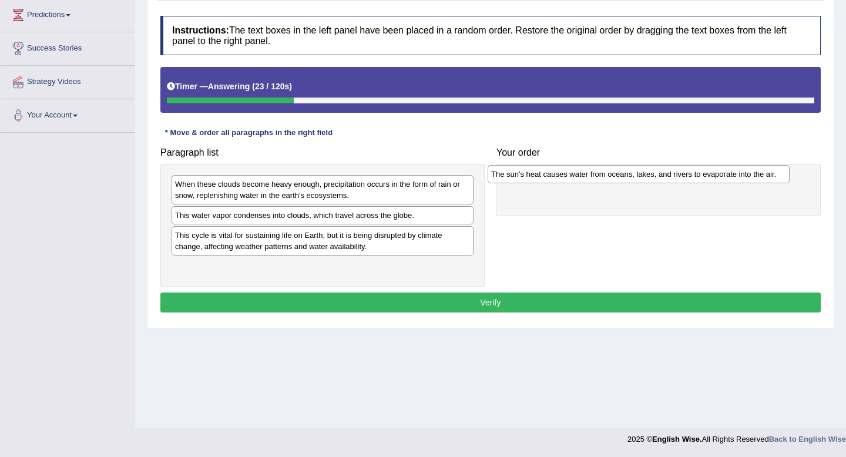
drag, startPoint x: 300, startPoint y: 267, endPoint x: 615, endPoint y: 174, distance: 329.2
click at [615, 175] on div "The sun's heat causes water from oceans, lakes, and rivers to evaporate into th…" at bounding box center [639, 174] width 302 height 18
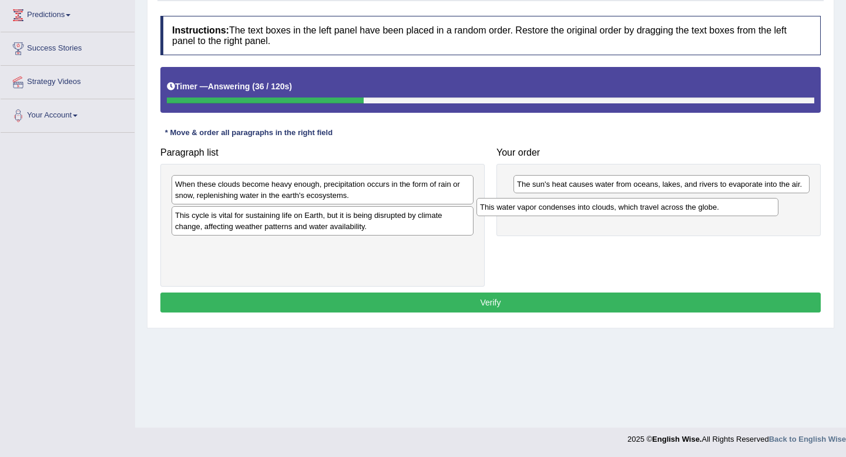
drag, startPoint x: 414, startPoint y: 216, endPoint x: 718, endPoint y: 207, distance: 304.6
click at [719, 207] on div "This water vapor condenses into clouds, which travel across the globe." at bounding box center [628, 207] width 302 height 18
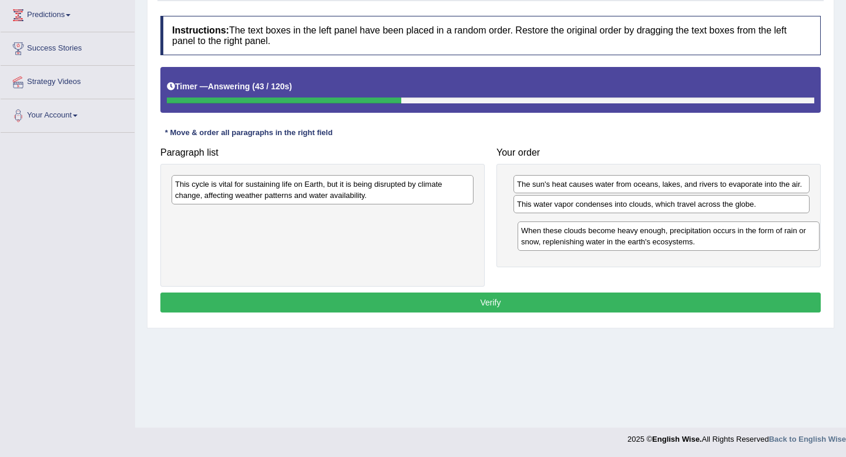
drag, startPoint x: 399, startPoint y: 179, endPoint x: 745, endPoint y: 226, distance: 349.3
click at [745, 226] on div "When these clouds become heavy enough, precipitation occurs in the form of rain…" at bounding box center [669, 236] width 302 height 29
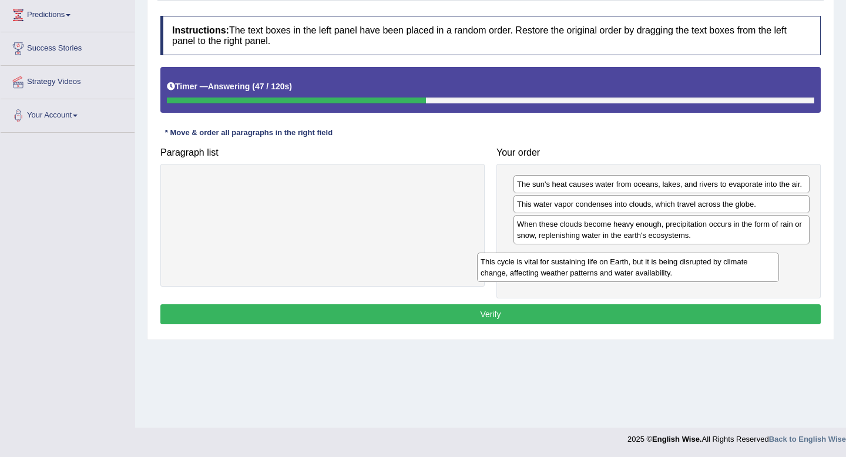
drag, startPoint x: 441, startPoint y: 190, endPoint x: 747, endPoint y: 267, distance: 315.8
click at [747, 267] on div "This cycle is vital for sustaining life on Earth, but it is being disrupted by …" at bounding box center [628, 267] width 302 height 29
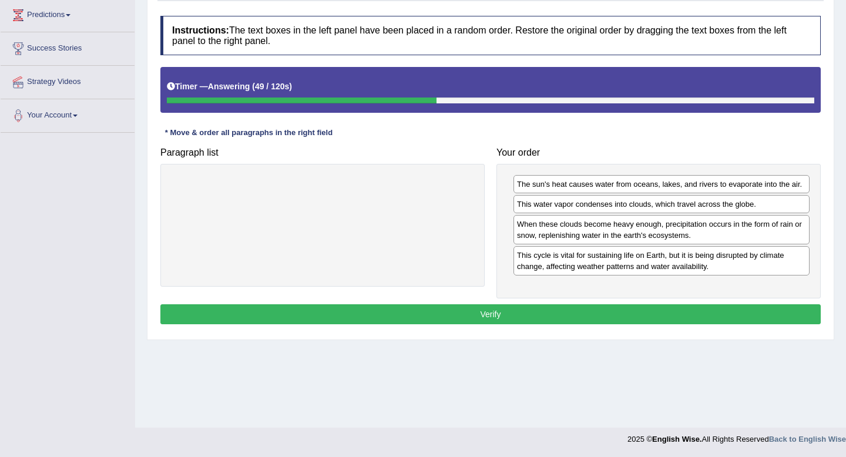
click at [622, 310] on button "Verify" at bounding box center [490, 314] width 661 height 20
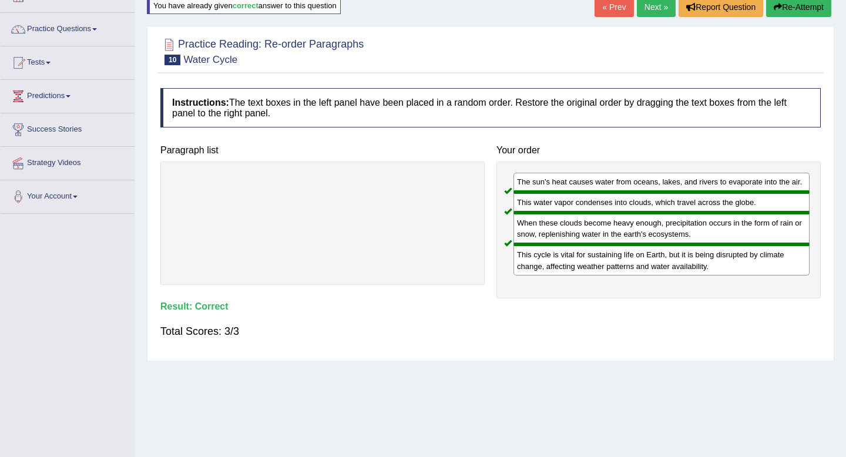
scroll to position [61, 0]
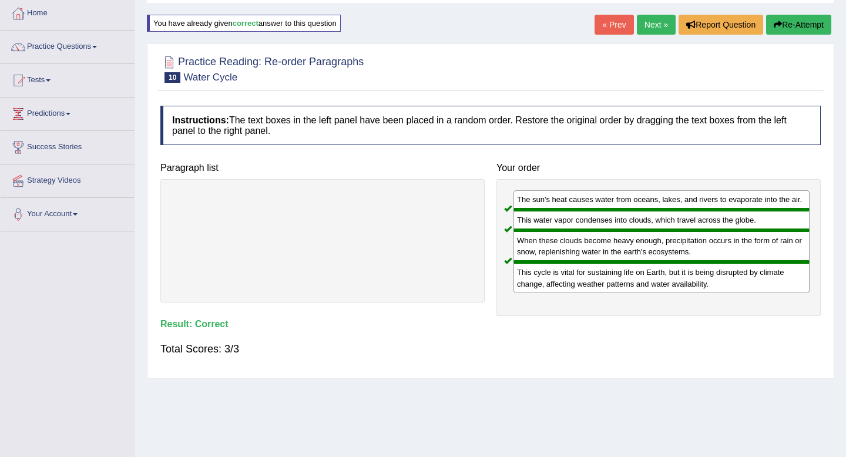
click at [655, 29] on link "Next »" at bounding box center [656, 25] width 39 height 20
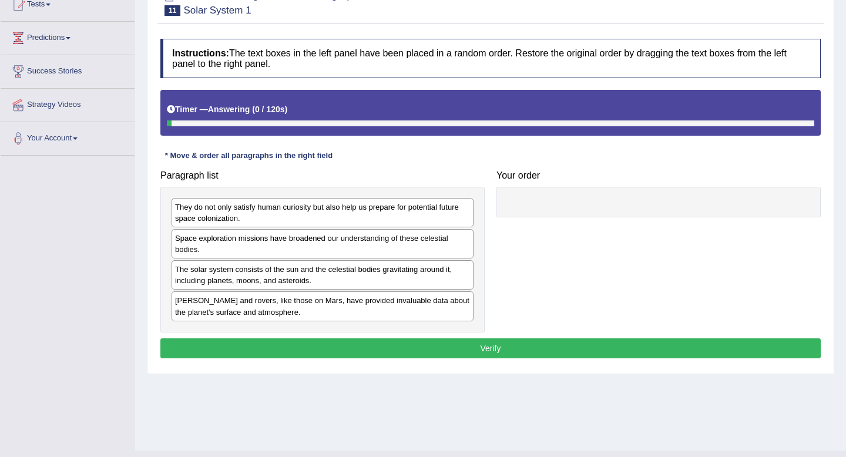
scroll to position [151, 0]
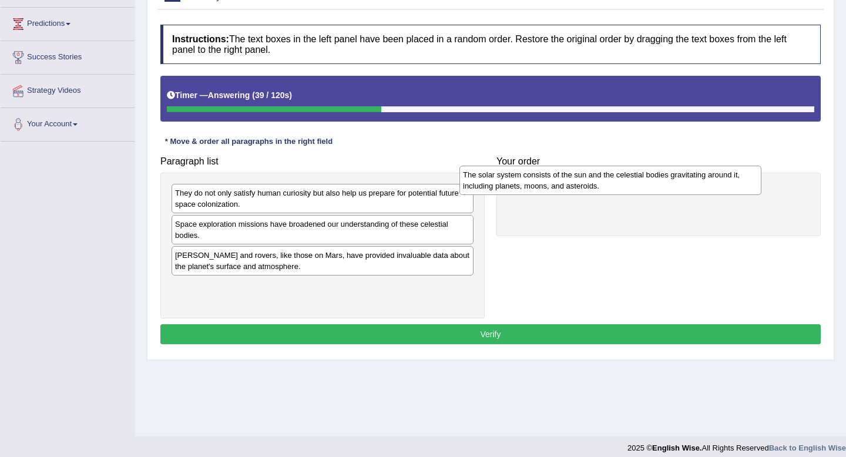
drag, startPoint x: 414, startPoint y: 272, endPoint x: 702, endPoint y: 191, distance: 299.0
click at [702, 191] on div "The solar system consists of the sun and the celestial bodies gravitating aroun…" at bounding box center [611, 180] width 302 height 29
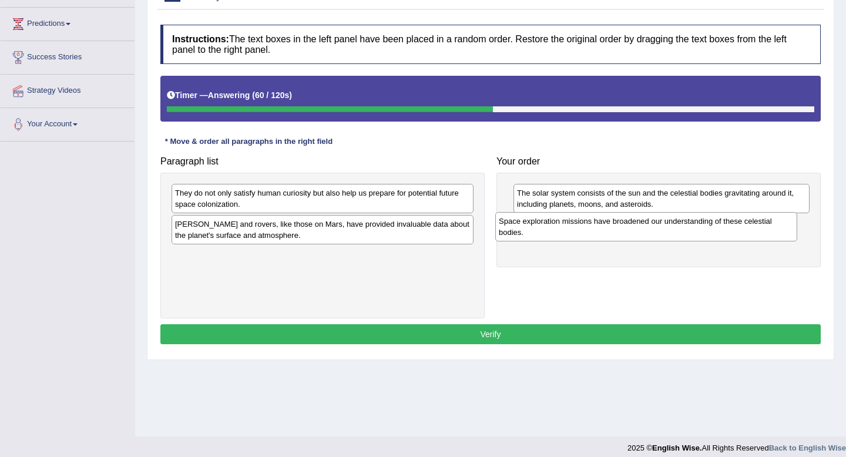
drag, startPoint x: 390, startPoint y: 222, endPoint x: 714, endPoint y: 219, distance: 323.9
click at [714, 219] on div "Space exploration missions have broadened our understanding of these celestial …" at bounding box center [646, 226] width 302 height 29
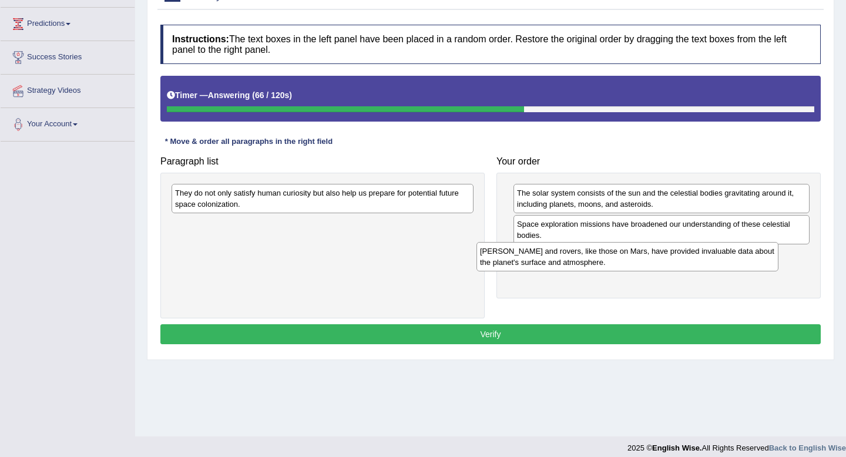
drag, startPoint x: 419, startPoint y: 226, endPoint x: 724, endPoint y: 252, distance: 306.1
click at [724, 252] on div "Landers and rovers, like those on Mars, have provided invaluable data about the…" at bounding box center [628, 256] width 302 height 29
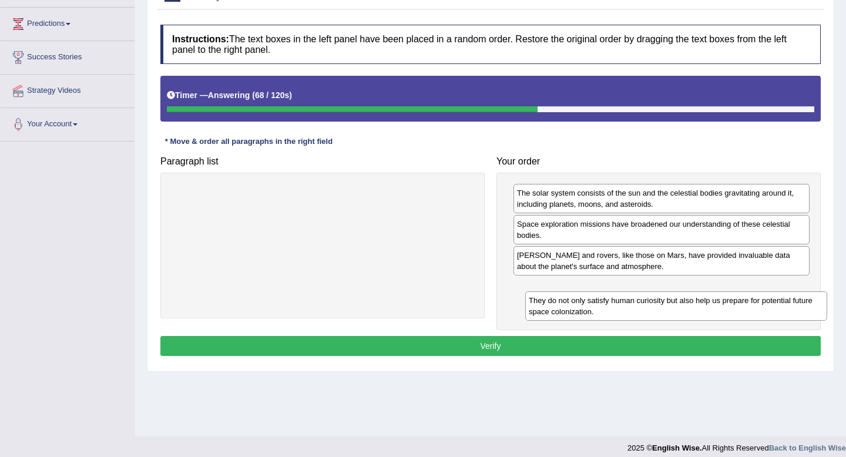
drag, startPoint x: 415, startPoint y: 197, endPoint x: 761, endPoint y: 296, distance: 360.2
click at [762, 296] on div "They do not only satisfy human curiosity but also help us prepare for potential…" at bounding box center [676, 306] width 302 height 29
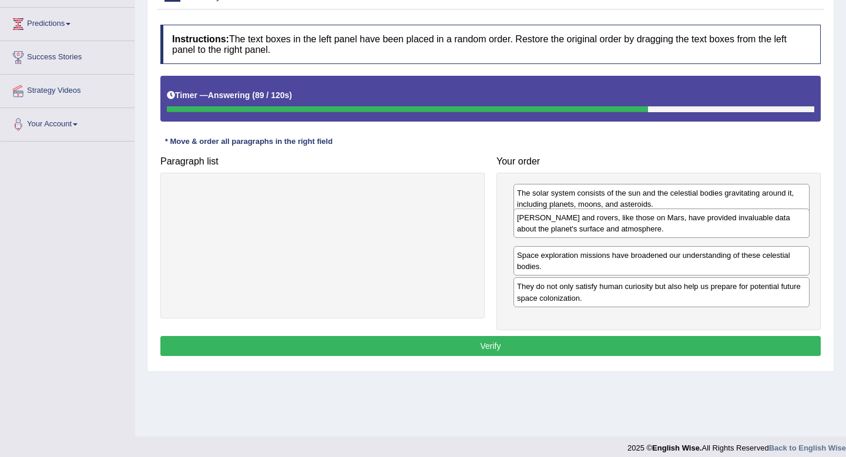
drag, startPoint x: 744, startPoint y: 260, endPoint x: 744, endPoint y: 223, distance: 37.6
click at [744, 223] on div "Landers and rovers, like those on Mars, have provided invaluable data about the…" at bounding box center [662, 223] width 296 height 29
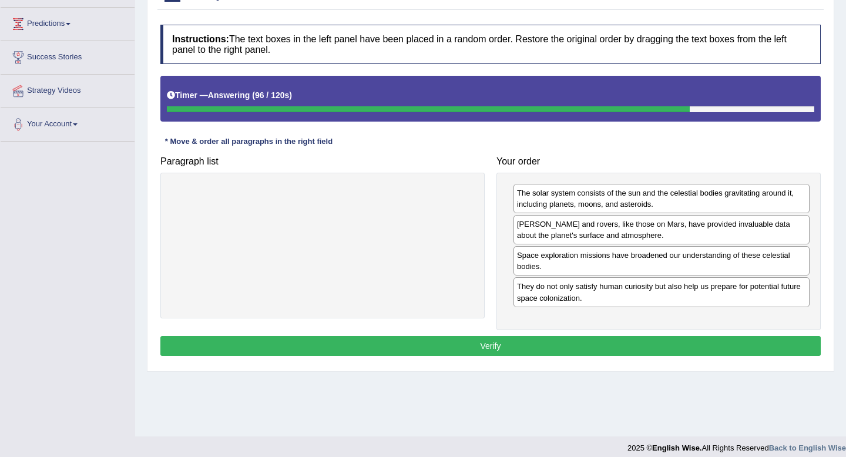
click at [639, 351] on button "Verify" at bounding box center [490, 346] width 661 height 20
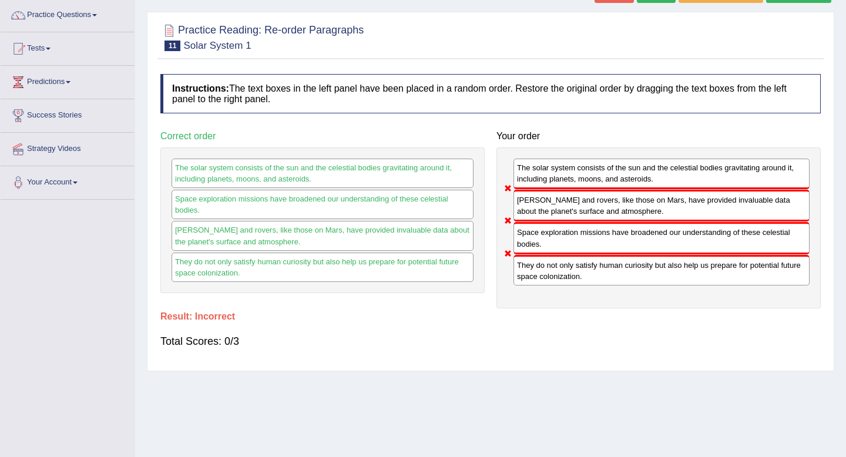
scroll to position [65, 0]
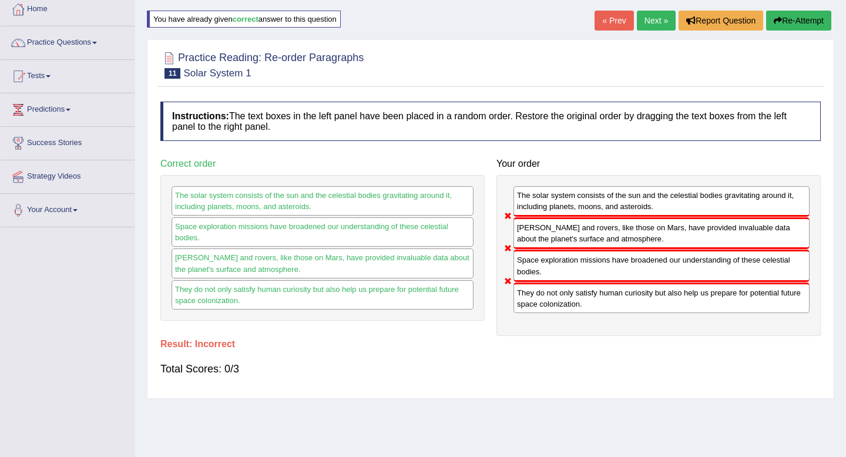
click at [779, 19] on button "Re-Attempt" at bounding box center [798, 21] width 65 height 20
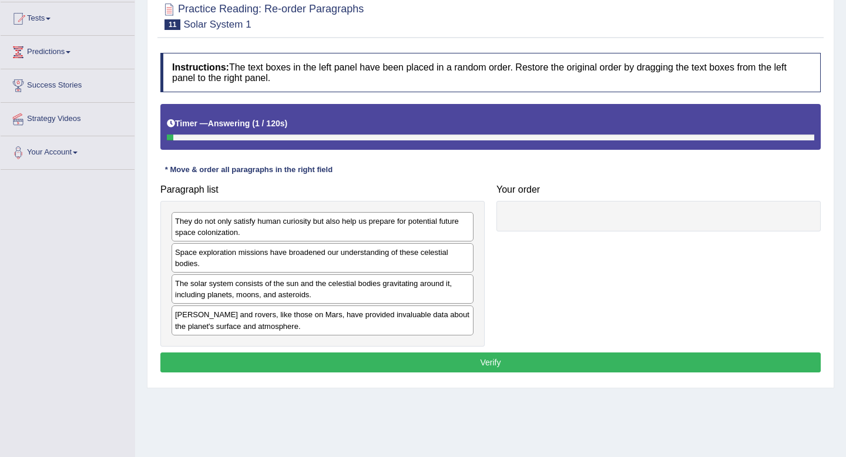
scroll to position [123, 0]
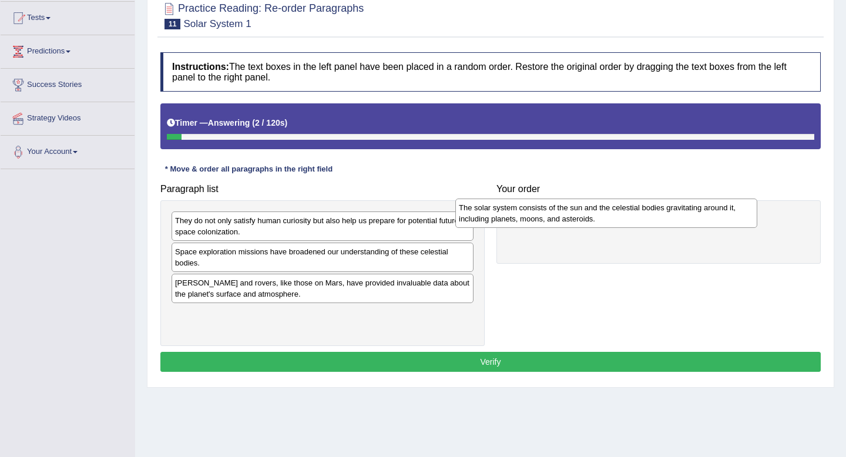
drag, startPoint x: 370, startPoint y: 287, endPoint x: 661, endPoint y: 213, distance: 300.1
click at [661, 213] on div "The solar system consists of the sun and the celestial bodies gravitating aroun…" at bounding box center [607, 213] width 302 height 29
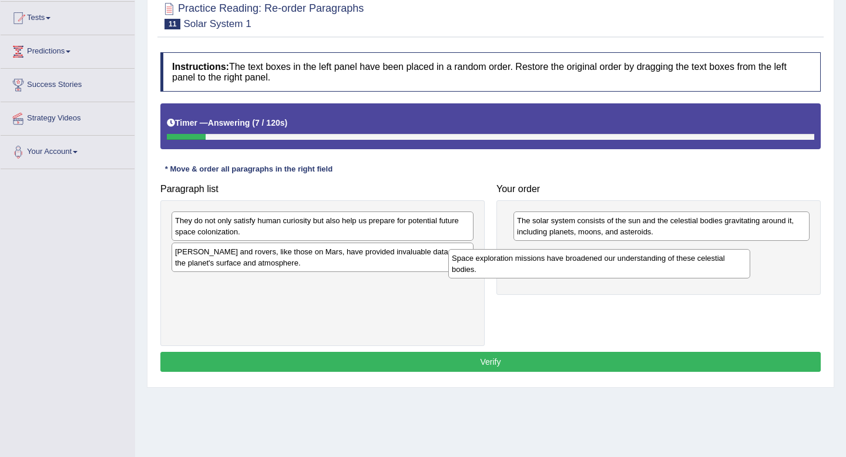
drag, startPoint x: 328, startPoint y: 257, endPoint x: 608, endPoint y: 262, distance: 279.8
click at [608, 262] on div "Space exploration missions have broadened our understanding of these celestial …" at bounding box center [599, 263] width 302 height 29
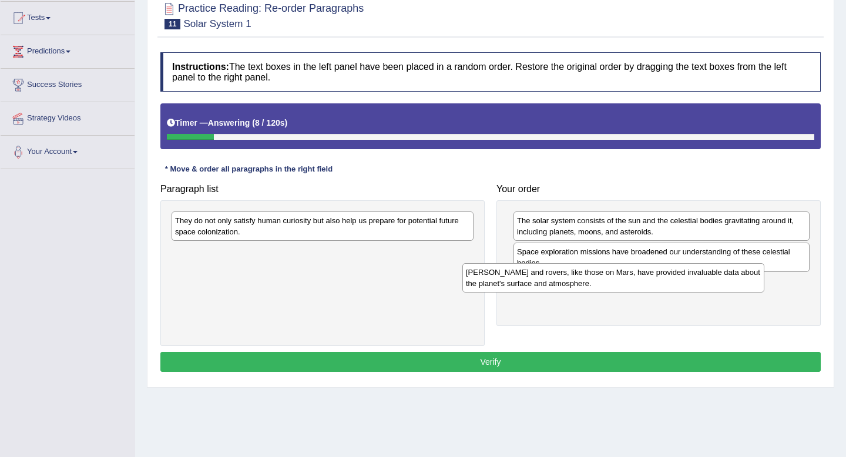
drag, startPoint x: 346, startPoint y: 260, endPoint x: 642, endPoint y: 292, distance: 298.5
click at [642, 291] on div "Landers and rovers, like those on Mars, have provided invaluable data about the…" at bounding box center [614, 277] width 302 height 29
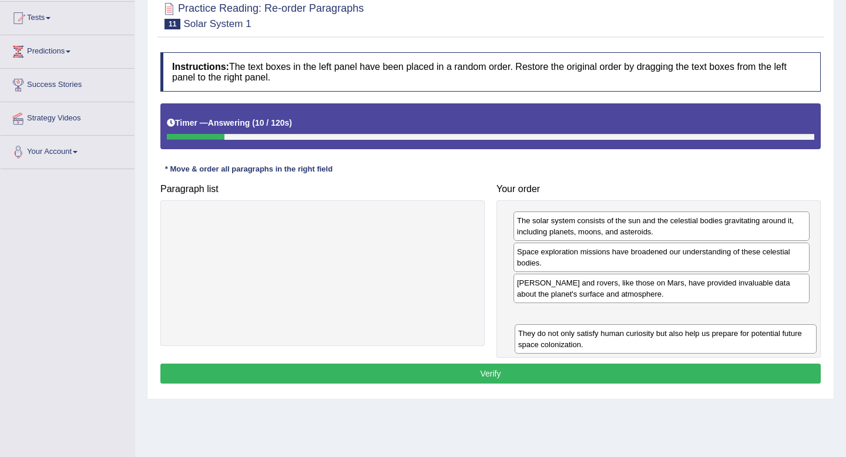
drag, startPoint x: 434, startPoint y: 230, endPoint x: 762, endPoint y: 341, distance: 346.3
click at [768, 342] on div "They do not only satisfy human curiosity but also help us prepare for potential…" at bounding box center [666, 338] width 302 height 29
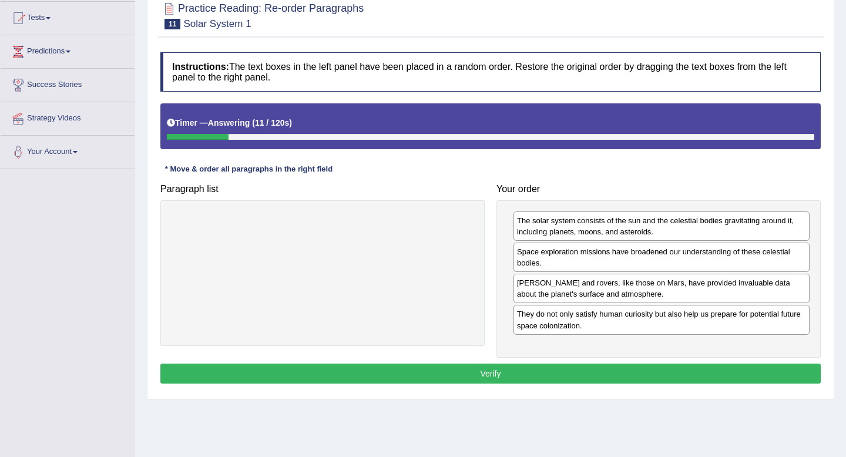
click at [648, 371] on button "Verify" at bounding box center [490, 374] width 661 height 20
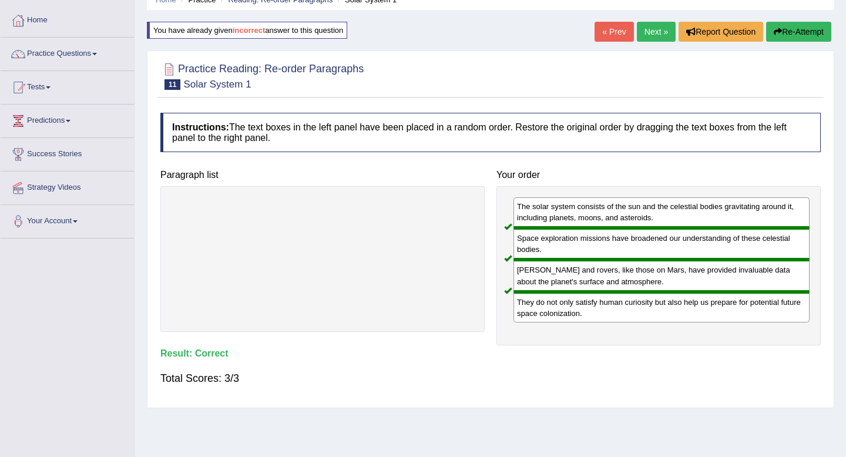
scroll to position [0, 0]
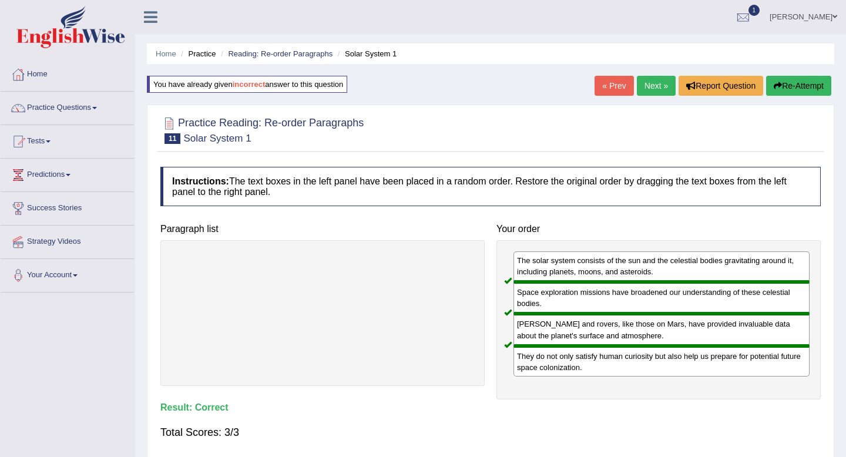
click at [657, 89] on link "Next »" at bounding box center [656, 86] width 39 height 20
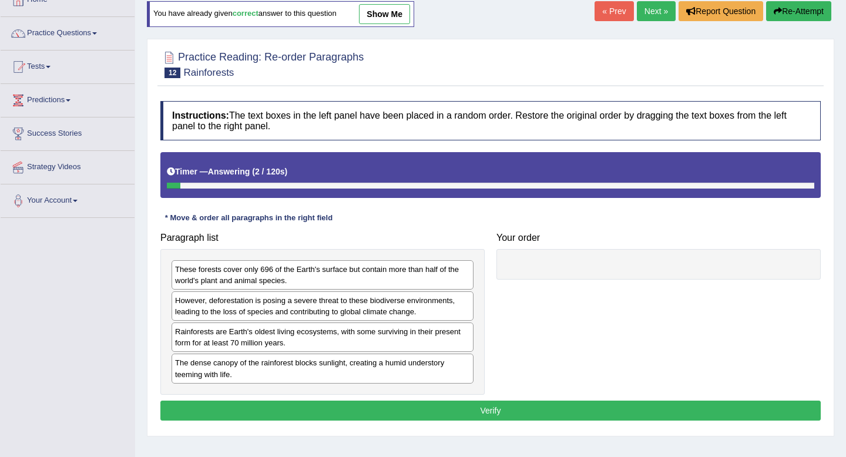
scroll to position [160, 0]
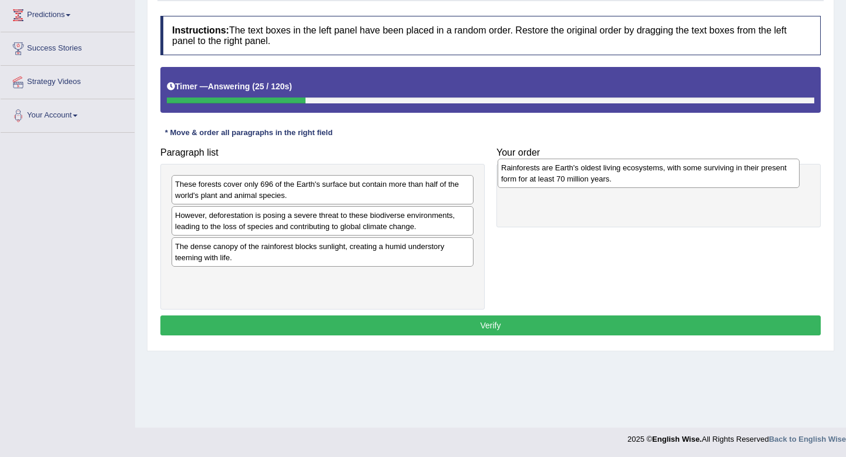
drag, startPoint x: 307, startPoint y: 253, endPoint x: 633, endPoint y: 175, distance: 335.6
click at [633, 175] on div "Rainforests are Earth's oldest living ecosystems, with some surviving in their …" at bounding box center [649, 173] width 302 height 29
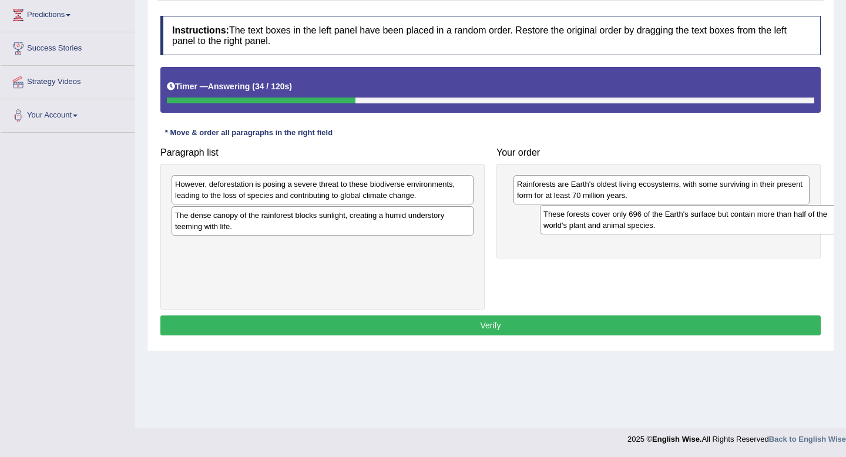
drag, startPoint x: 263, startPoint y: 189, endPoint x: 608, endPoint y: 220, distance: 346.4
click at [613, 220] on div "These forests cover only 696 of the Earth's surface but contain more than half …" at bounding box center [691, 219] width 302 height 29
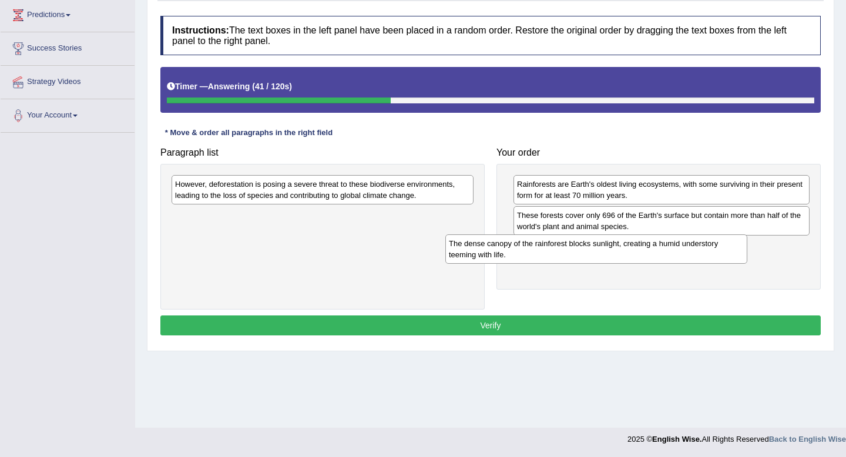
drag, startPoint x: 412, startPoint y: 220, endPoint x: 691, endPoint y: 252, distance: 280.4
click at [691, 252] on div "The dense canopy of the rainforest blocks sunlight, creating a humid understory…" at bounding box center [597, 249] width 302 height 29
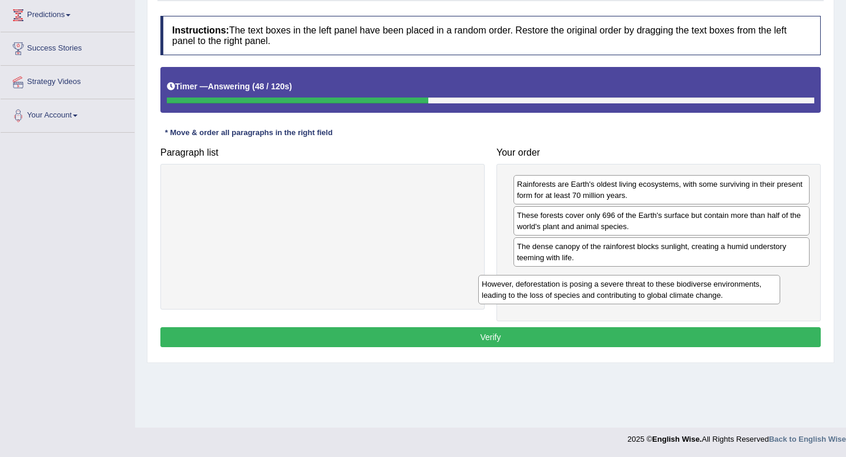
drag, startPoint x: 423, startPoint y: 195, endPoint x: 730, endPoint y: 294, distance: 323.2
click at [730, 294] on div "However, deforestation is posing a severe threat to these biodiverse environmen…" at bounding box center [629, 289] width 302 height 29
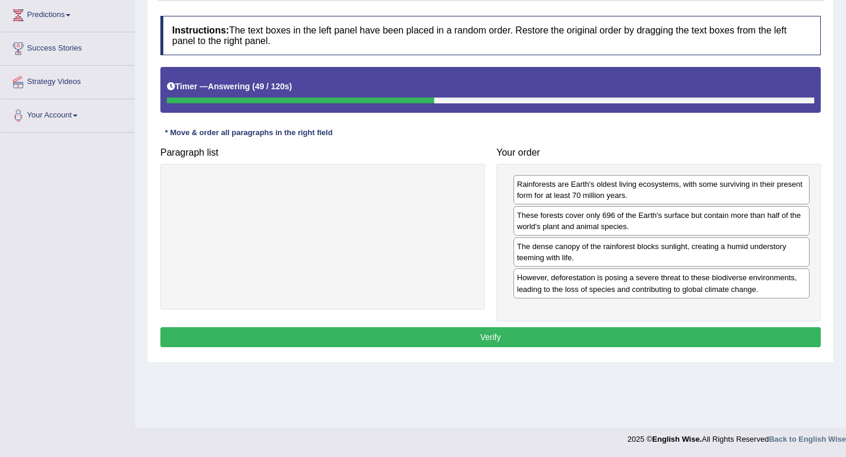
click at [654, 339] on button "Verify" at bounding box center [490, 337] width 661 height 20
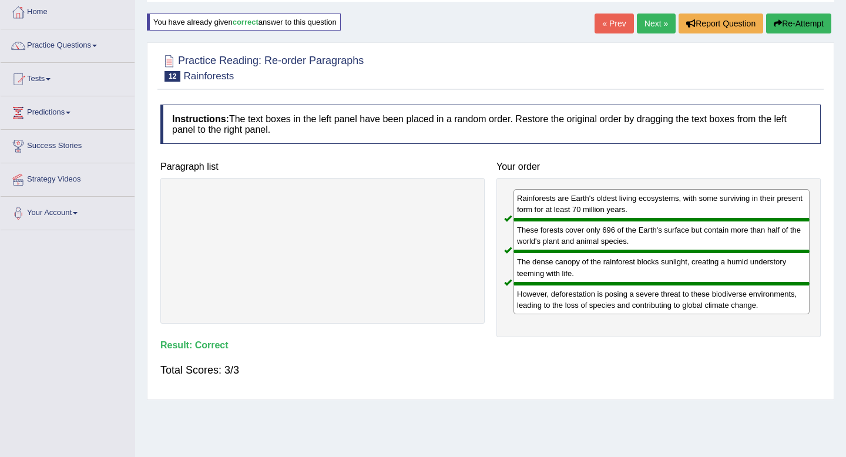
scroll to position [0, 0]
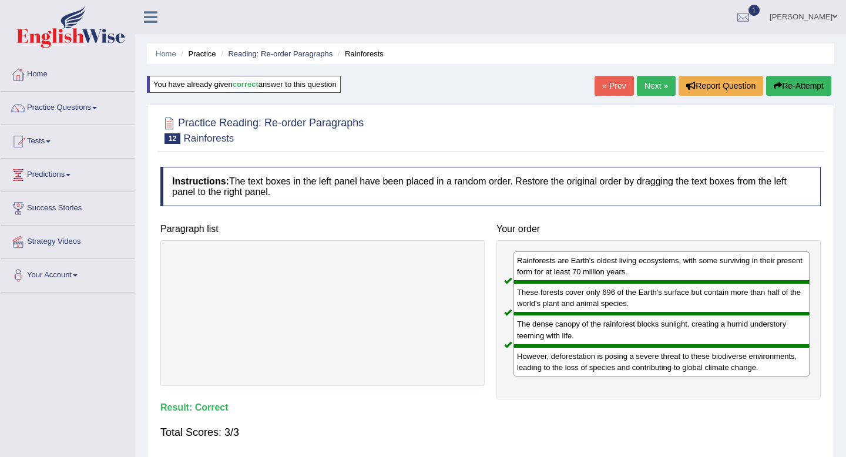
click at [647, 89] on link "Next »" at bounding box center [656, 86] width 39 height 20
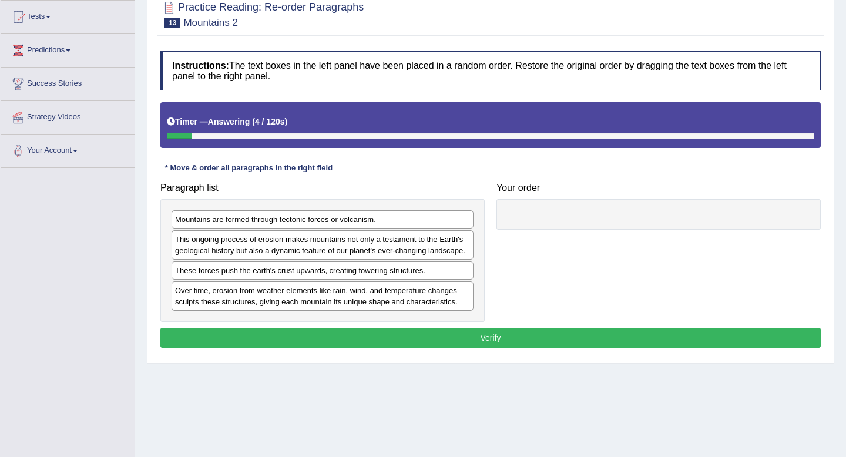
scroll to position [160, 0]
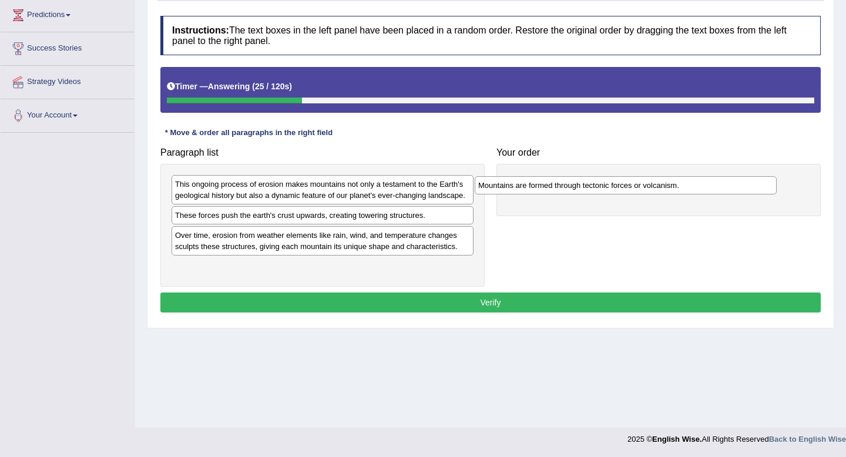
drag, startPoint x: 256, startPoint y: 187, endPoint x: 560, endPoint y: 189, distance: 303.9
click at [560, 189] on div "Mountains are formed through tectonic forces or volcanism." at bounding box center [626, 185] width 302 height 18
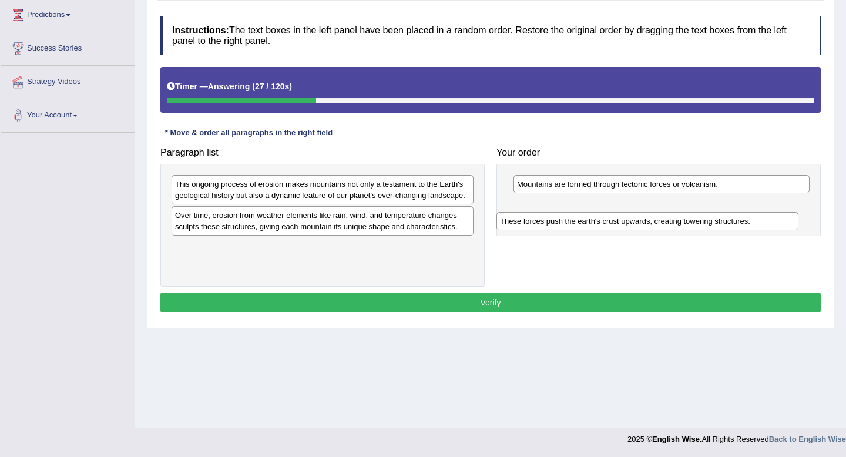
drag, startPoint x: 311, startPoint y: 221, endPoint x: 641, endPoint y: 217, distance: 329.8
click at [641, 217] on div "These forces push the earth's crust upwards, creating towering structures." at bounding box center [648, 221] width 302 height 18
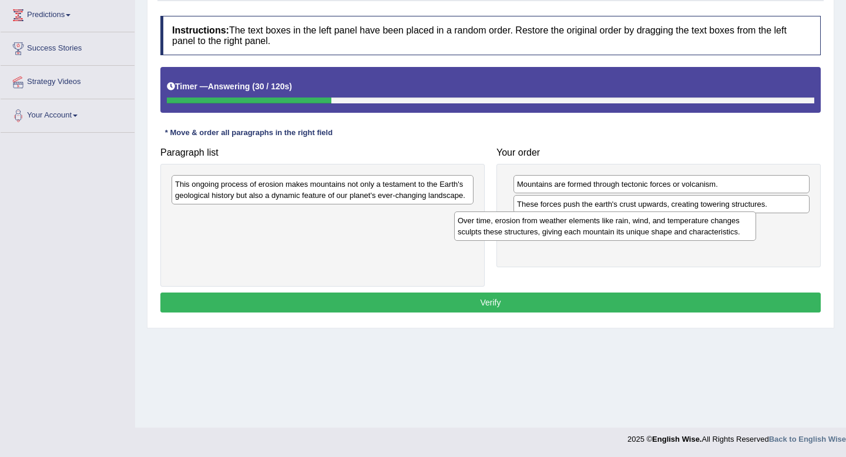
drag, startPoint x: 500, startPoint y: 220, endPoint x: 617, endPoint y: 225, distance: 116.5
click at [617, 225] on div "Over time, erosion from weather elements like rain, wind, and temperature chang…" at bounding box center [605, 226] width 302 height 29
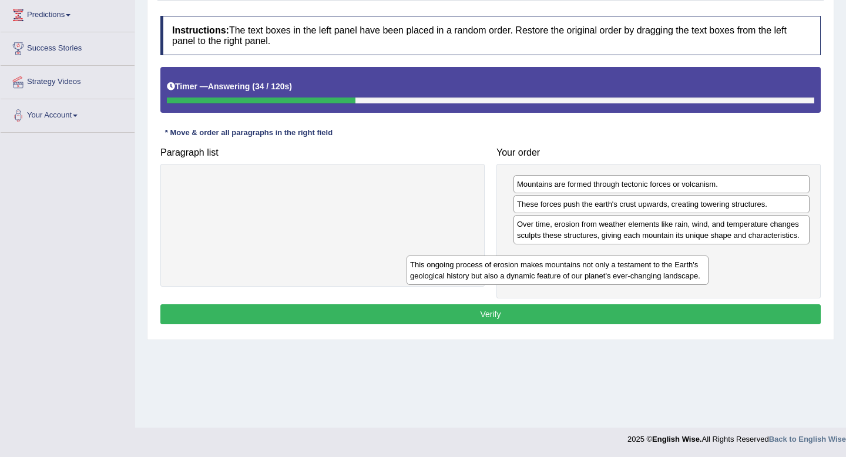
drag, startPoint x: 396, startPoint y: 190, endPoint x: 639, endPoint y: 270, distance: 256.7
click at [639, 270] on div "This ongoing process of erosion makes mountains not only a testament to the Ear…" at bounding box center [558, 270] width 302 height 29
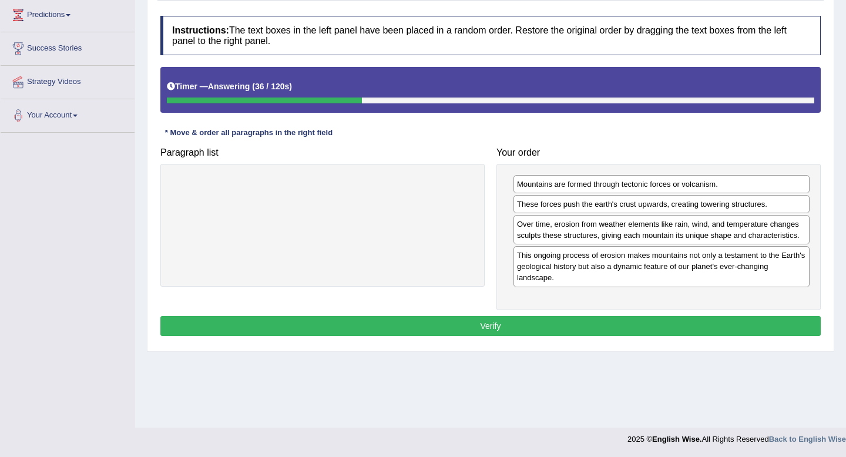
click at [561, 326] on button "Verify" at bounding box center [490, 326] width 661 height 20
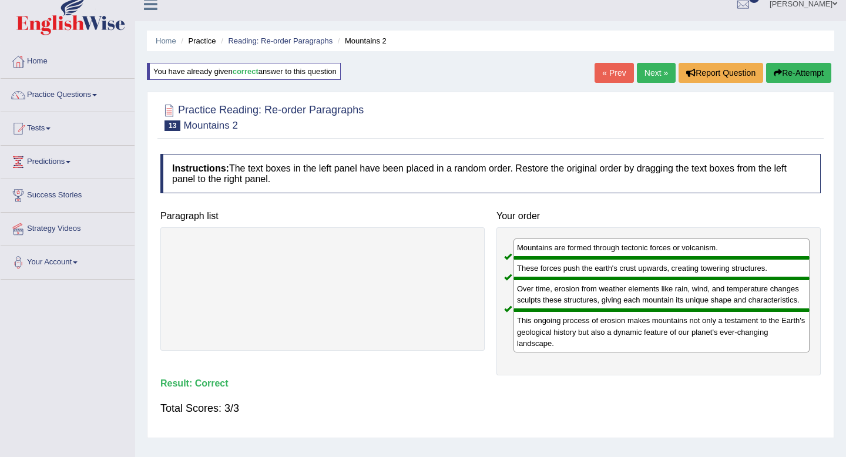
scroll to position [0, 0]
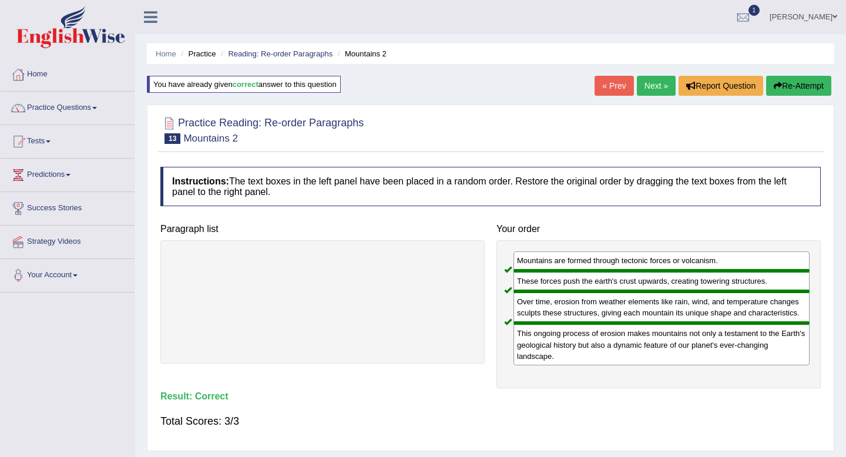
click at [655, 92] on link "Next »" at bounding box center [656, 86] width 39 height 20
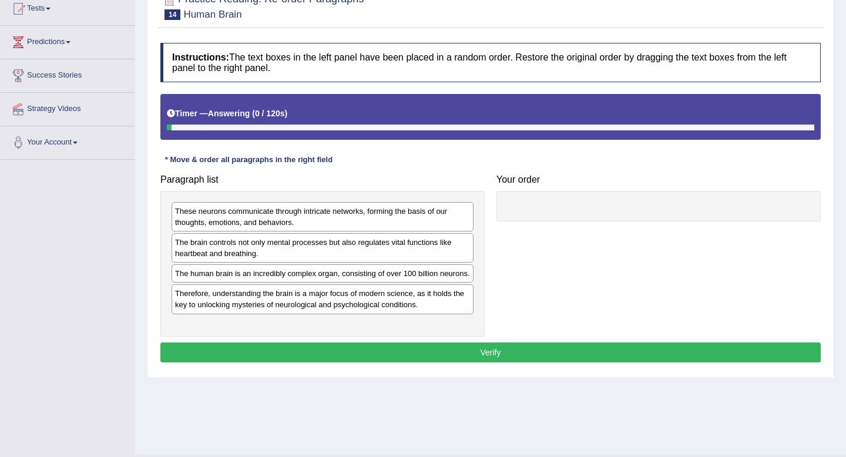
scroll to position [160, 0]
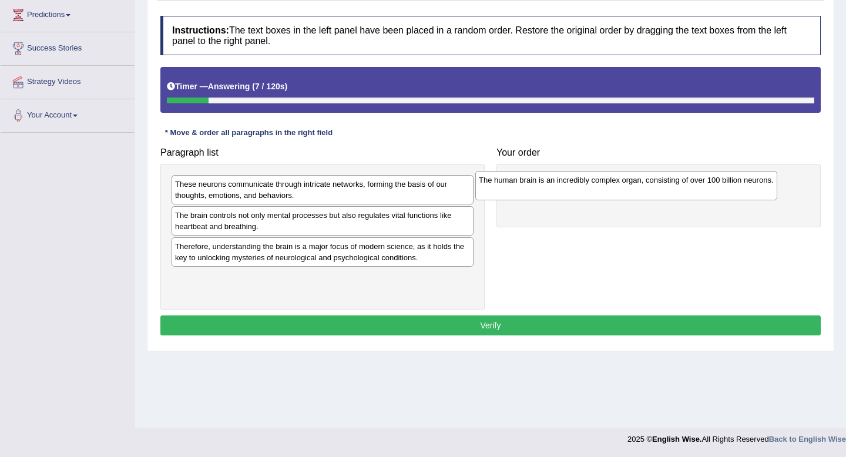
drag, startPoint x: 327, startPoint y: 254, endPoint x: 632, endPoint y: 188, distance: 312.8
click at [632, 188] on div "The human brain is an incredibly complex organ, consisting of over 100 billion …" at bounding box center [626, 185] width 302 height 29
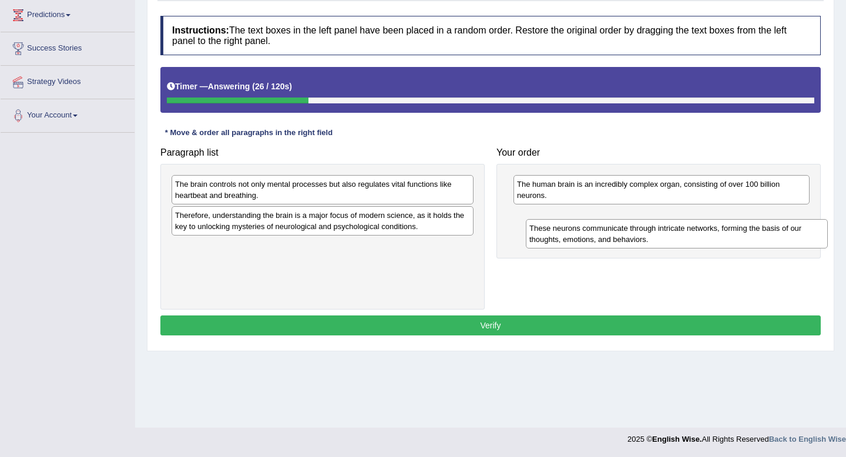
drag, startPoint x: 314, startPoint y: 195, endPoint x: 640, endPoint y: 226, distance: 327.1
click at [647, 227] on div "These neurons communicate through intricate networks, forming the basis of our …" at bounding box center [677, 233] width 302 height 29
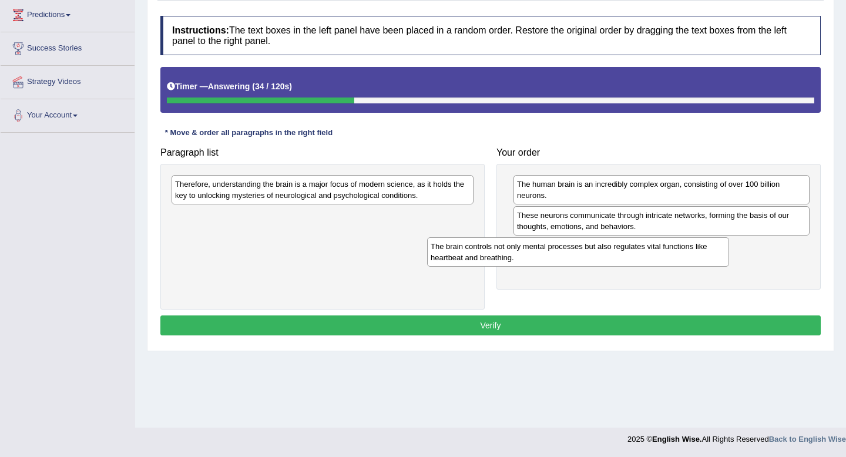
drag, startPoint x: 378, startPoint y: 194, endPoint x: 634, endPoint y: 256, distance: 263.2
click at [634, 256] on div "The brain controls not only mental processes but also regulates vital functions…" at bounding box center [578, 251] width 302 height 29
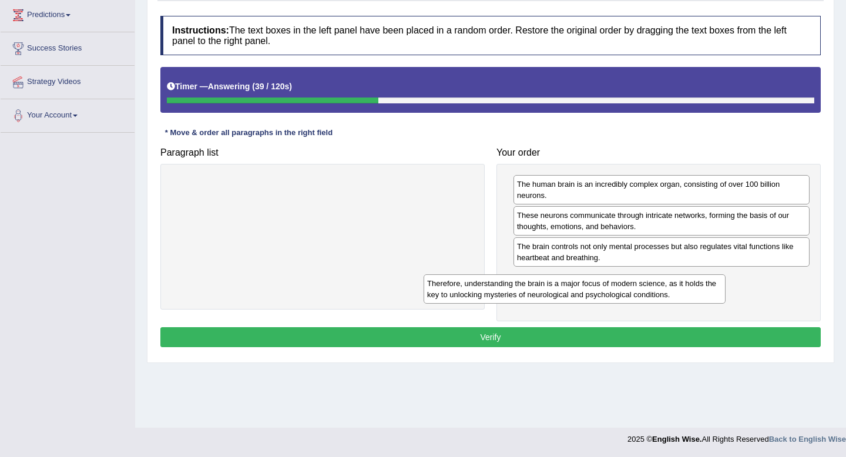
drag, startPoint x: 437, startPoint y: 193, endPoint x: 695, endPoint y: 290, distance: 276.4
click at [695, 290] on div "Therefore, understanding the brain is a major focus of modern science, as it ho…" at bounding box center [575, 288] width 302 height 29
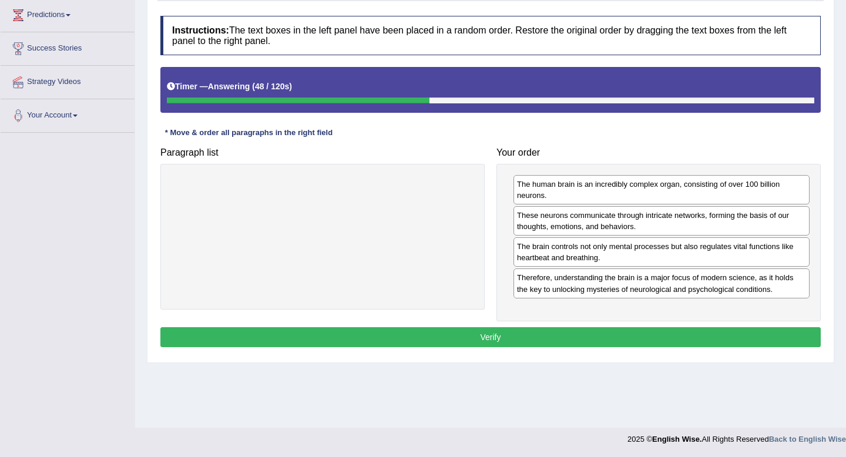
click at [574, 334] on button "Verify" at bounding box center [490, 337] width 661 height 20
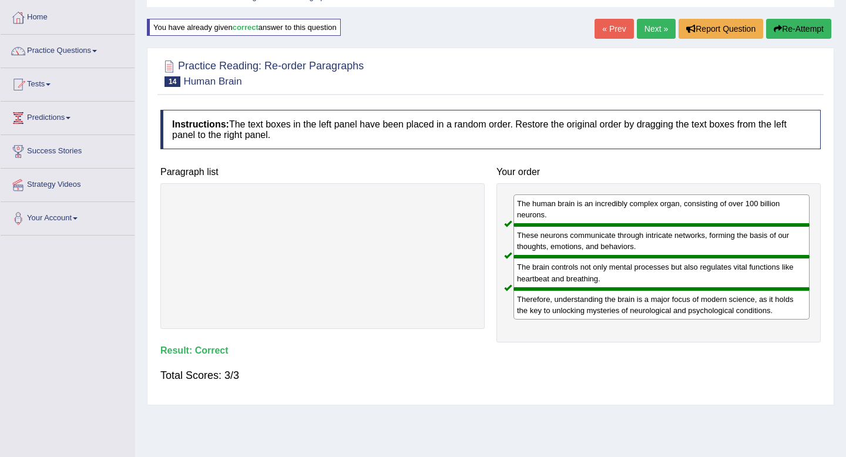
scroll to position [50, 0]
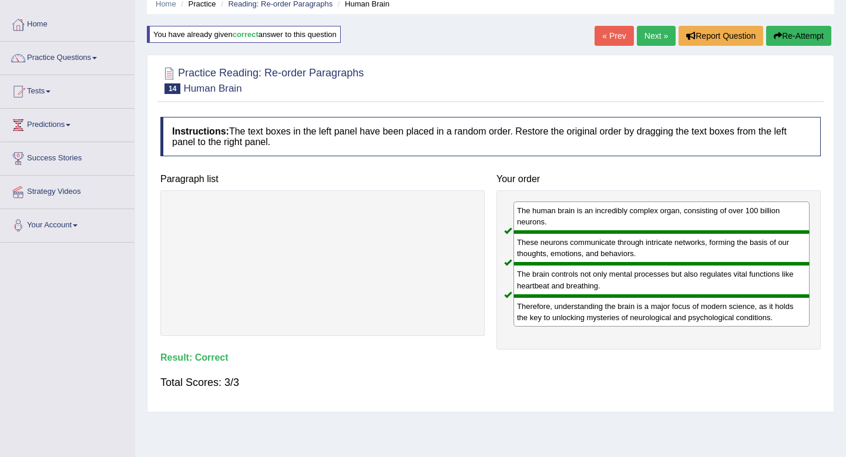
click at [649, 41] on link "Next »" at bounding box center [656, 36] width 39 height 20
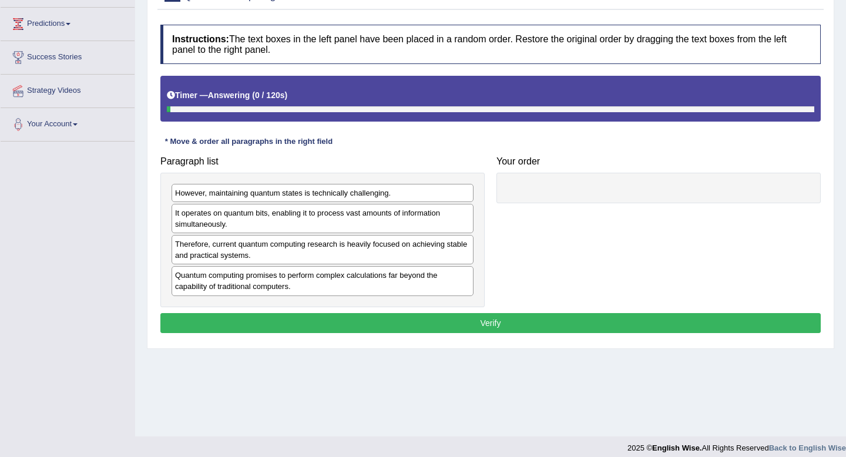
scroll to position [160, 0]
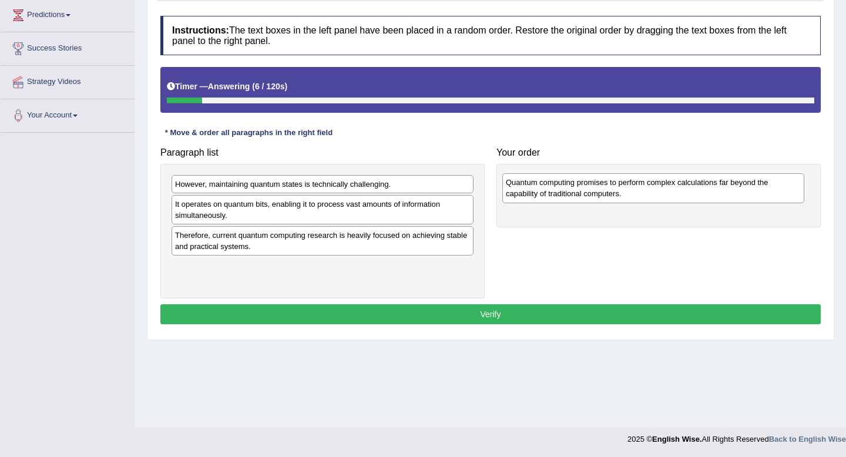
drag, startPoint x: 322, startPoint y: 270, endPoint x: 652, endPoint y: 186, distance: 341.4
click at [652, 186] on div "Quantum computing promises to perform complex calculations far beyond the capab…" at bounding box center [654, 187] width 302 height 29
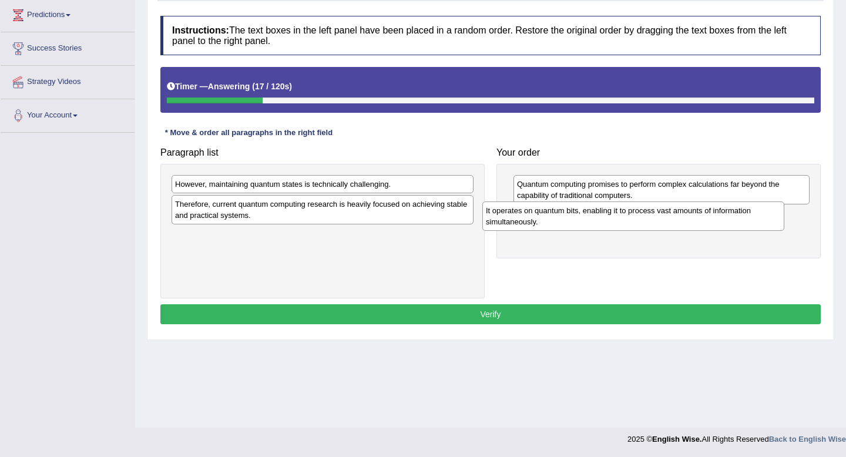
drag, startPoint x: 416, startPoint y: 211, endPoint x: 728, endPoint y: 217, distance: 311.6
click at [728, 217] on div "It operates on quantum bits, enabling it to process vast amounts of information…" at bounding box center [634, 216] width 302 height 29
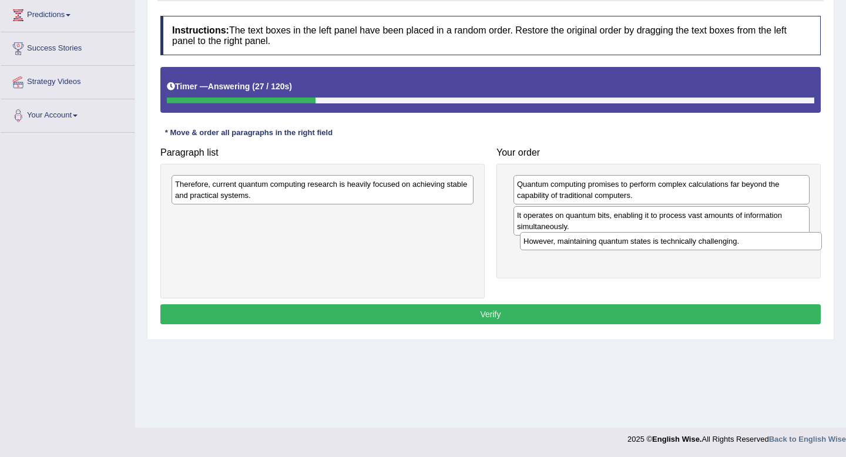
drag, startPoint x: 300, startPoint y: 190, endPoint x: 649, endPoint y: 246, distance: 353.7
click at [649, 246] on div "However, maintaining quantum states is technically challenging." at bounding box center [671, 241] width 302 height 18
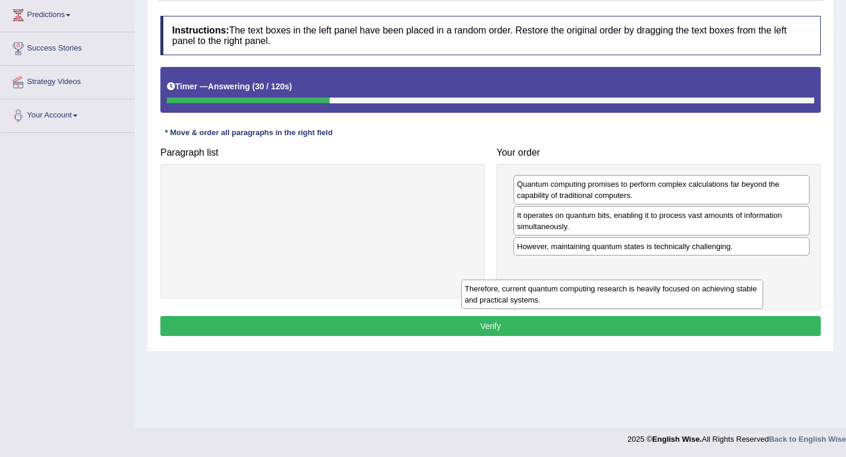
drag, startPoint x: 434, startPoint y: 188, endPoint x: 743, endPoint y: 277, distance: 321.1
click at [743, 280] on div "Therefore, current quantum computing research is heavily focused on achieving s…" at bounding box center [612, 294] width 302 height 29
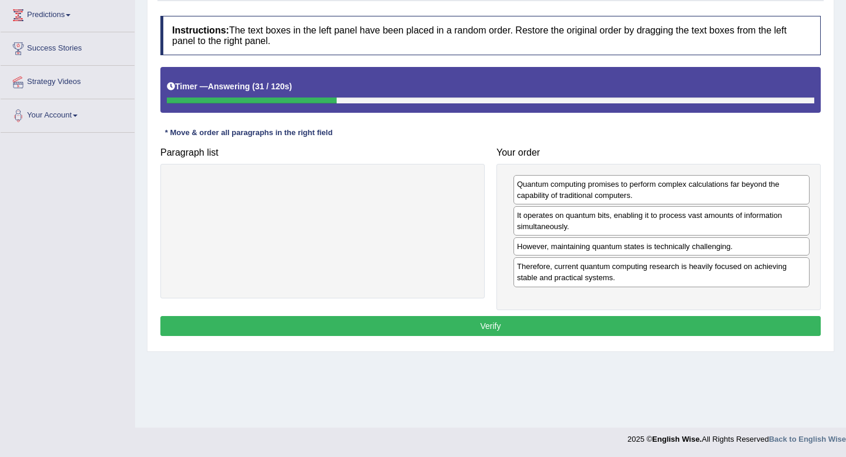
click at [669, 326] on button "Verify" at bounding box center [490, 326] width 661 height 20
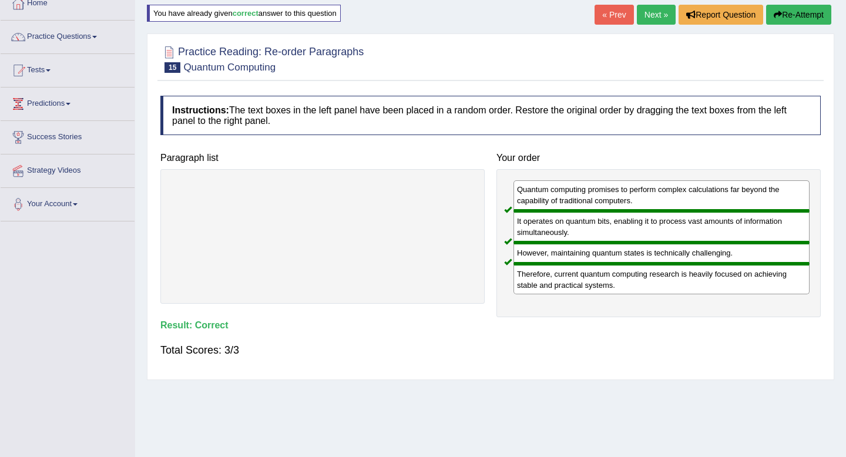
scroll to position [29, 0]
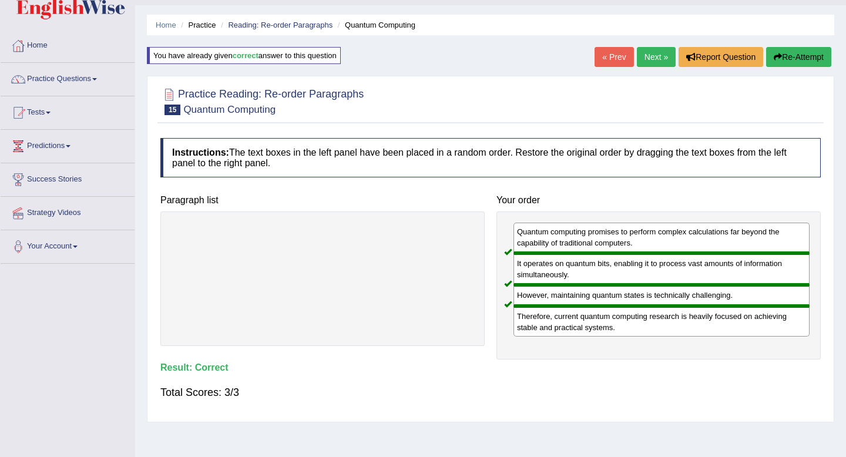
click at [652, 65] on link "Next »" at bounding box center [656, 57] width 39 height 20
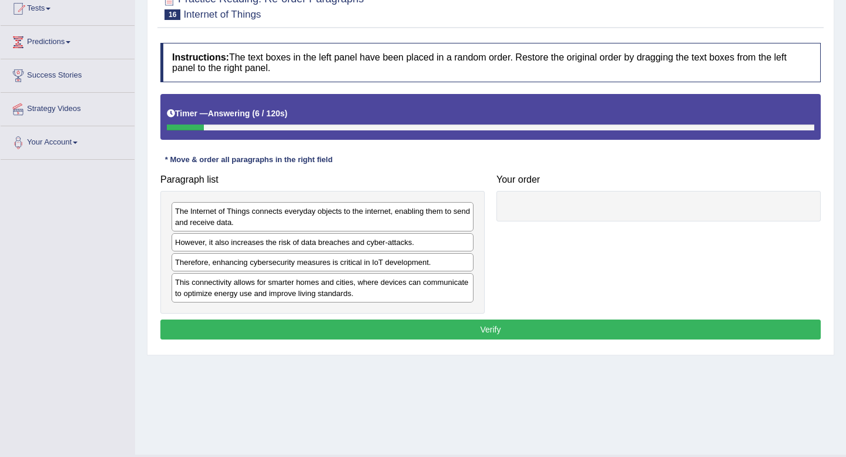
scroll to position [133, 0]
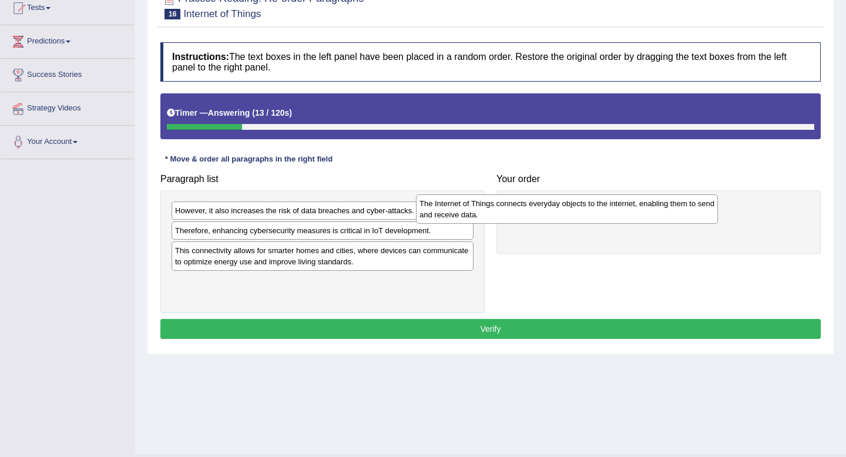
drag, startPoint x: 306, startPoint y: 217, endPoint x: 547, endPoint y: 210, distance: 241.1
click at [550, 210] on div "The Internet of Things connects everyday objects to the internet, enabling them…" at bounding box center [567, 209] width 302 height 29
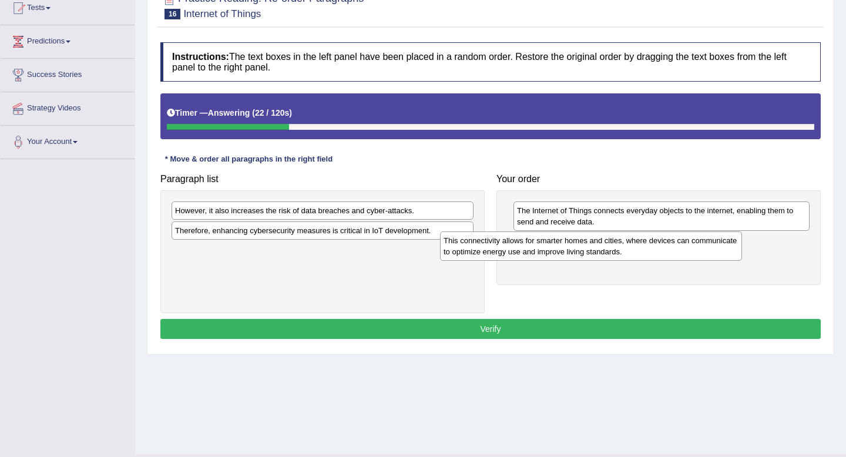
drag, startPoint x: 319, startPoint y: 259, endPoint x: 587, endPoint y: 249, distance: 268.8
click at [587, 249] on div "This connectivity allows for smarter homes and cities, where devices can commun…" at bounding box center [591, 246] width 302 height 29
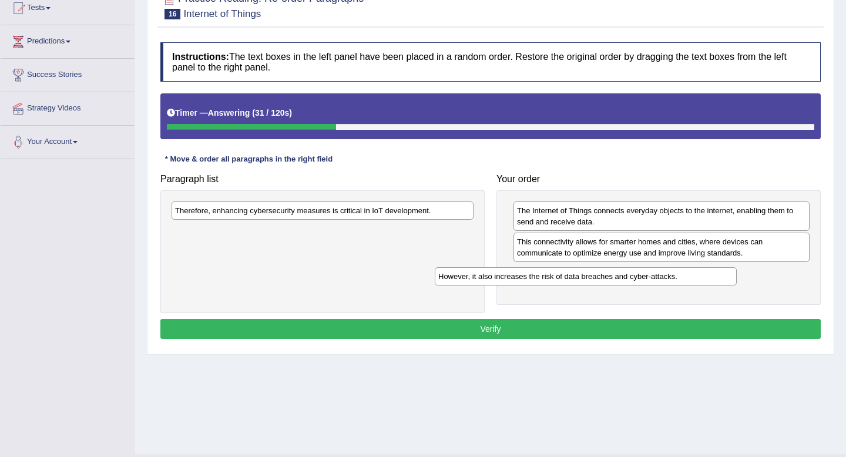
drag, startPoint x: 374, startPoint y: 210, endPoint x: 637, endPoint y: 276, distance: 271.4
click at [637, 276] on div "However, it also increases the risk of data breaches and cyber-attacks." at bounding box center [586, 276] width 302 height 18
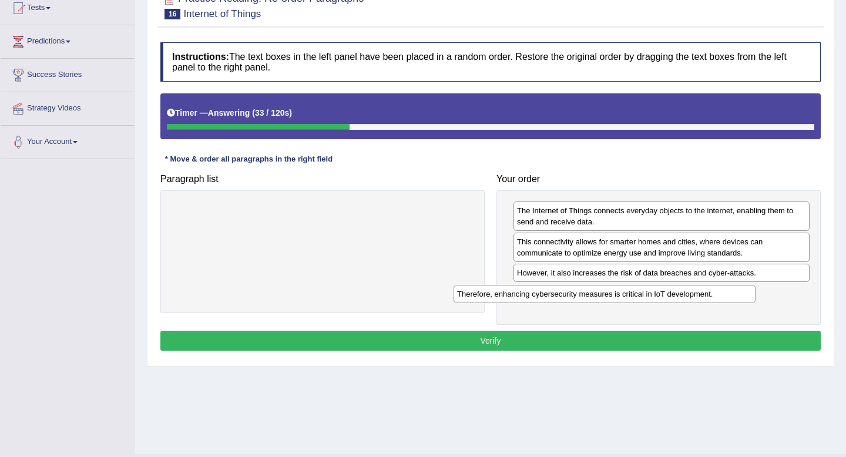
drag, startPoint x: 412, startPoint y: 212, endPoint x: 695, endPoint y: 294, distance: 294.8
click at [695, 294] on div "Therefore, enhancing cybersecurity measures is critical in IoT development." at bounding box center [605, 294] width 302 height 18
click at [564, 341] on button "Verify" at bounding box center [490, 341] width 661 height 20
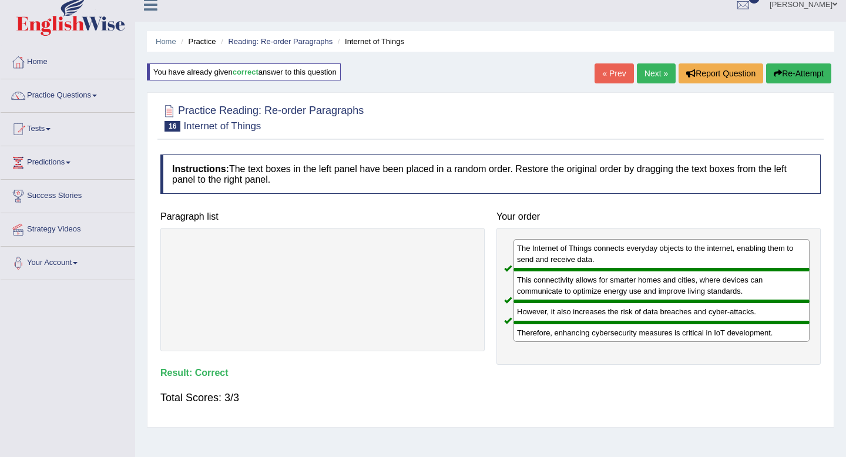
scroll to position [0, 0]
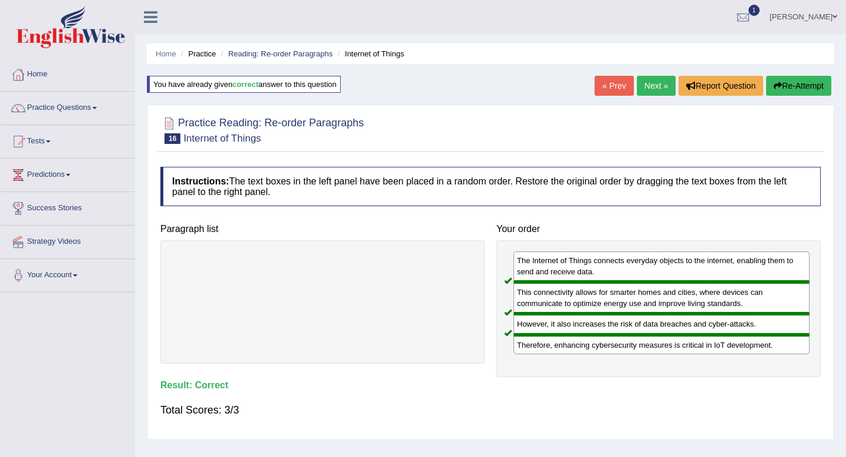
click at [652, 91] on link "Next »" at bounding box center [656, 86] width 39 height 20
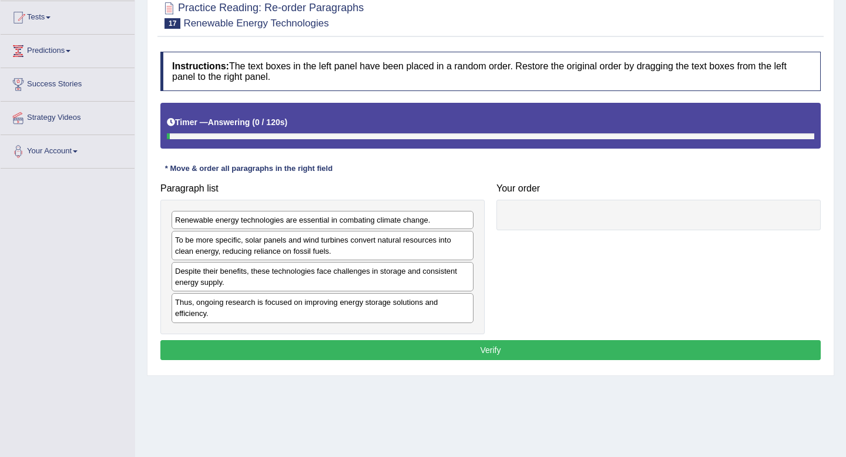
scroll to position [144, 0]
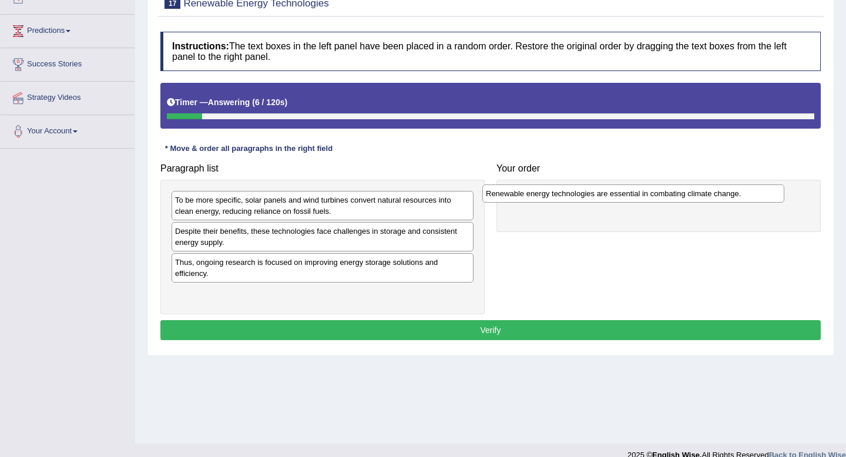
drag, startPoint x: 246, startPoint y: 202, endPoint x: 557, endPoint y: 196, distance: 311.0
click at [557, 196] on div "Renewable energy technologies are essential in combating climate change." at bounding box center [634, 194] width 302 height 18
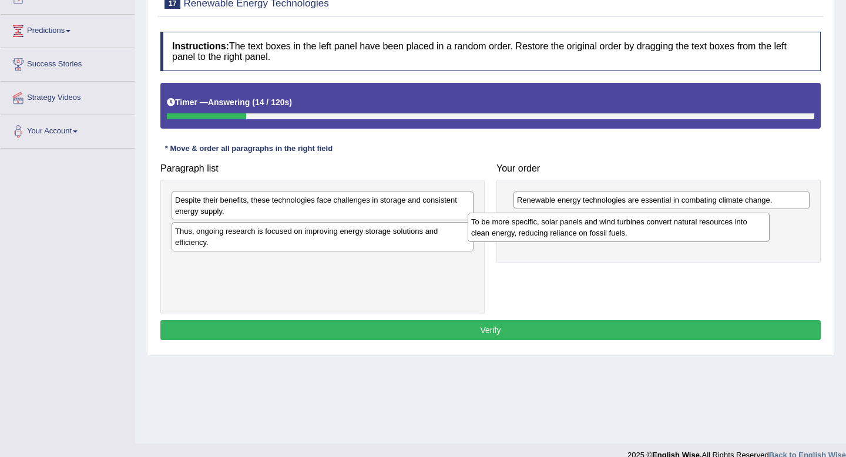
drag, startPoint x: 343, startPoint y: 212, endPoint x: 639, endPoint y: 234, distance: 297.0
click at [639, 234] on div "To be more specific, solar panels and wind turbines convert natural resources i…" at bounding box center [619, 227] width 302 height 29
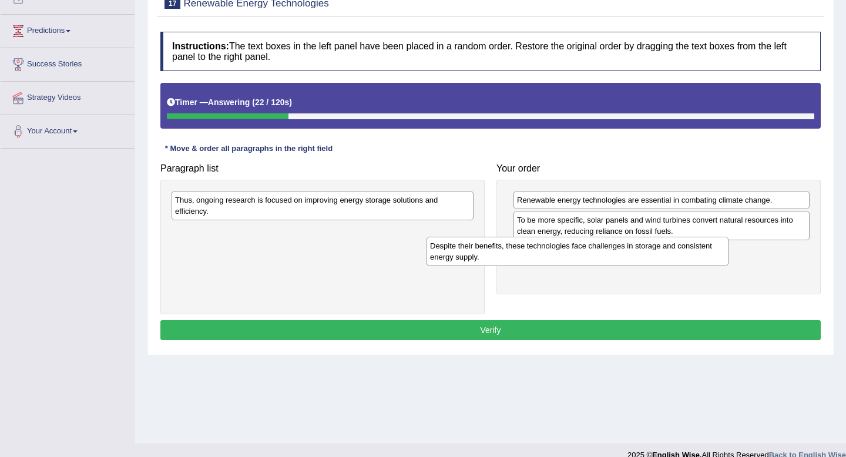
drag, startPoint x: 310, startPoint y: 211, endPoint x: 565, endPoint y: 257, distance: 258.6
click at [565, 257] on div "Despite their benefits, these technologies face challenges in storage and consi…" at bounding box center [578, 251] width 302 height 29
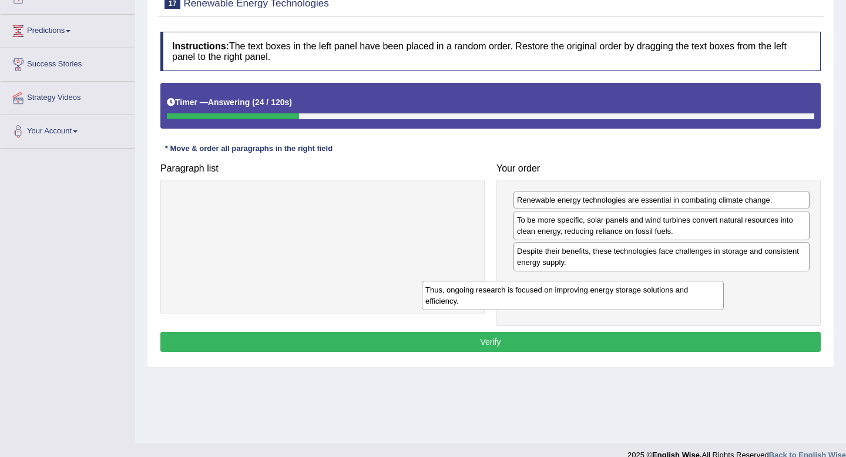
drag, startPoint x: 406, startPoint y: 200, endPoint x: 667, endPoint y: 289, distance: 276.0
click at [667, 289] on div "Thus, ongoing research is focused on improving energy storage solutions and eff…" at bounding box center [573, 295] width 302 height 29
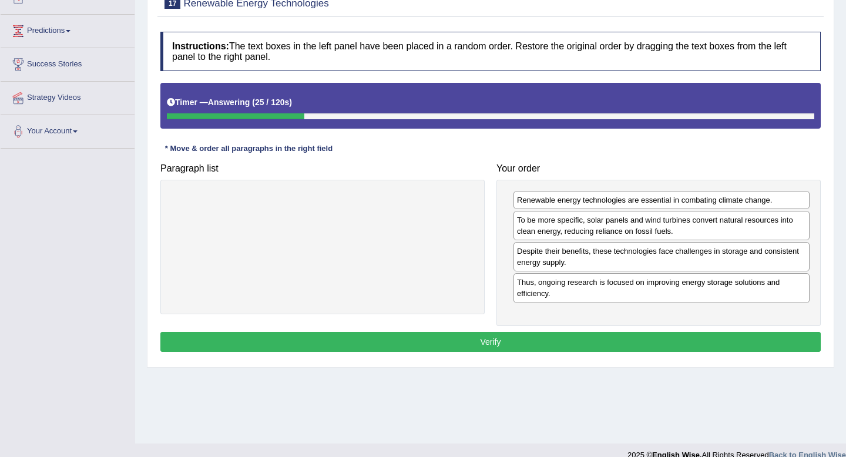
click at [550, 340] on button "Verify" at bounding box center [490, 342] width 661 height 20
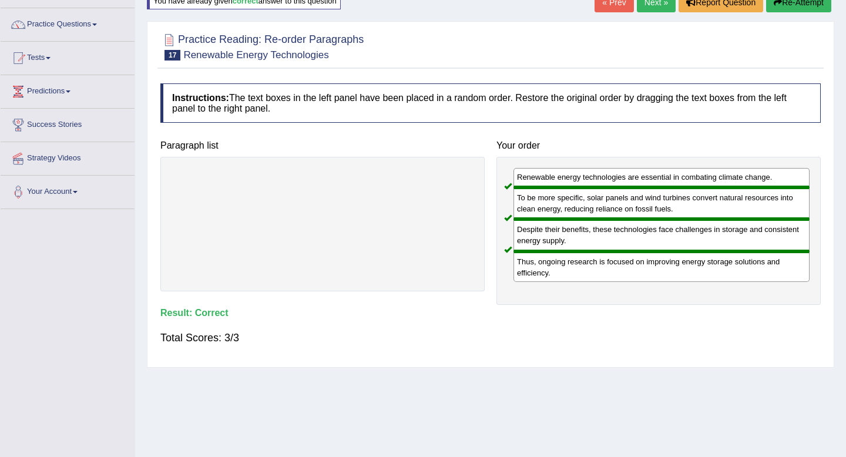
scroll to position [18, 0]
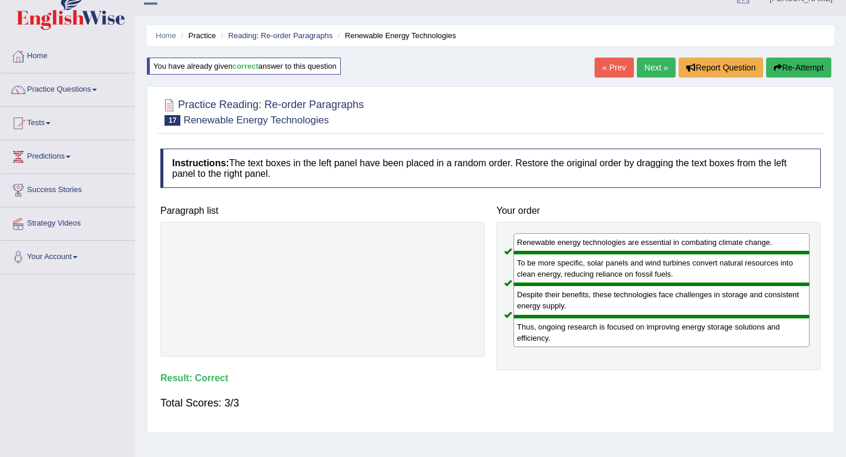
click at [643, 72] on link "Next »" at bounding box center [656, 68] width 39 height 20
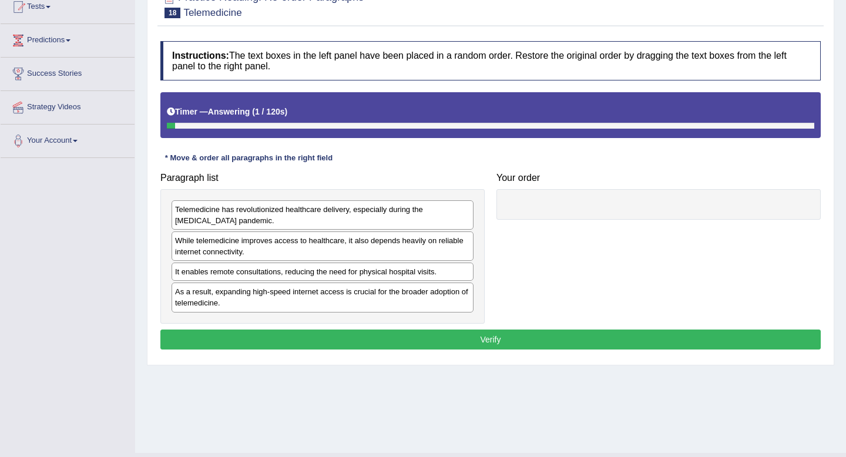
scroll to position [135, 0]
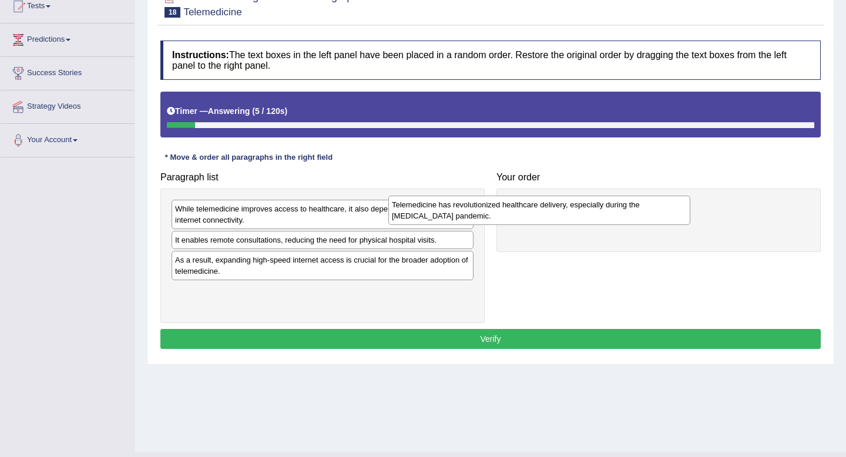
drag, startPoint x: 381, startPoint y: 212, endPoint x: 598, endPoint y: 208, distance: 216.9
click at [598, 208] on div "Telemedicine has revolutionized healthcare delivery, especially during the [MED…" at bounding box center [540, 210] width 302 height 29
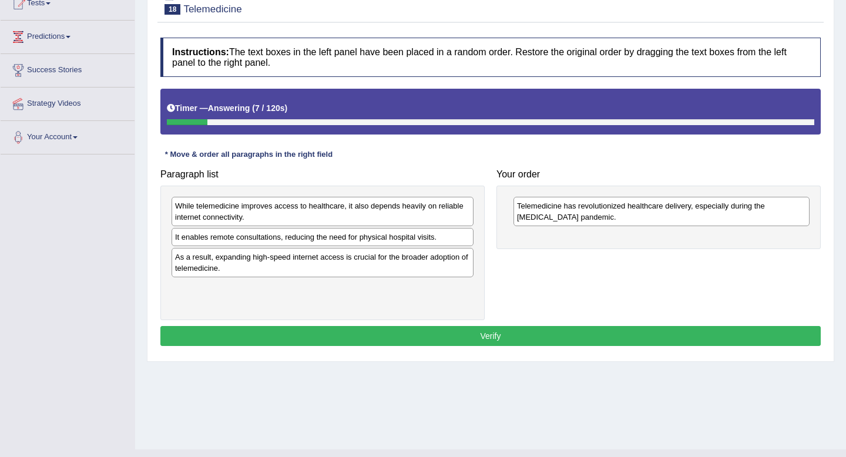
scroll to position [139, 0]
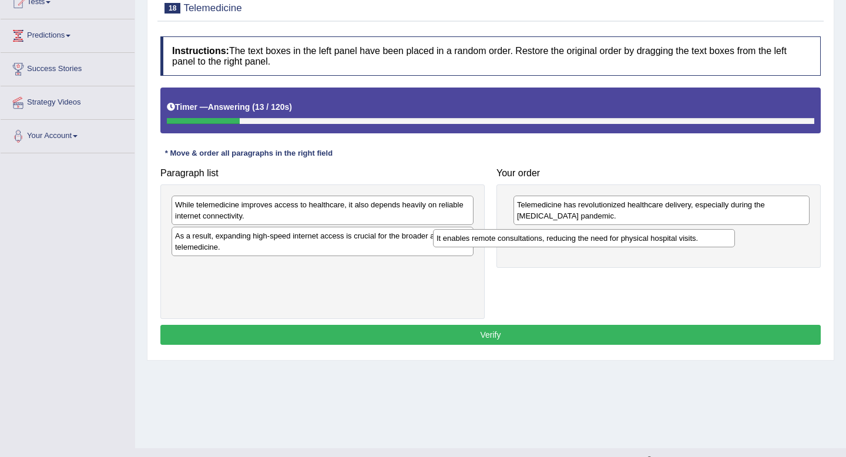
drag, startPoint x: 393, startPoint y: 236, endPoint x: 655, endPoint y: 238, distance: 261.6
click at [655, 238] on div "It enables remote consultations, reducing the need for physical hospital visits." at bounding box center [584, 238] width 302 height 18
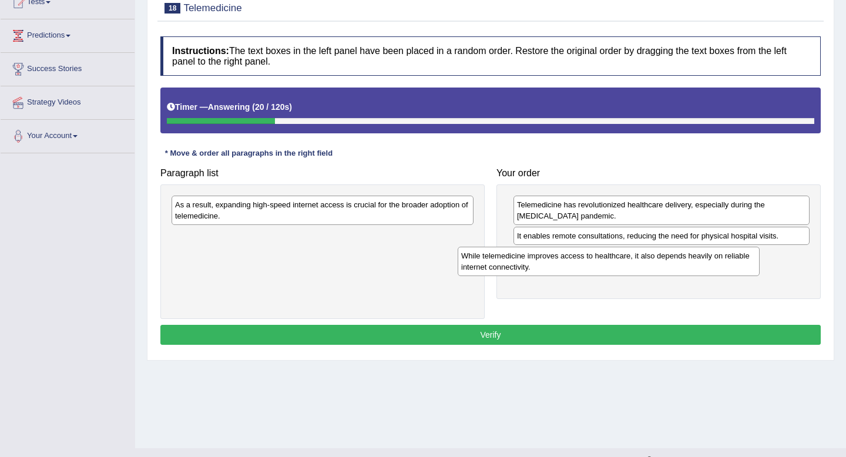
drag, startPoint x: 279, startPoint y: 216, endPoint x: 564, endPoint y: 267, distance: 290.2
click at [565, 267] on div "While telemedicine improves access to healthcare, it also depends heavily on re…" at bounding box center [609, 261] width 302 height 29
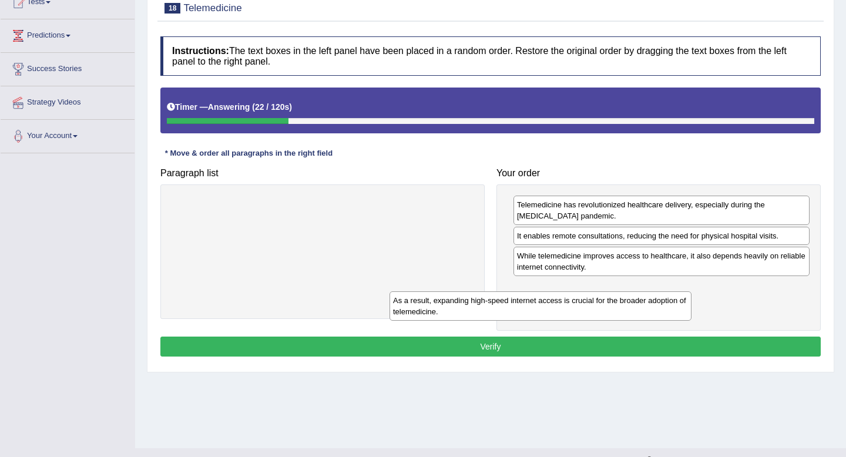
drag, startPoint x: 394, startPoint y: 210, endPoint x: 617, endPoint y: 300, distance: 240.4
click at [617, 300] on div "As a result, expanding high-speed internet access is crucial for the broader ad…" at bounding box center [541, 306] width 302 height 29
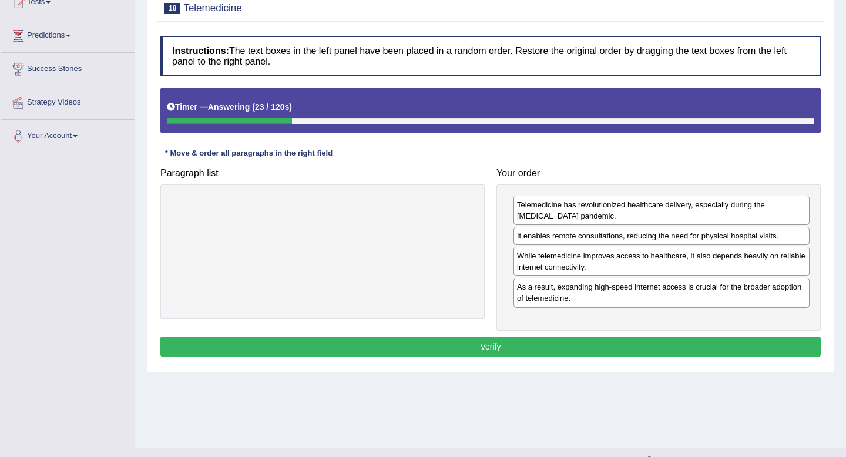
click at [514, 346] on button "Verify" at bounding box center [490, 347] width 661 height 20
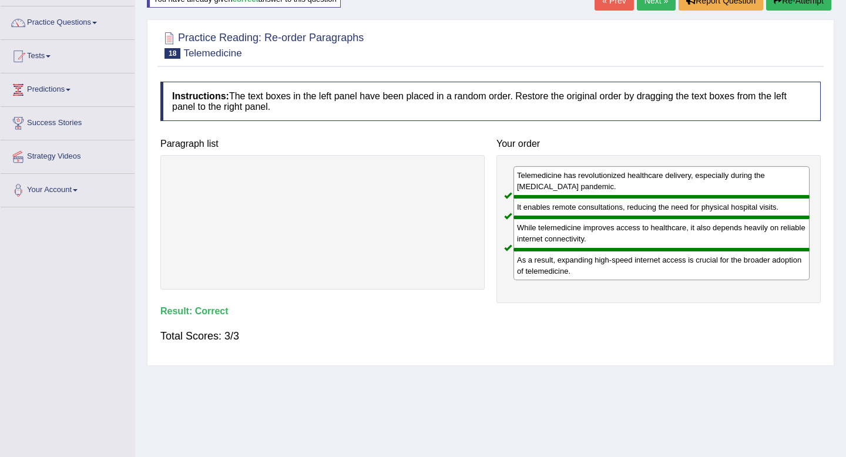
scroll to position [0, 0]
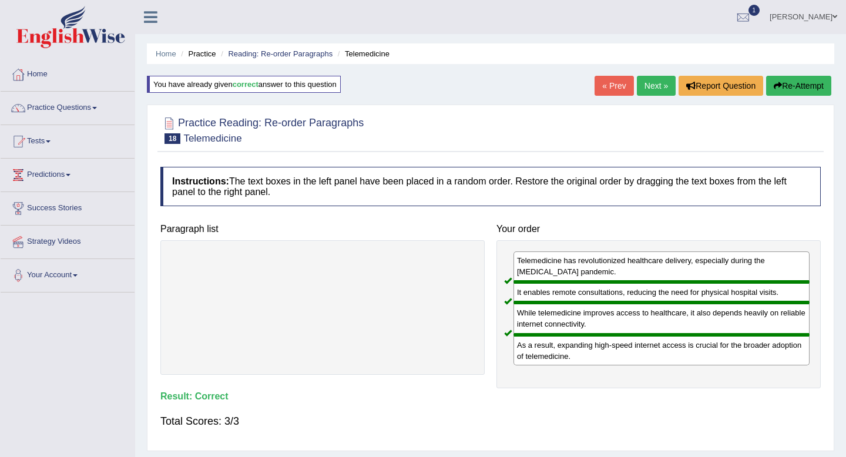
click at [648, 91] on link "Next »" at bounding box center [656, 86] width 39 height 20
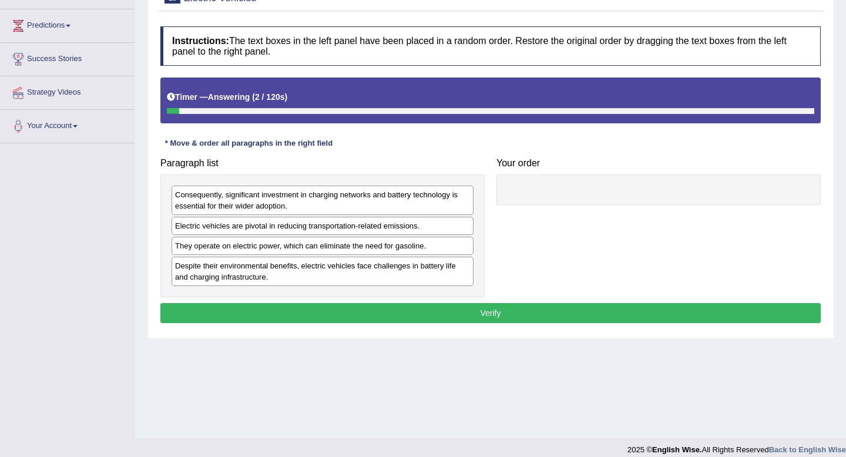
scroll to position [160, 0]
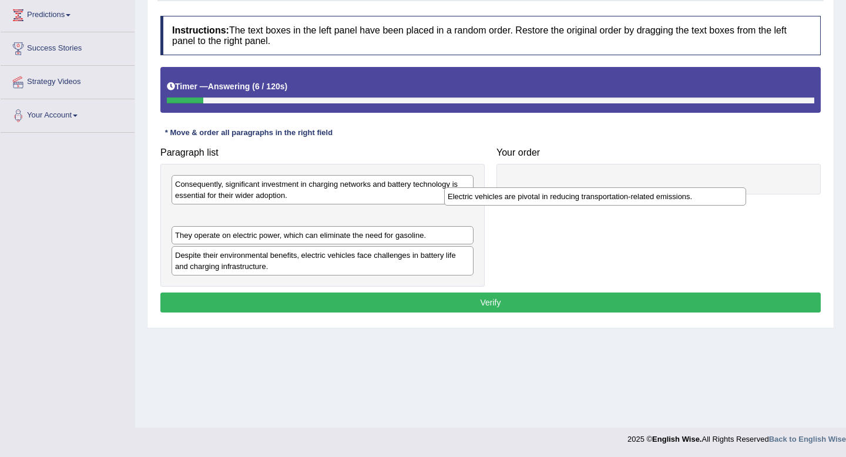
drag, startPoint x: 292, startPoint y: 219, endPoint x: 584, endPoint y: 181, distance: 294.5
click at [584, 187] on div "Electric vehicles are pivotal in reducing transportation-related emissions." at bounding box center [595, 196] width 302 height 18
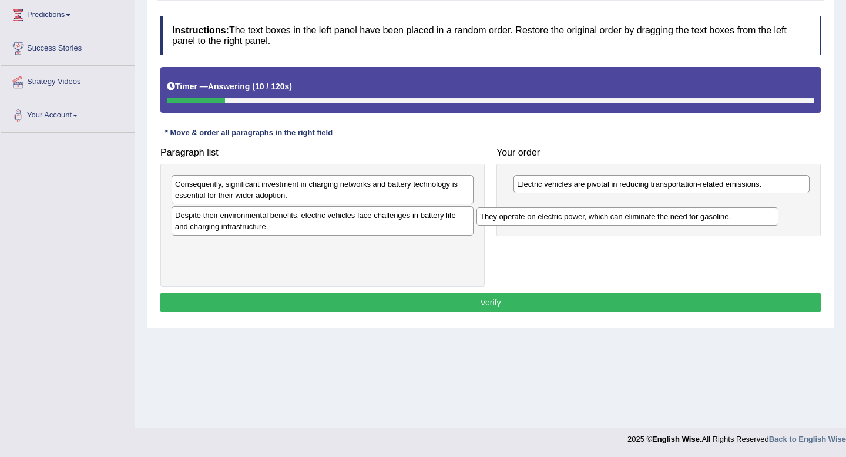
drag, startPoint x: 270, startPoint y: 219, endPoint x: 585, endPoint y: 210, distance: 314.6
click at [585, 210] on div "They operate on electric power, which can eliminate the need for gasoline." at bounding box center [628, 216] width 302 height 18
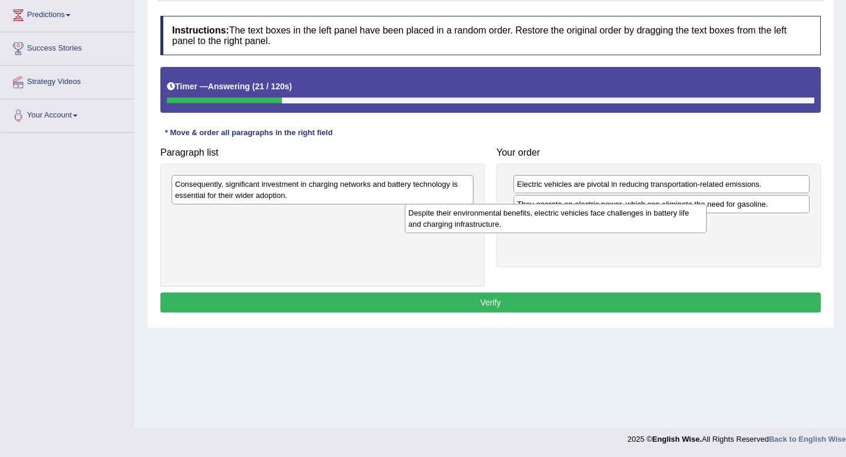
drag, startPoint x: 352, startPoint y: 220, endPoint x: 585, endPoint y: 218, distance: 233.4
click at [585, 218] on div "Despite their environmental benefits, electric vehicles face challenges in batt…" at bounding box center [556, 218] width 302 height 29
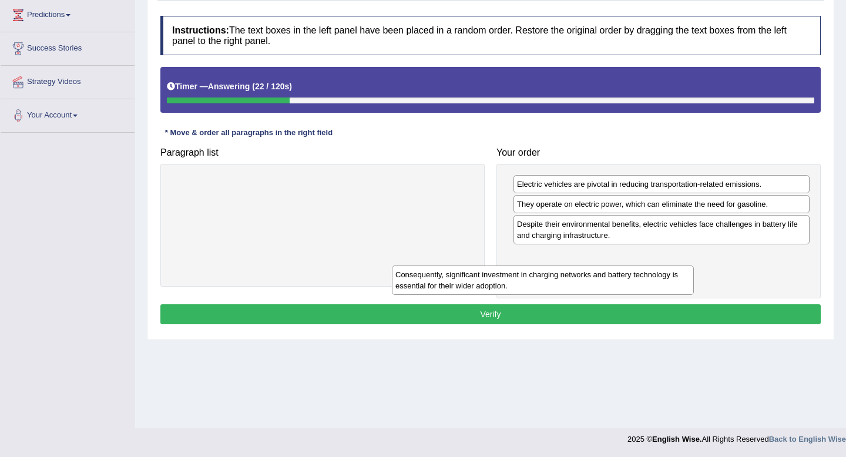
drag, startPoint x: 357, startPoint y: 192, endPoint x: 621, endPoint y: 273, distance: 276.3
click at [620, 273] on div "Consequently, significant investment in charging networks and battery technolog…" at bounding box center [543, 280] width 302 height 29
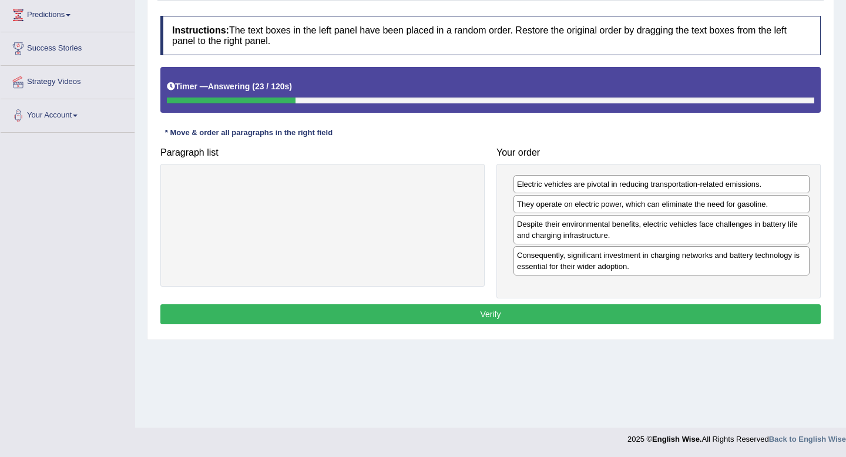
click at [531, 317] on button "Verify" at bounding box center [490, 314] width 661 height 20
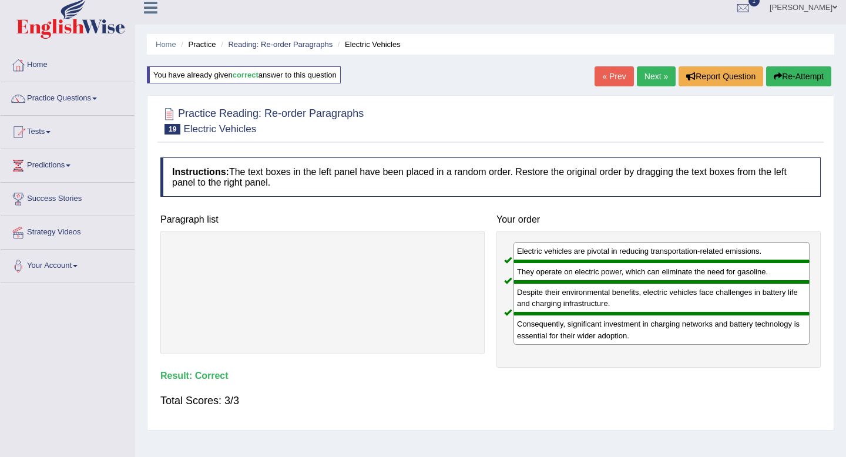
scroll to position [0, 0]
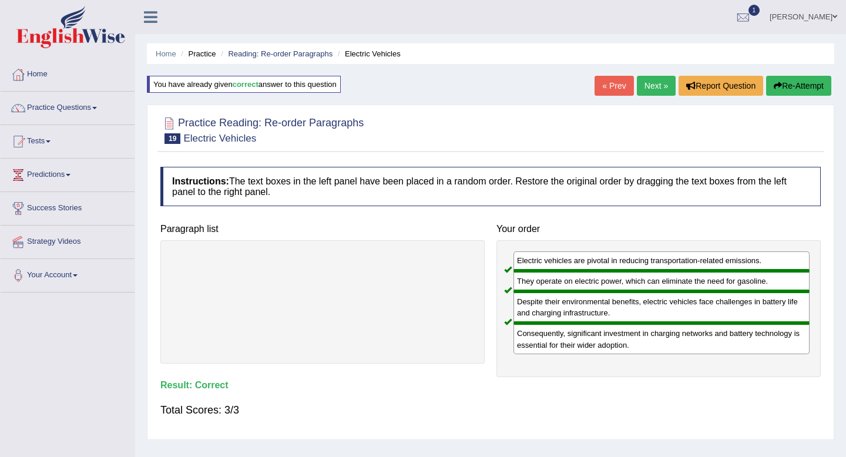
click at [657, 91] on link "Next »" at bounding box center [656, 86] width 39 height 20
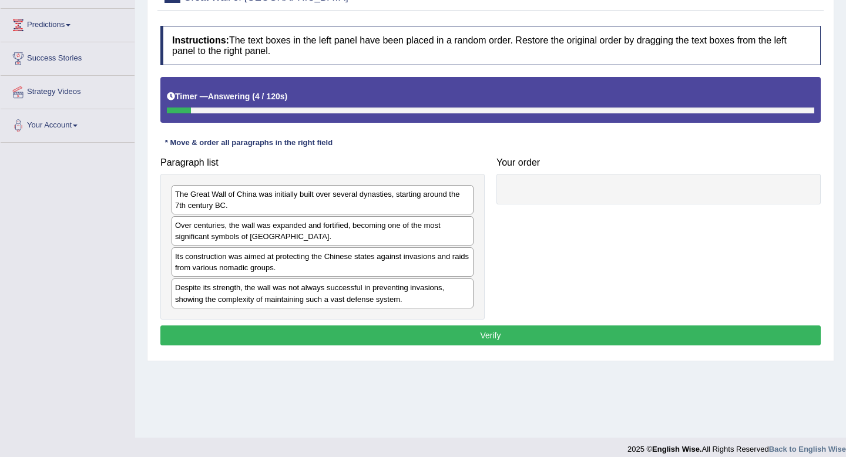
scroll to position [150, 0]
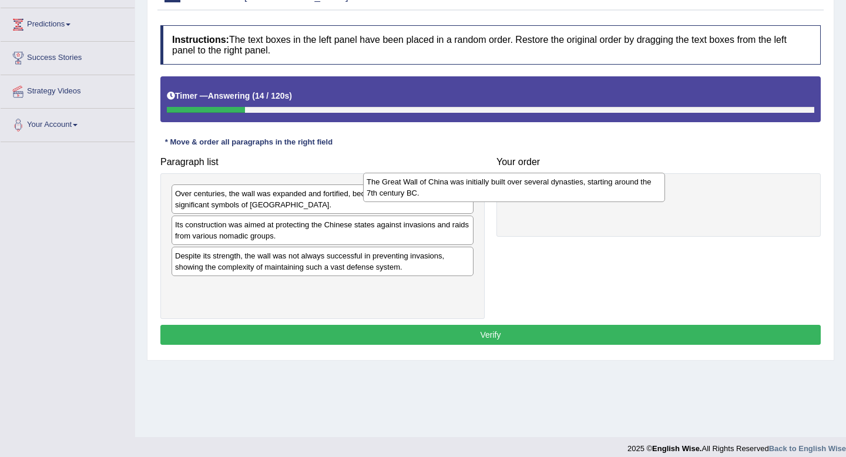
drag, startPoint x: 393, startPoint y: 206, endPoint x: 592, endPoint y: 193, distance: 199.0
click at [592, 193] on div "The Great Wall of China was initially built over several dynasties, starting ar…" at bounding box center [514, 187] width 302 height 29
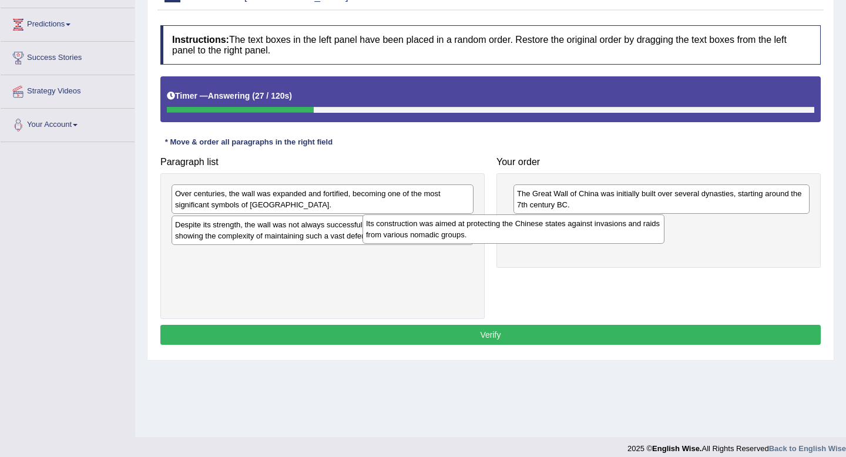
drag, startPoint x: 428, startPoint y: 222, endPoint x: 653, endPoint y: 219, distance: 224.5
click at [653, 219] on div "Its construction was aimed at protecting the Chinese states against invasions a…" at bounding box center [514, 229] width 302 height 29
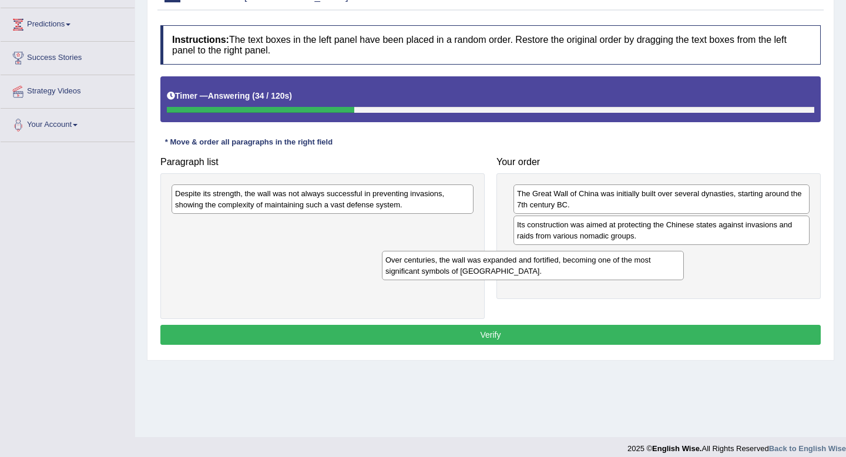
drag, startPoint x: 443, startPoint y: 196, endPoint x: 657, endPoint y: 260, distance: 223.3
click at [657, 260] on div "Over centuries, the wall was expanded and fortified, becoming one of the most s…" at bounding box center [533, 265] width 302 height 29
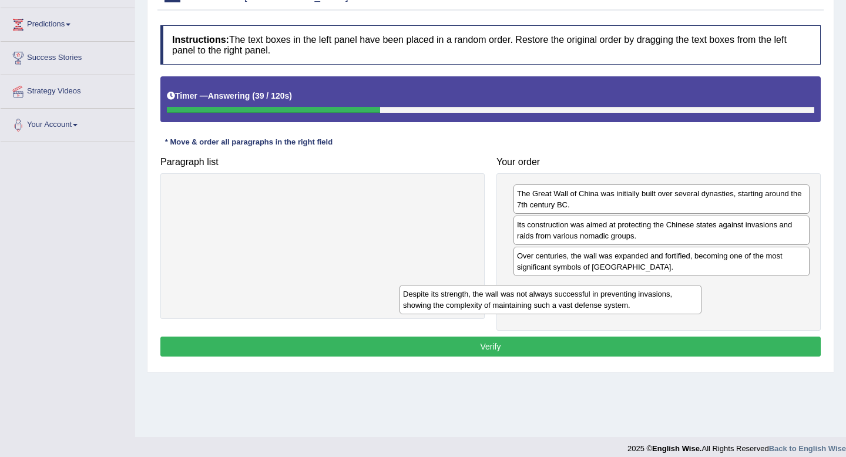
drag, startPoint x: 460, startPoint y: 200, endPoint x: 688, endPoint y: 301, distance: 249.2
click at [688, 301] on div "Despite its strength, the wall was not always successful in preventing invasion…" at bounding box center [551, 299] width 302 height 29
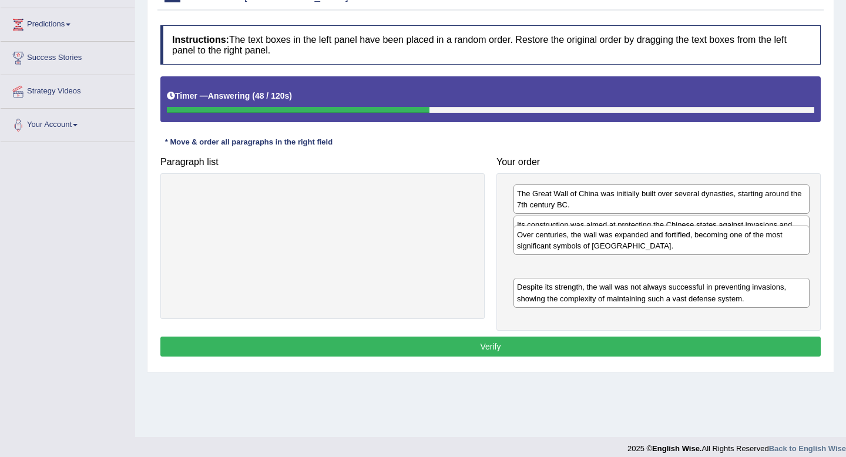
drag, startPoint x: 657, startPoint y: 269, endPoint x: 657, endPoint y: 247, distance: 21.2
click at [657, 247] on div "Over centuries, the wall was expanded and fortified, becoming one of the most s…" at bounding box center [662, 240] width 296 height 29
drag, startPoint x: 657, startPoint y: 259, endPoint x: 657, endPoint y: 247, distance: 12.3
click at [657, 247] on div "Over centuries, the wall was expanded and fortified, becoming one of the most s…" at bounding box center [662, 249] width 296 height 29
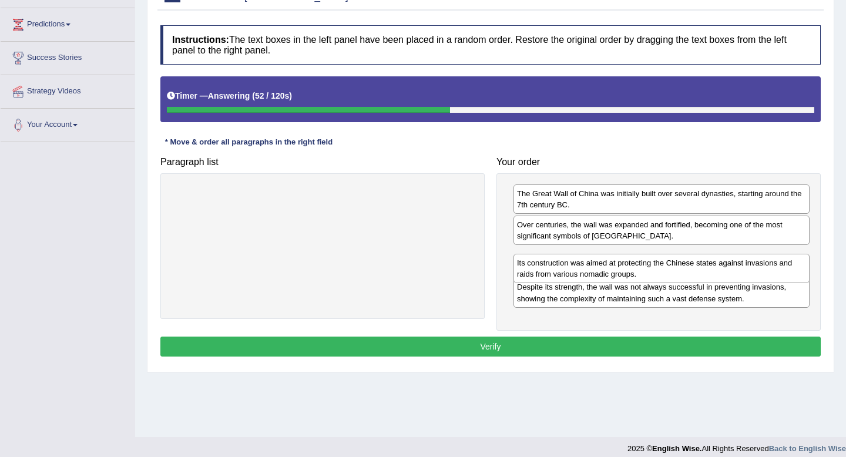
drag, startPoint x: 657, startPoint y: 232, endPoint x: 657, endPoint y: 270, distance: 37.6
click at [657, 270] on div "Its construction was aimed at protecting the Chinese states against invasions a…" at bounding box center [662, 268] width 296 height 29
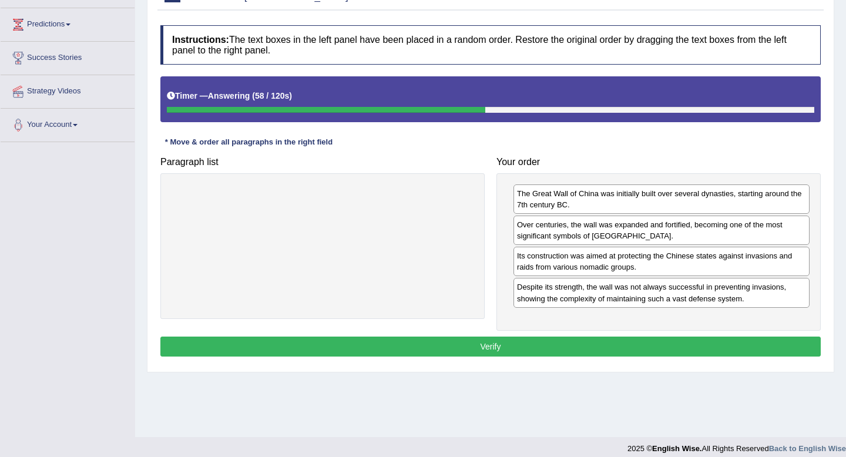
click at [618, 347] on button "Verify" at bounding box center [490, 347] width 661 height 20
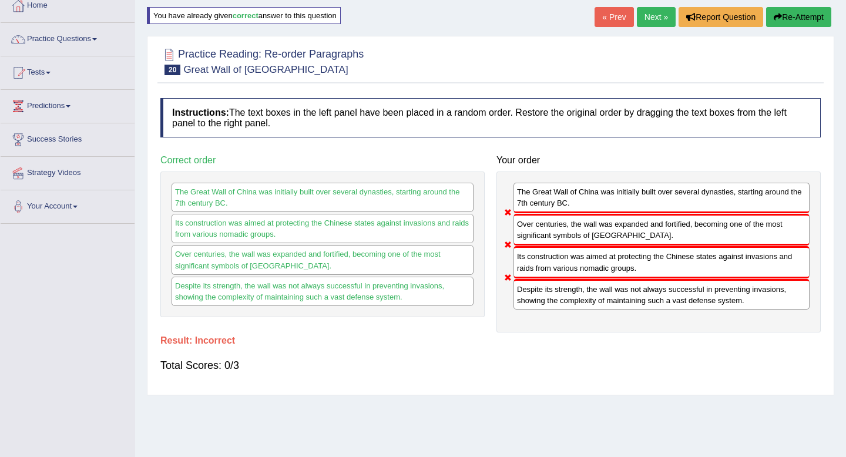
scroll to position [68, 0]
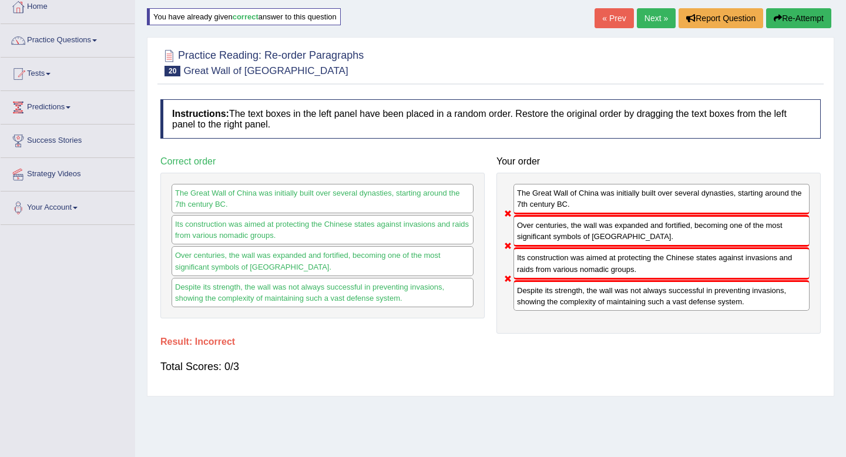
click at [778, 21] on icon "button" at bounding box center [778, 18] width 8 height 8
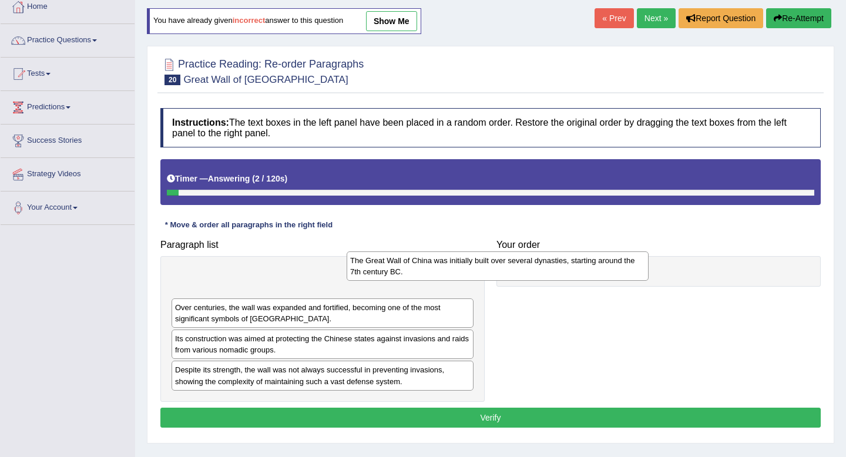
drag, startPoint x: 381, startPoint y: 277, endPoint x: 584, endPoint y: 266, distance: 202.5
click at [582, 265] on div "The Great Wall of China was initially built over several dynasties, starting ar…" at bounding box center [498, 266] width 302 height 29
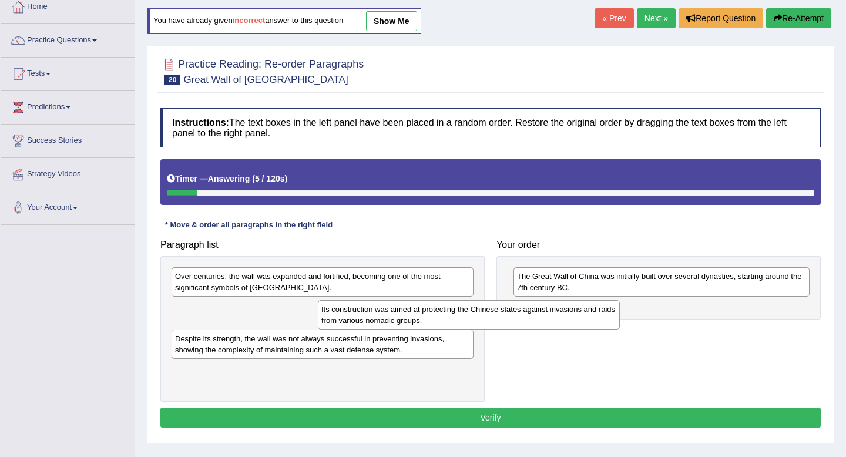
drag, startPoint x: 400, startPoint y: 312, endPoint x: 584, endPoint y: 309, distance: 184.0
click at [581, 309] on div "Its construction was aimed at protecting the Chinese states against invasions a…" at bounding box center [469, 314] width 302 height 29
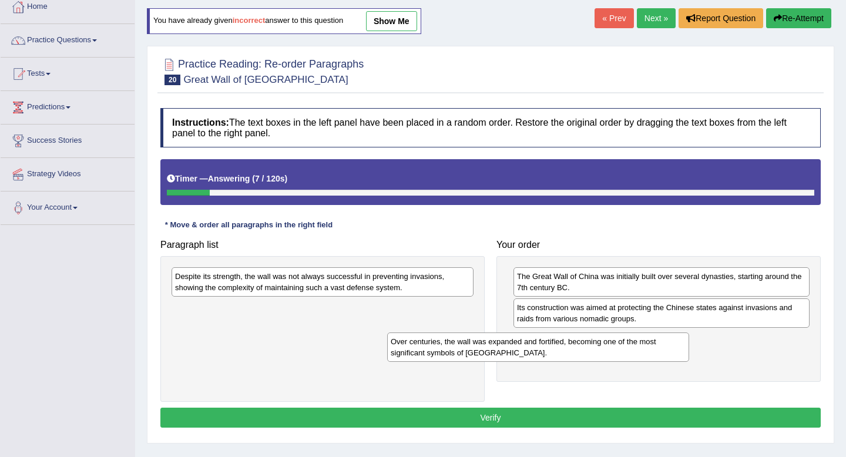
drag, startPoint x: 444, startPoint y: 273, endPoint x: 677, endPoint y: 337, distance: 241.0
click at [677, 337] on div "Over centuries, the wall was expanded and fortified, becoming one of the most s…" at bounding box center [538, 347] width 302 height 29
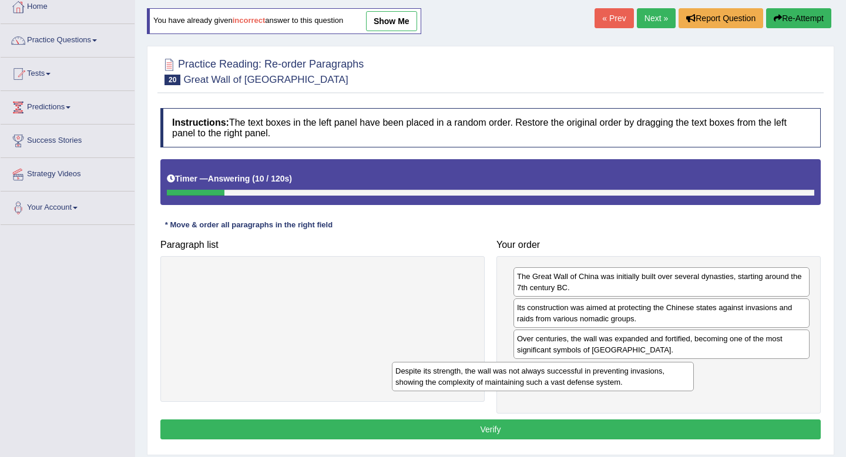
drag, startPoint x: 460, startPoint y: 283, endPoint x: 706, endPoint y: 378, distance: 264.0
click at [694, 377] on div "Despite its strength, the wall was not always successful in preventing invasion…" at bounding box center [543, 376] width 302 height 29
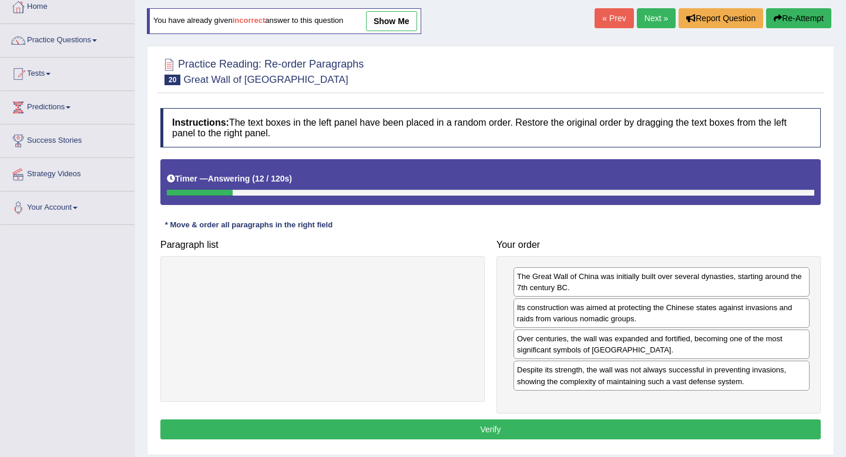
click at [621, 422] on button "Verify" at bounding box center [490, 430] width 661 height 20
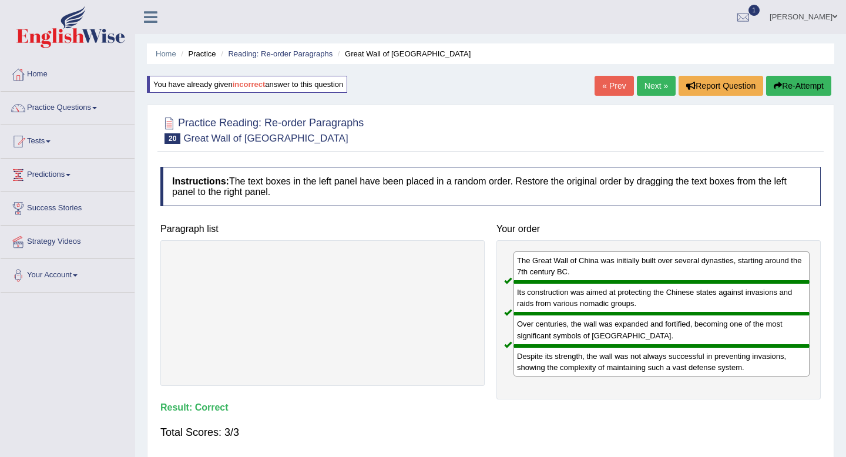
click at [648, 99] on div "Home Practice Reading: Re-order Paragraphs Great Wall of China You have already…" at bounding box center [490, 294] width 711 height 588
click at [652, 85] on link "Next »" at bounding box center [656, 86] width 39 height 20
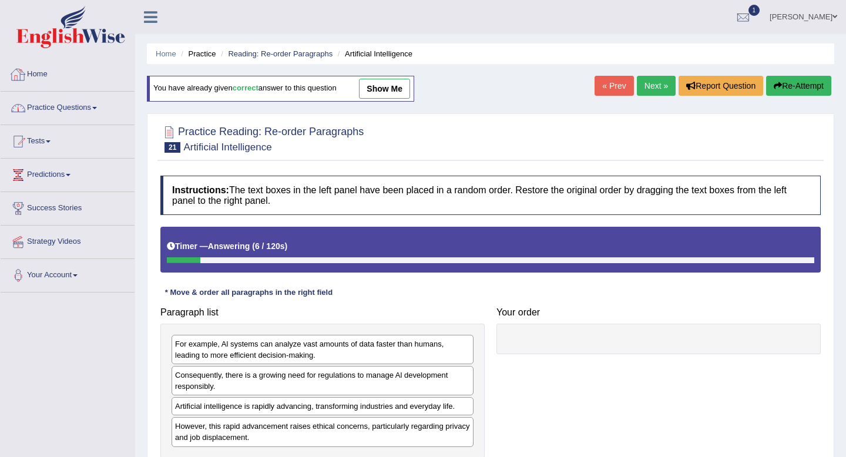
click at [47, 78] on link "Home" at bounding box center [68, 72] width 134 height 29
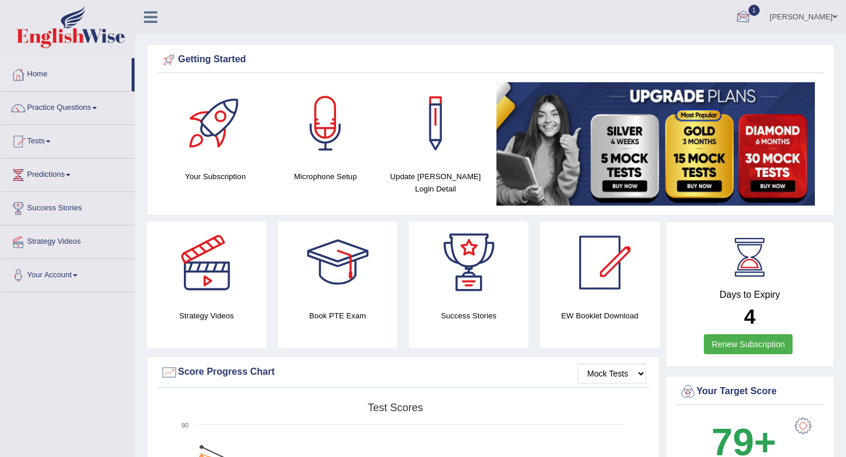
click at [735, 24] on div at bounding box center [744, 18] width 18 height 18
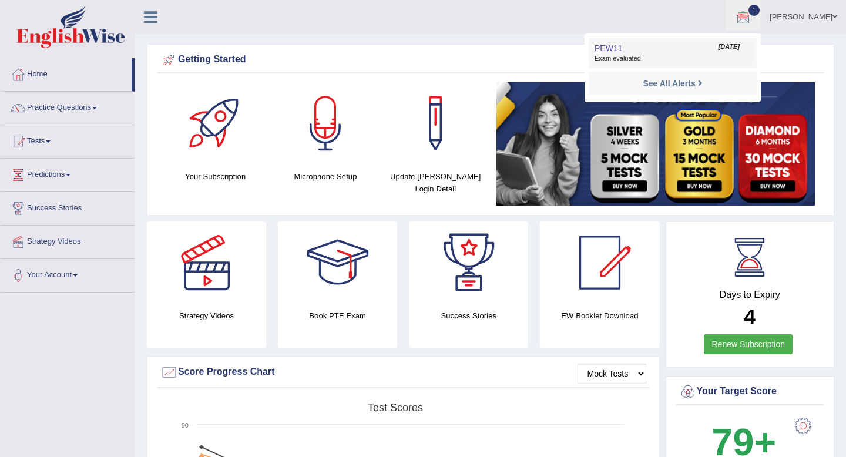
click at [664, 60] on span "Exam evaluated" at bounding box center [673, 58] width 156 height 9
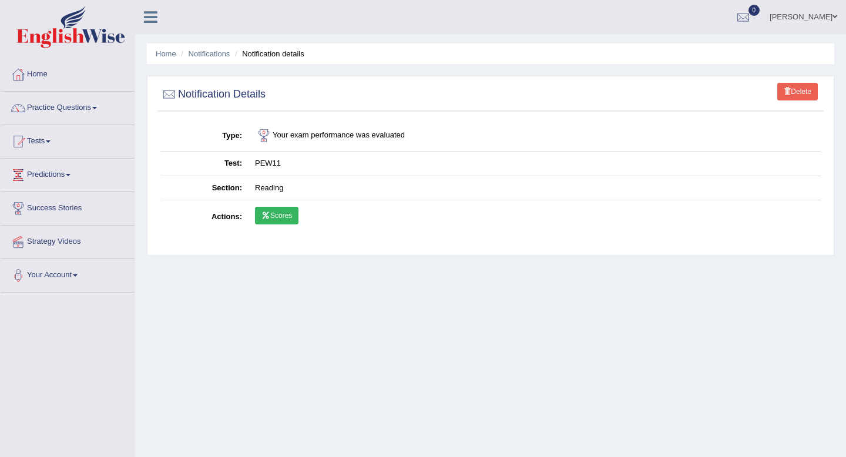
click at [290, 213] on link "Scores" at bounding box center [276, 216] width 43 height 18
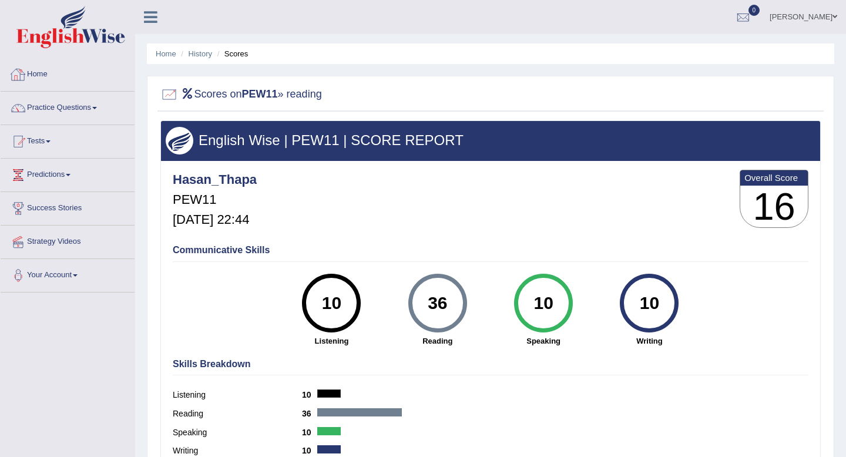
click at [59, 71] on link "Home" at bounding box center [68, 72] width 134 height 29
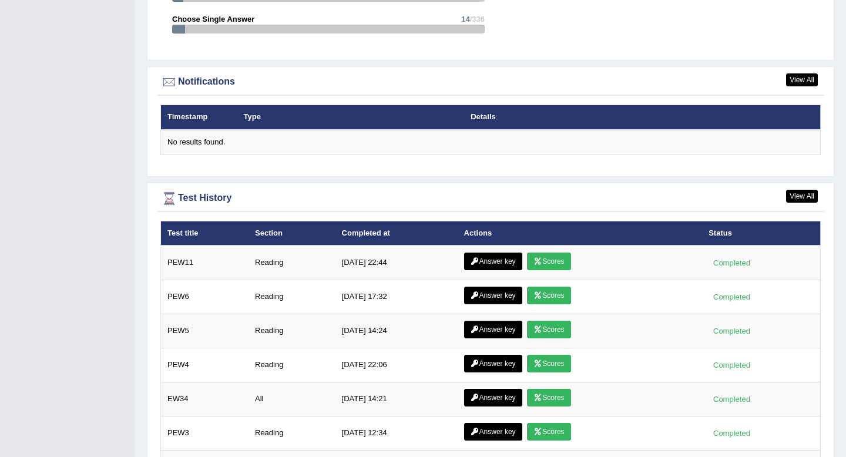
scroll to position [1429, 0]
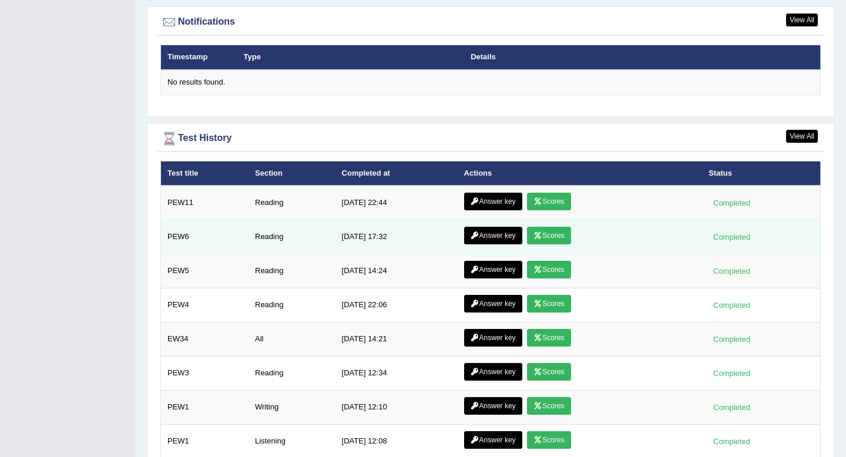
click at [551, 241] on link "Scores" at bounding box center [548, 236] width 43 height 18
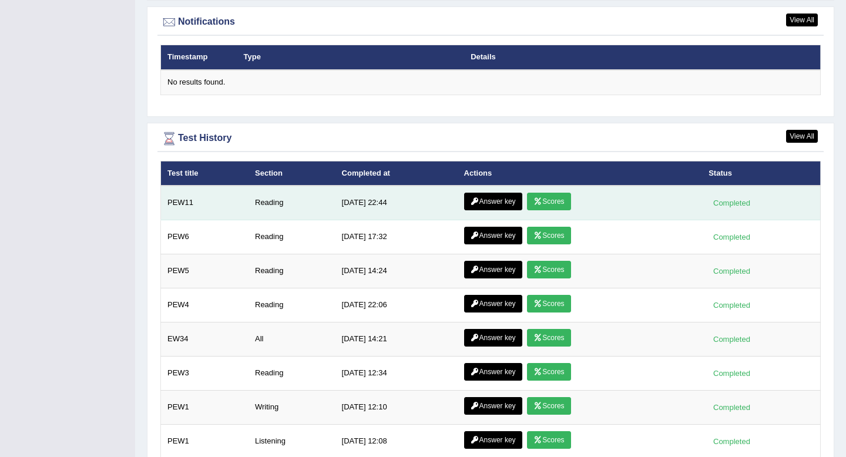
click at [504, 204] on link "Answer key" at bounding box center [493, 202] width 58 height 18
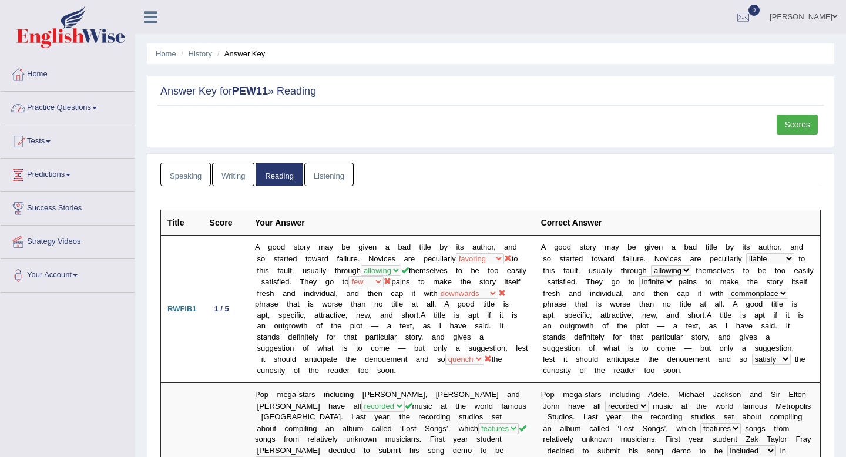
click at [100, 105] on link "Practice Questions" at bounding box center [68, 106] width 134 height 29
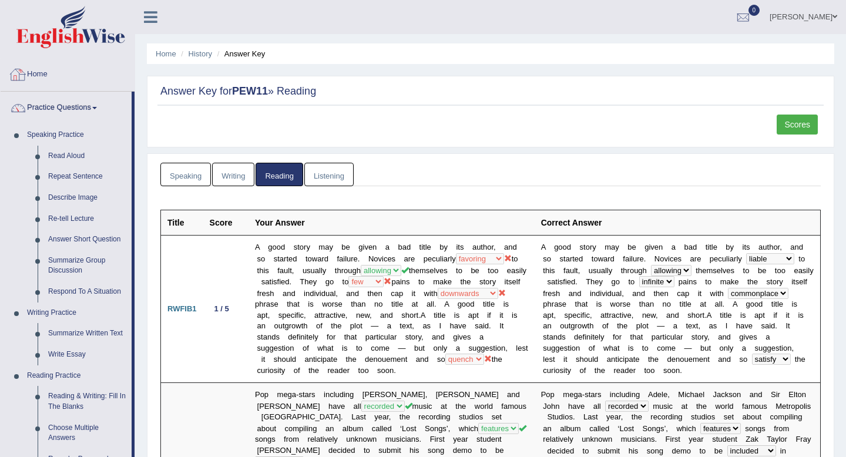
click at [44, 78] on link "Home" at bounding box center [68, 72] width 134 height 29
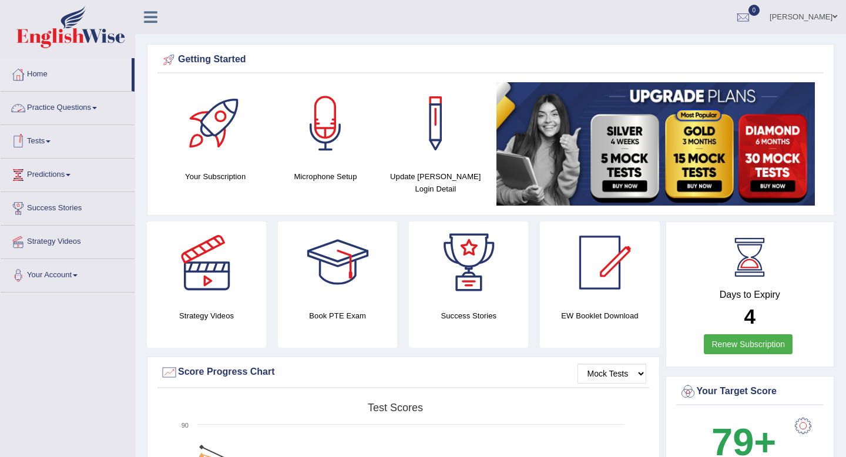
click at [51, 142] on span at bounding box center [48, 141] width 5 height 2
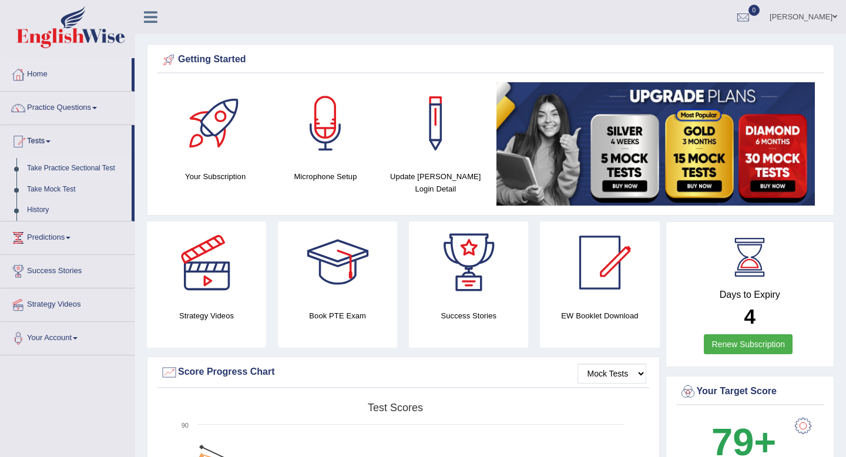
click at [56, 167] on link "Take Practice Sectional Test" at bounding box center [77, 168] width 110 height 21
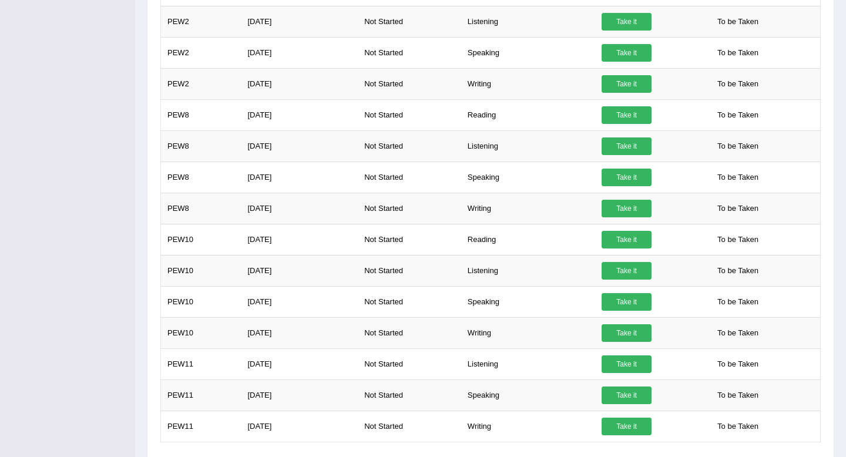
scroll to position [918, 0]
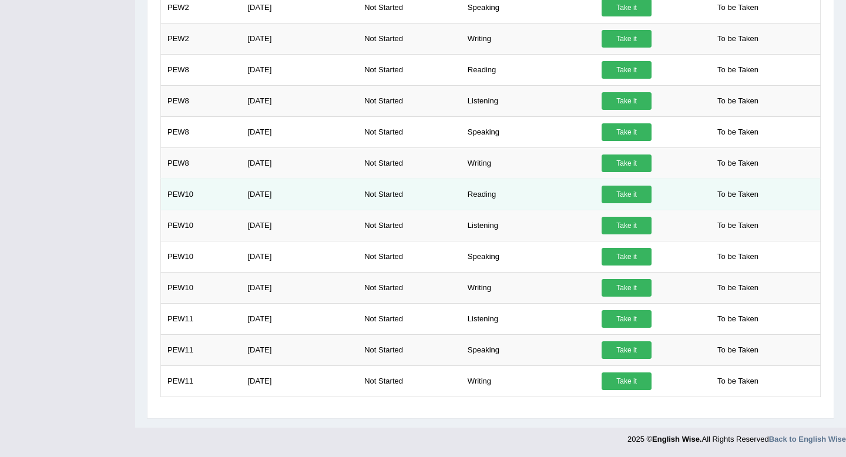
click at [624, 194] on link "Take it" at bounding box center [627, 195] width 50 height 18
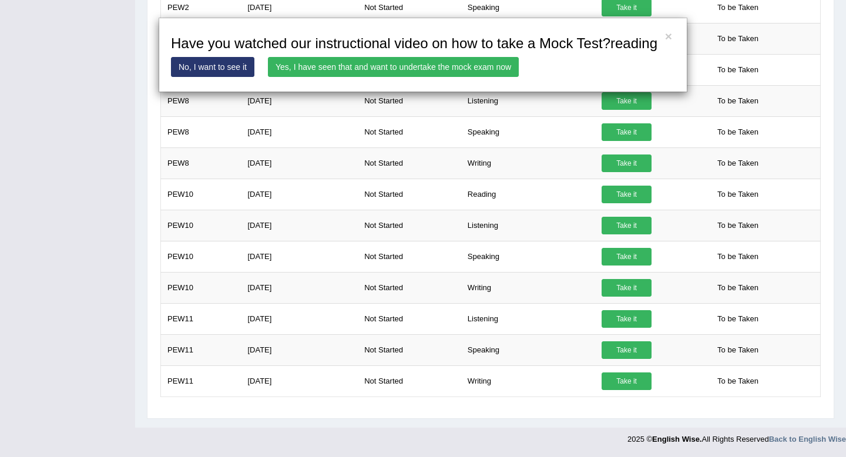
click at [450, 77] on link "Yes, I have seen that and want to undertake the mock exam now" at bounding box center [393, 67] width 251 height 20
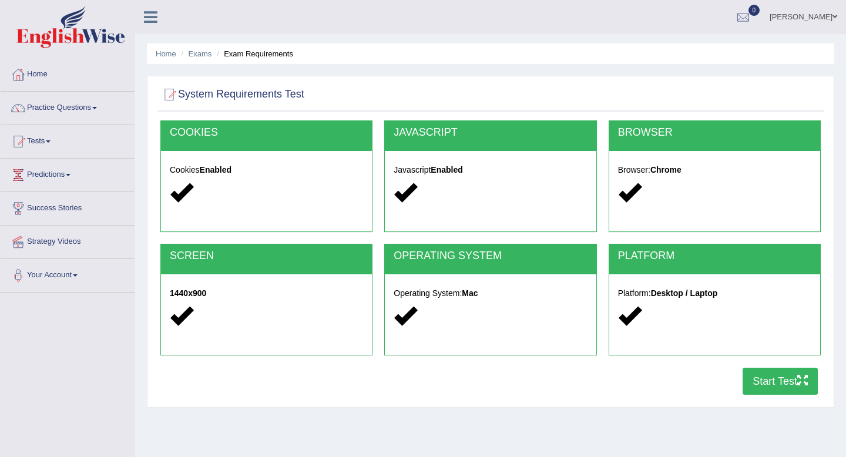
click at [743, 374] on button "Start Test" at bounding box center [780, 381] width 75 height 27
